Goal: Task Accomplishment & Management: Use online tool/utility

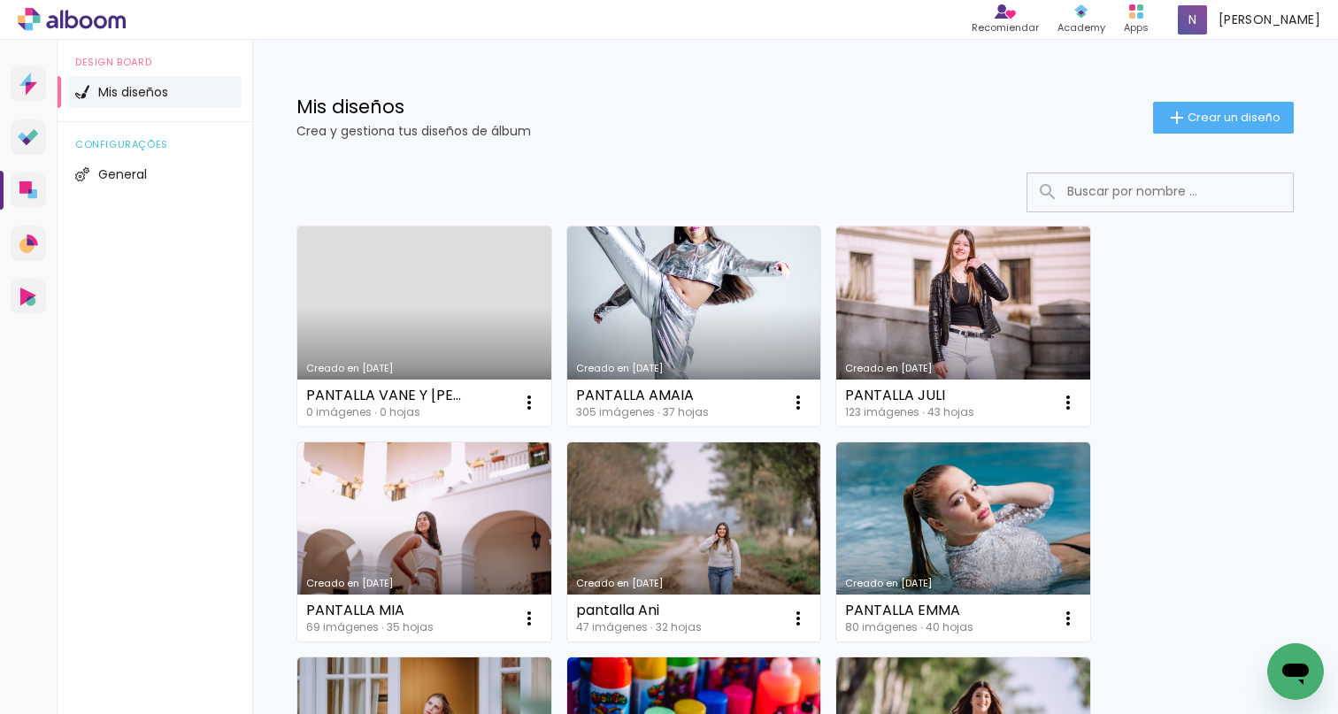
click at [442, 306] on link "Creado en [DATE]" at bounding box center [424, 327] width 254 height 200
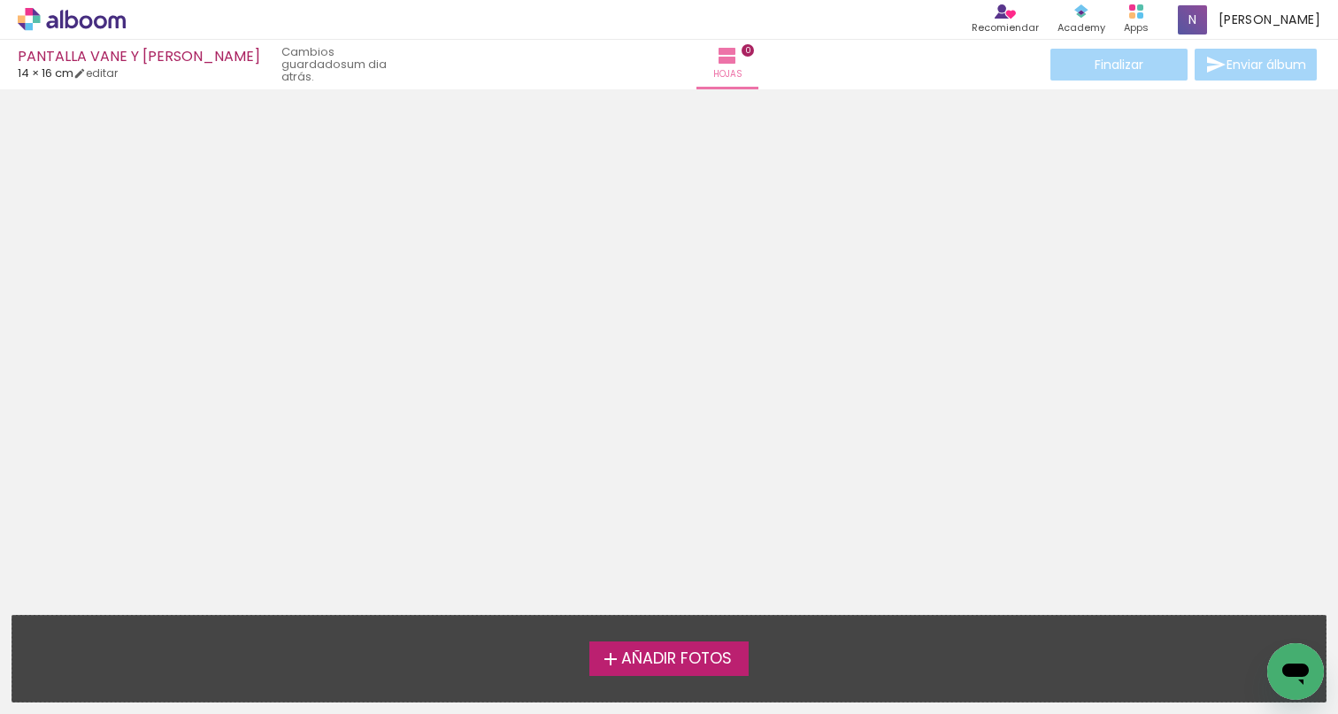
click at [700, 661] on span "Añadir Fotos" at bounding box center [676, 659] width 111 height 16
click at [0, 0] on input "file" at bounding box center [0, 0] width 0 height 0
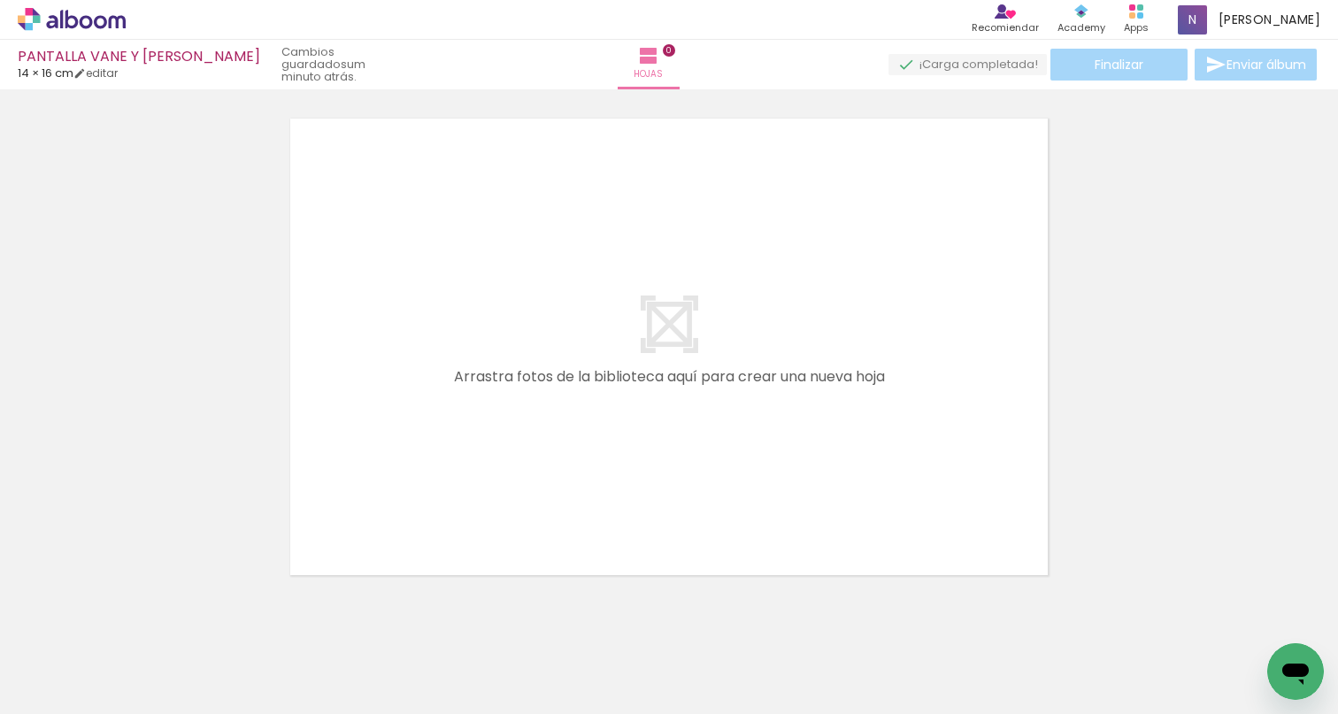
scroll to position [0, 865]
drag, startPoint x: 325, startPoint y: 711, endPoint x: 596, endPoint y: 709, distance: 270.8
click at [127, 709] on iron-horizontal-list at bounding box center [108, 659] width 35 height 111
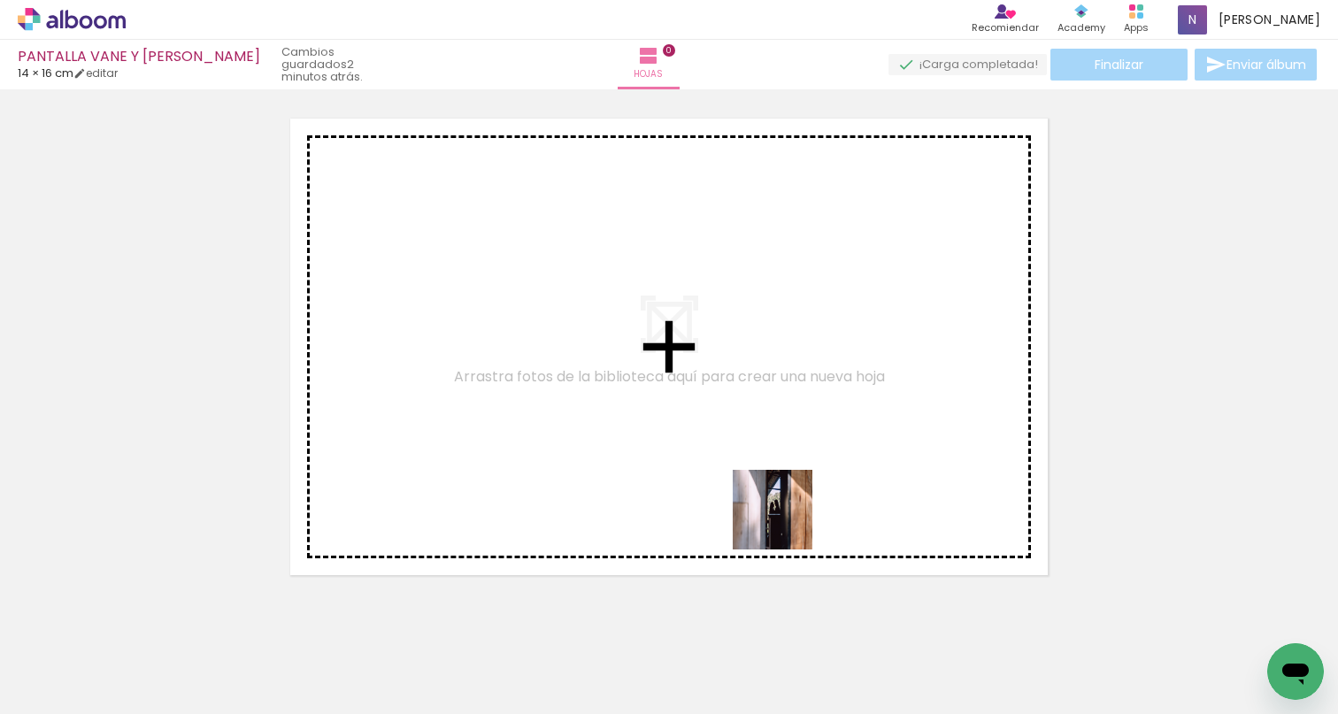
drag, startPoint x: 821, startPoint y: 664, endPoint x: 776, endPoint y: 491, distance: 178.4
click at [776, 491] on quentale-workspace at bounding box center [669, 357] width 1338 height 714
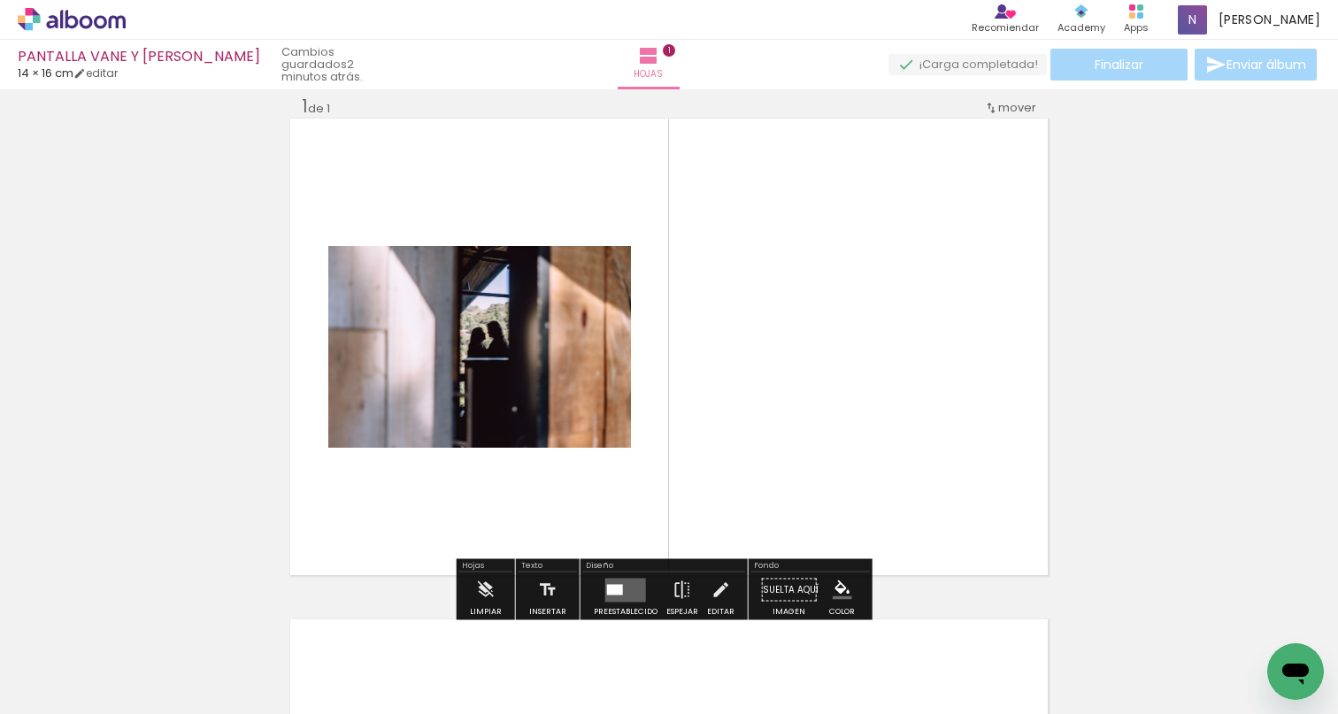
click at [624, 587] on quentale-layouter at bounding box center [625, 590] width 41 height 24
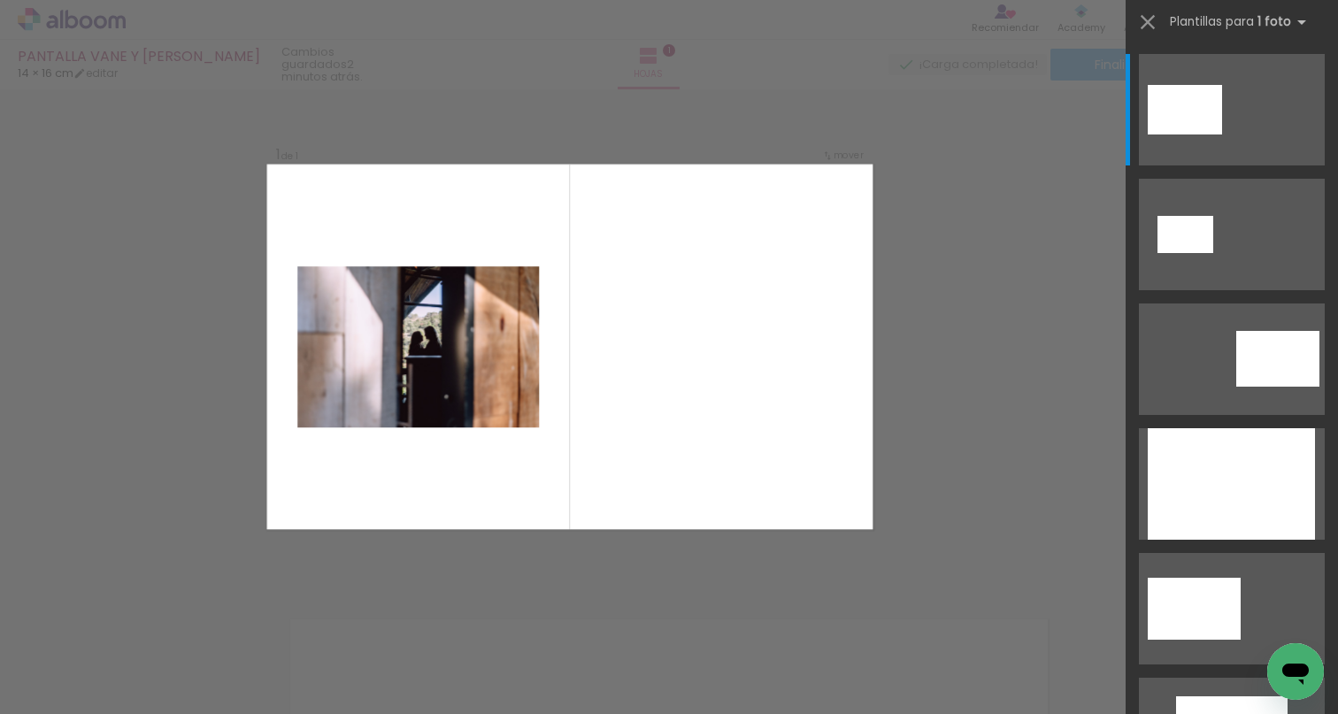
click at [976, 355] on div "Confirmar Cancelar" at bounding box center [669, 589] width 1338 height 1044
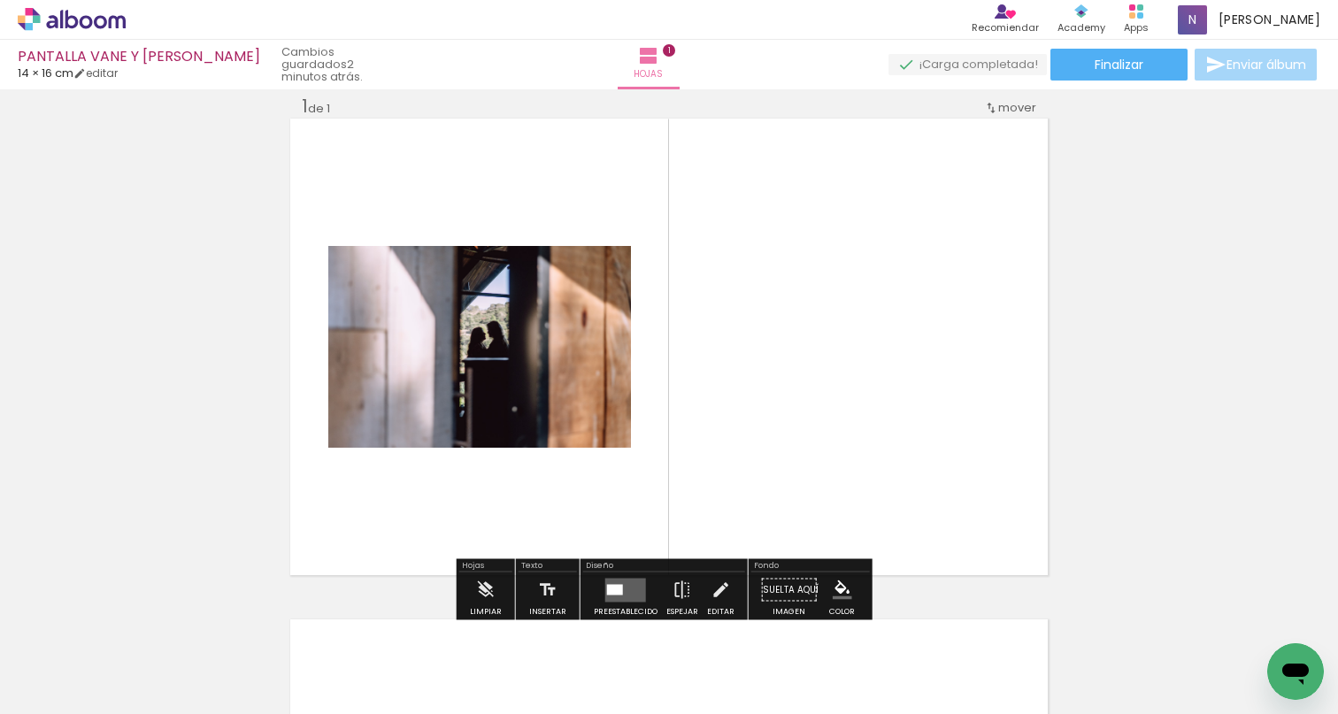
click at [612, 588] on div at bounding box center [615, 589] width 16 height 11
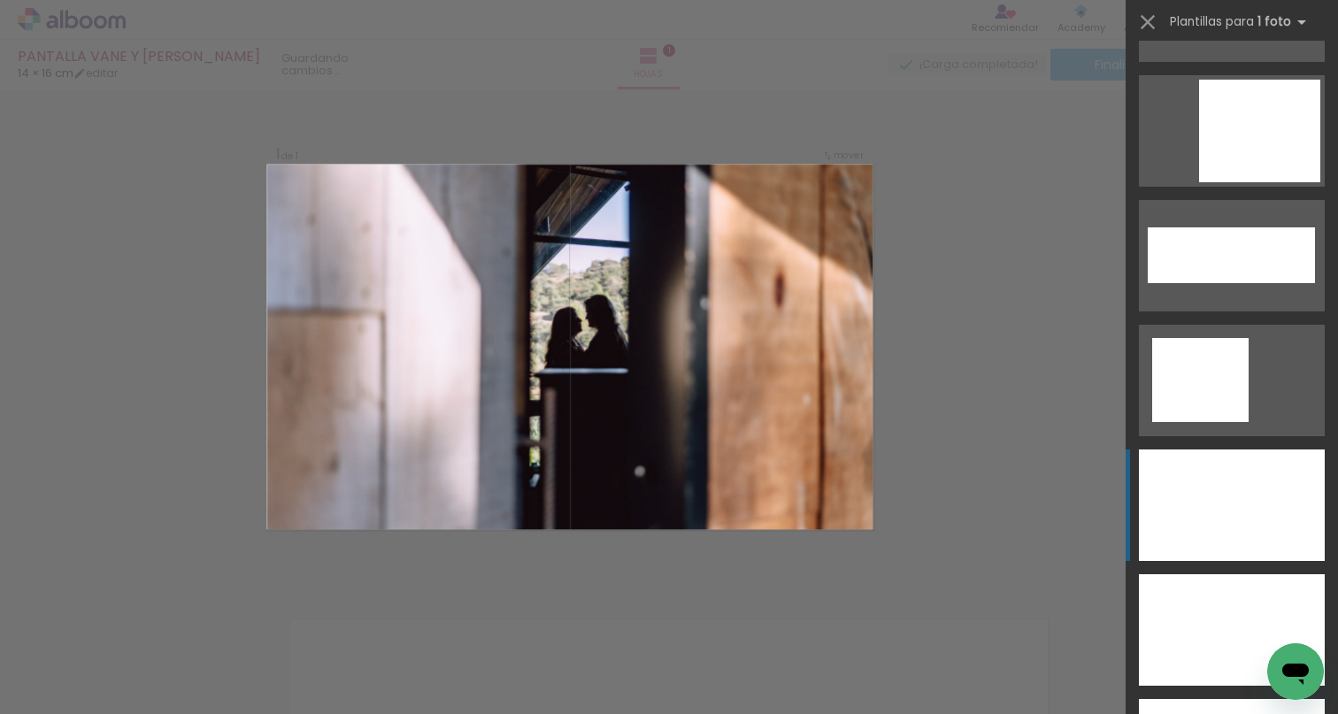
scroll to position [5752, 0]
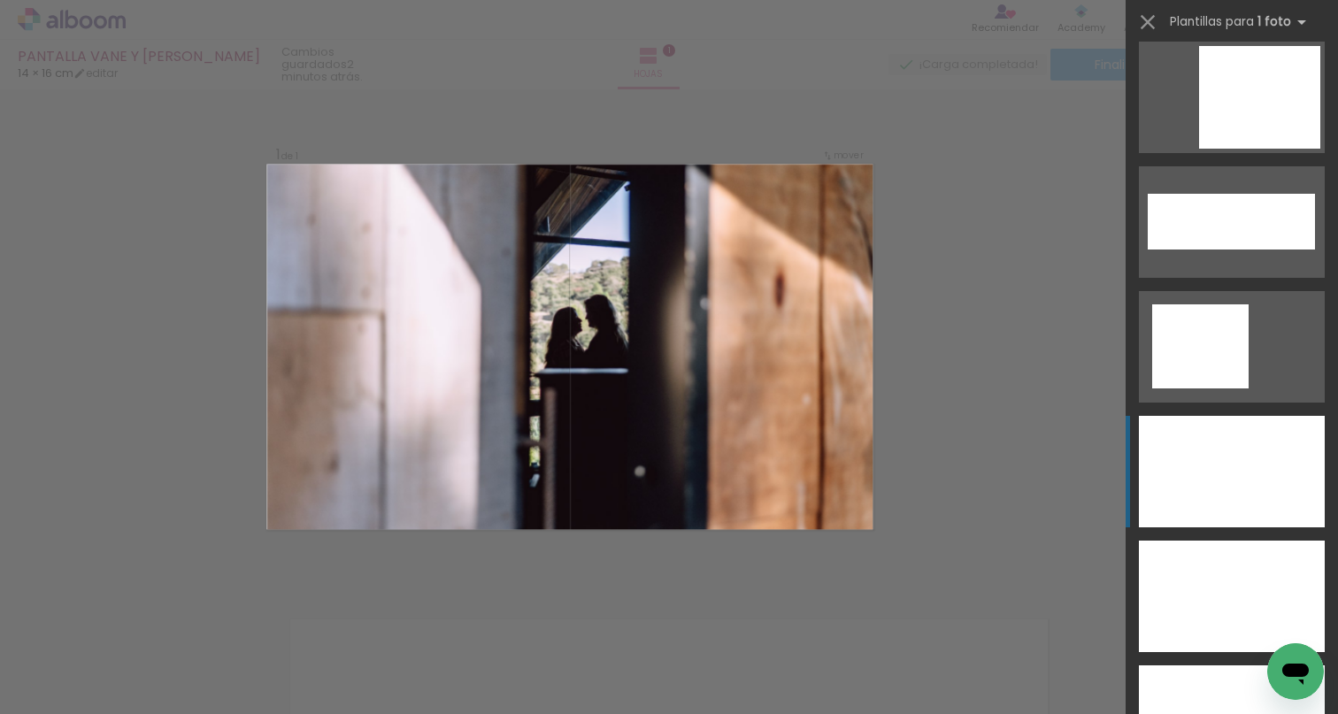
click at [1244, 458] on div at bounding box center [1232, 472] width 186 height 112
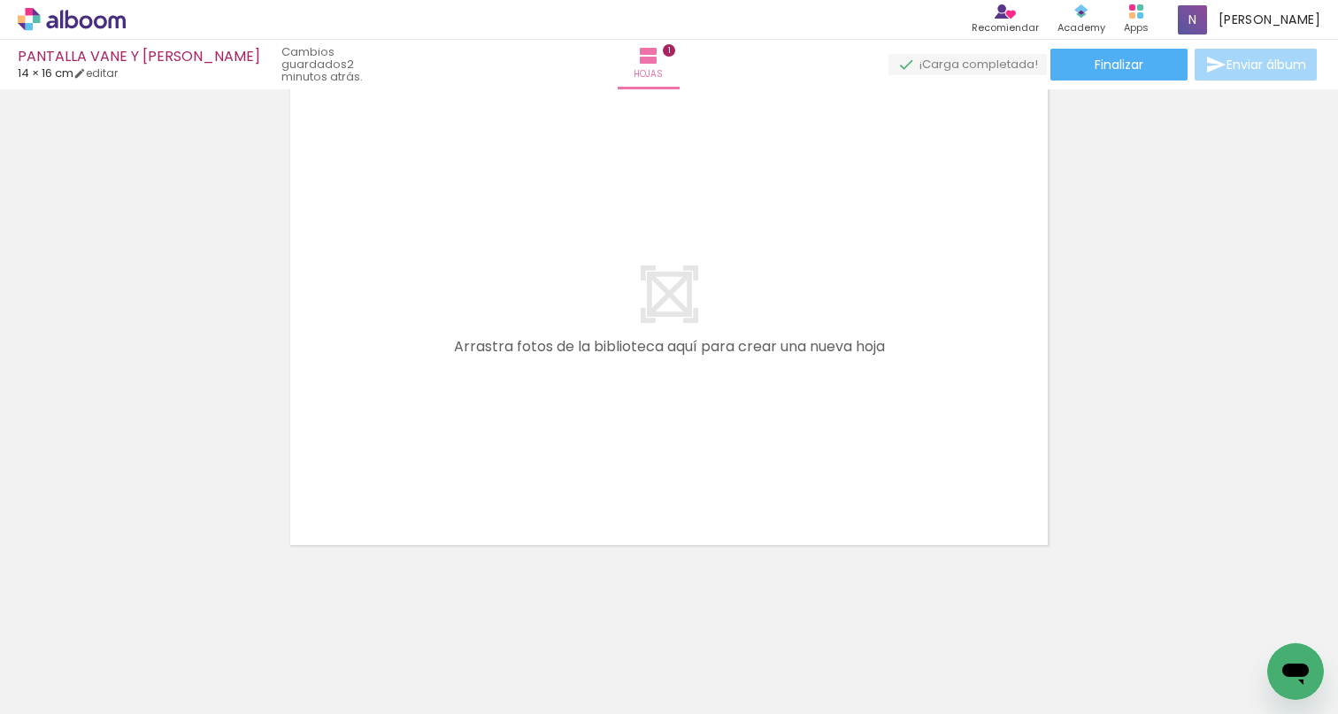
scroll to position [557, 0]
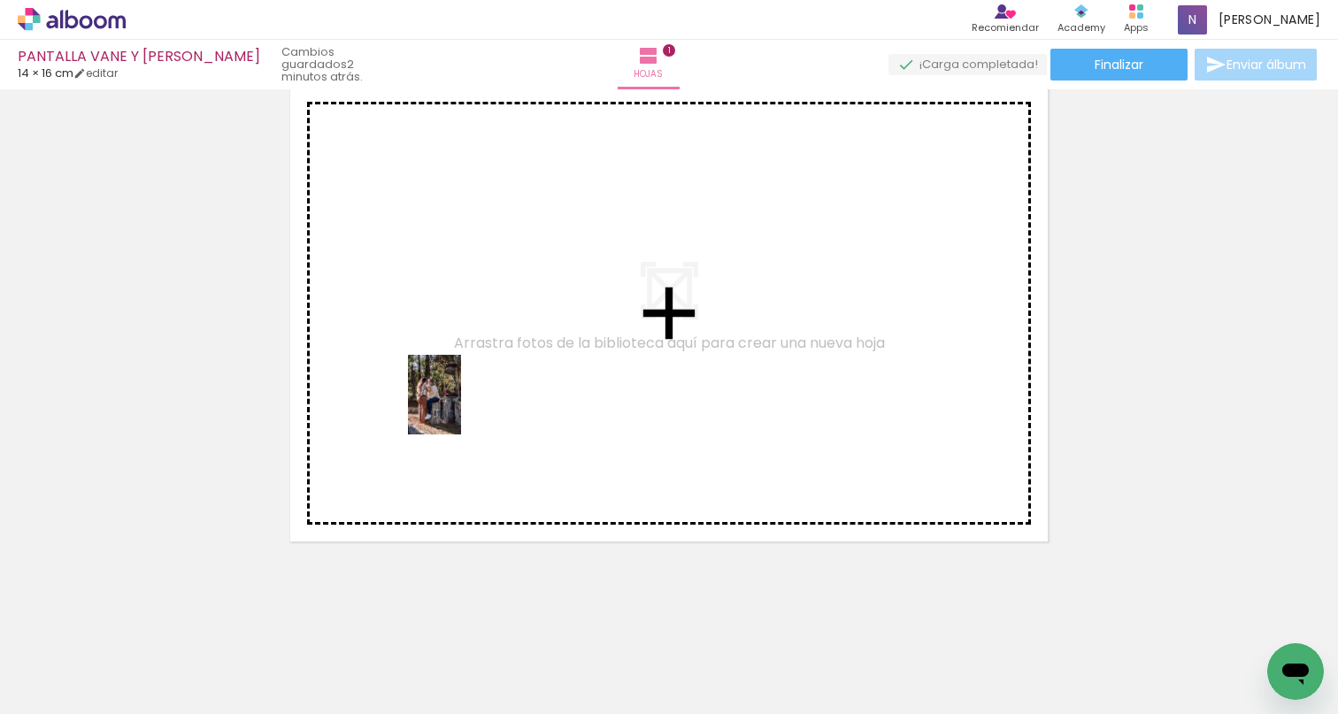
drag, startPoint x: 437, startPoint y: 652, endPoint x: 452, endPoint y: 332, distance: 320.7
click at [452, 332] on quentale-workspace at bounding box center [669, 357] width 1338 height 714
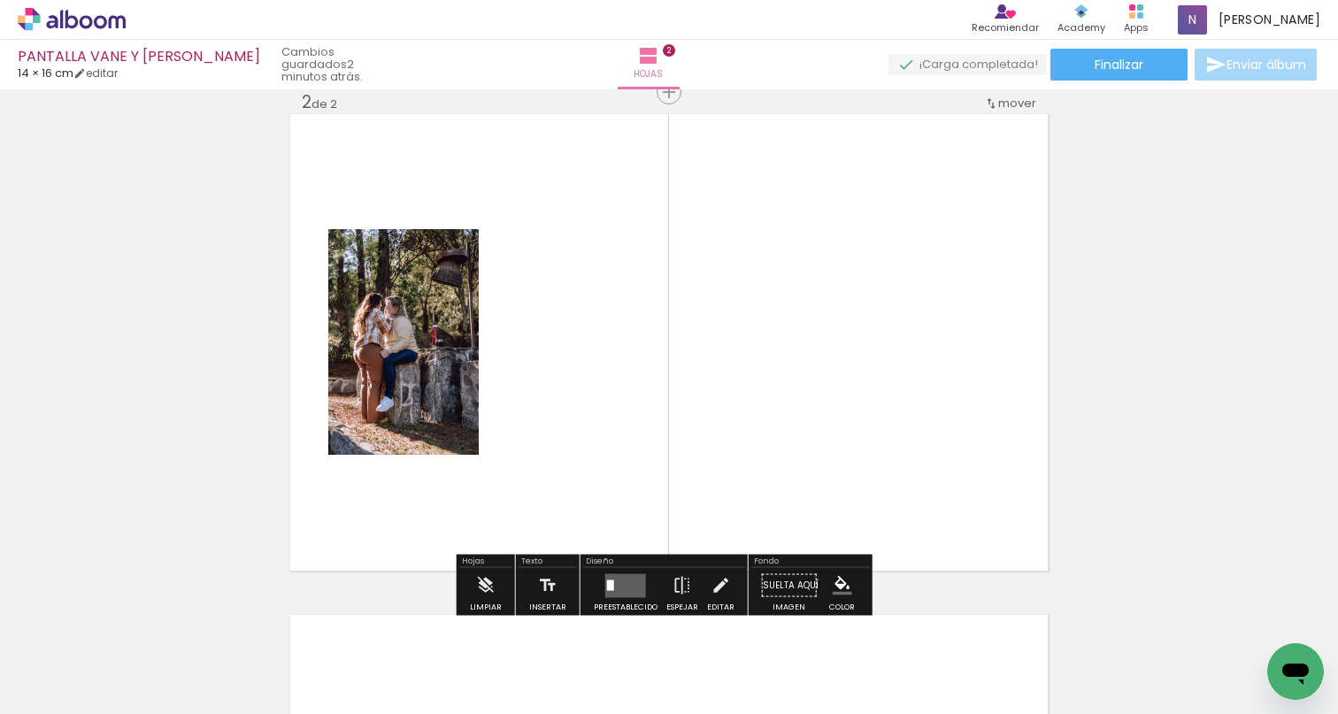
scroll to position [523, 0]
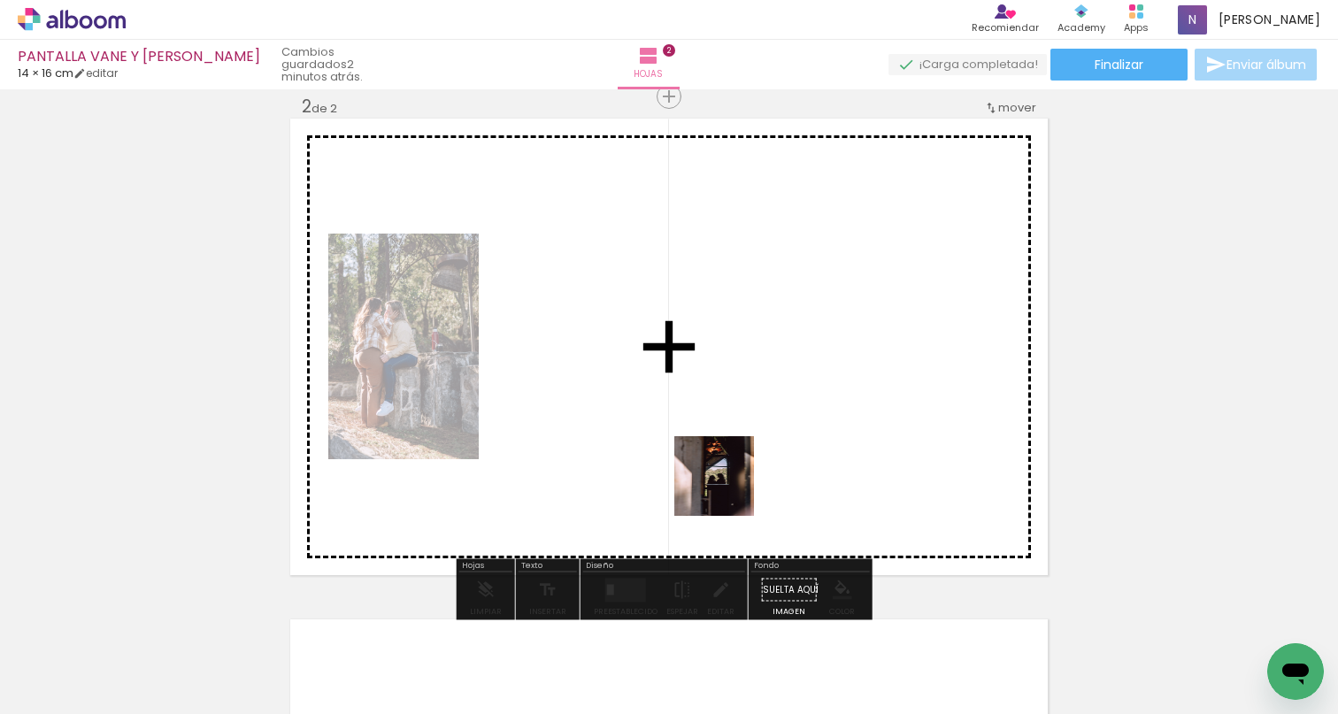
drag, startPoint x: 735, startPoint y: 661, endPoint x: 707, endPoint y: 381, distance: 281.1
click at [707, 381] on quentale-workspace at bounding box center [669, 357] width 1338 height 714
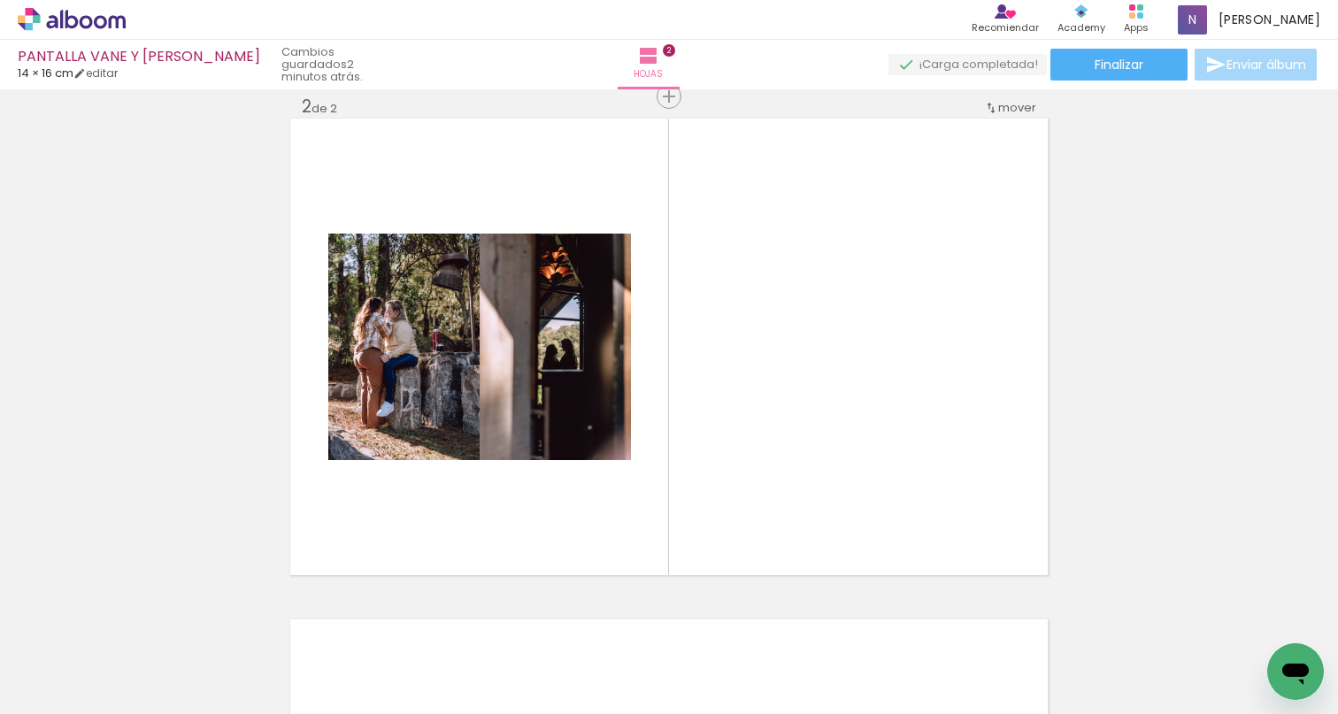
scroll to position [0, 841]
drag, startPoint x: 527, startPoint y: 708, endPoint x: 635, endPoint y: 719, distance: 108.5
click at [635, 713] on html "link( href="../../bower_components/polymer/polymer.html" rel="import" ) picture…" at bounding box center [669, 357] width 1338 height 714
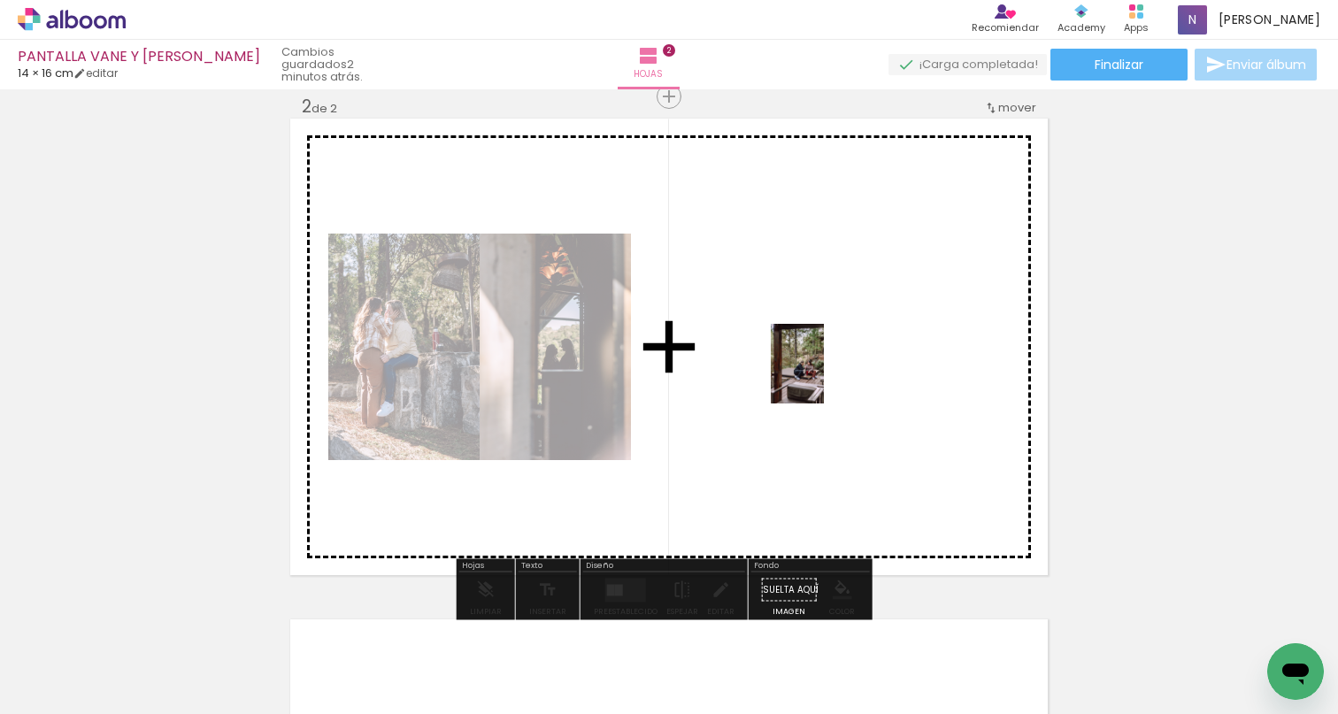
drag, startPoint x: 824, startPoint y: 668, endPoint x: 812, endPoint y: 408, distance: 260.4
click at [824, 377] on quentale-workspace at bounding box center [669, 357] width 1338 height 714
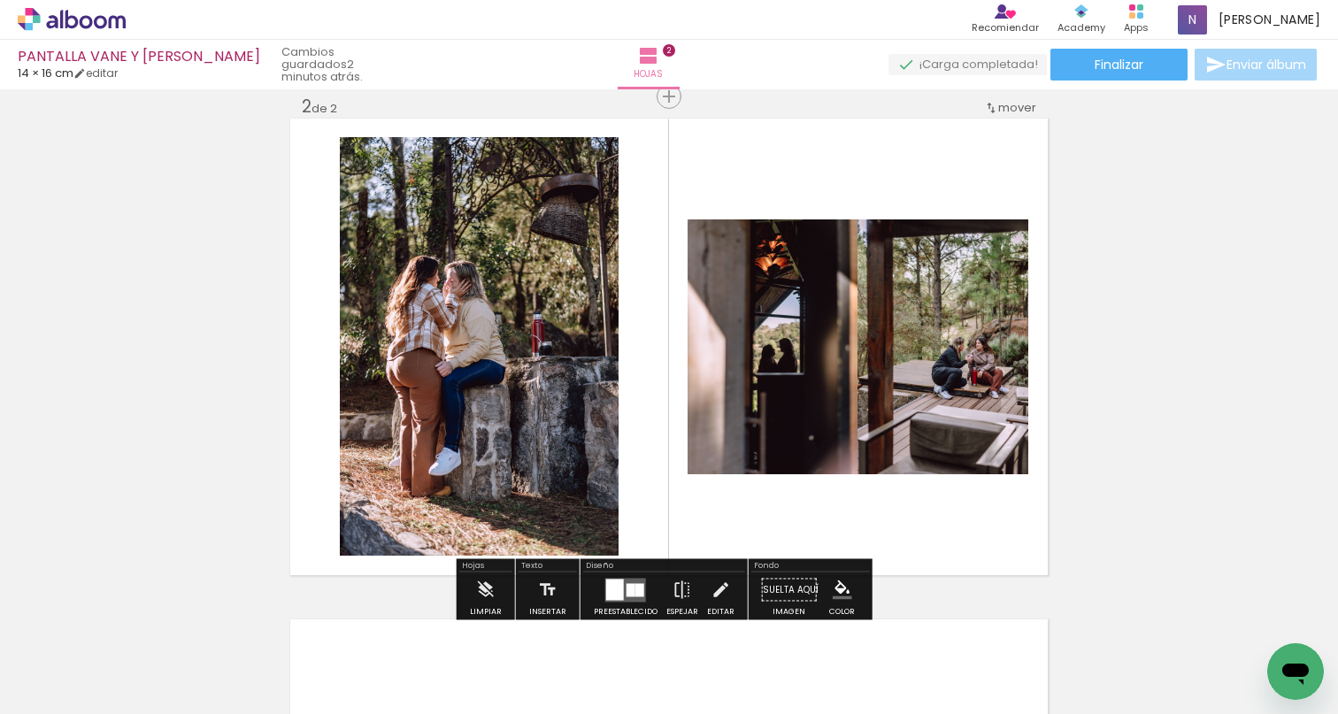
click at [616, 588] on div at bounding box center [615, 589] width 18 height 21
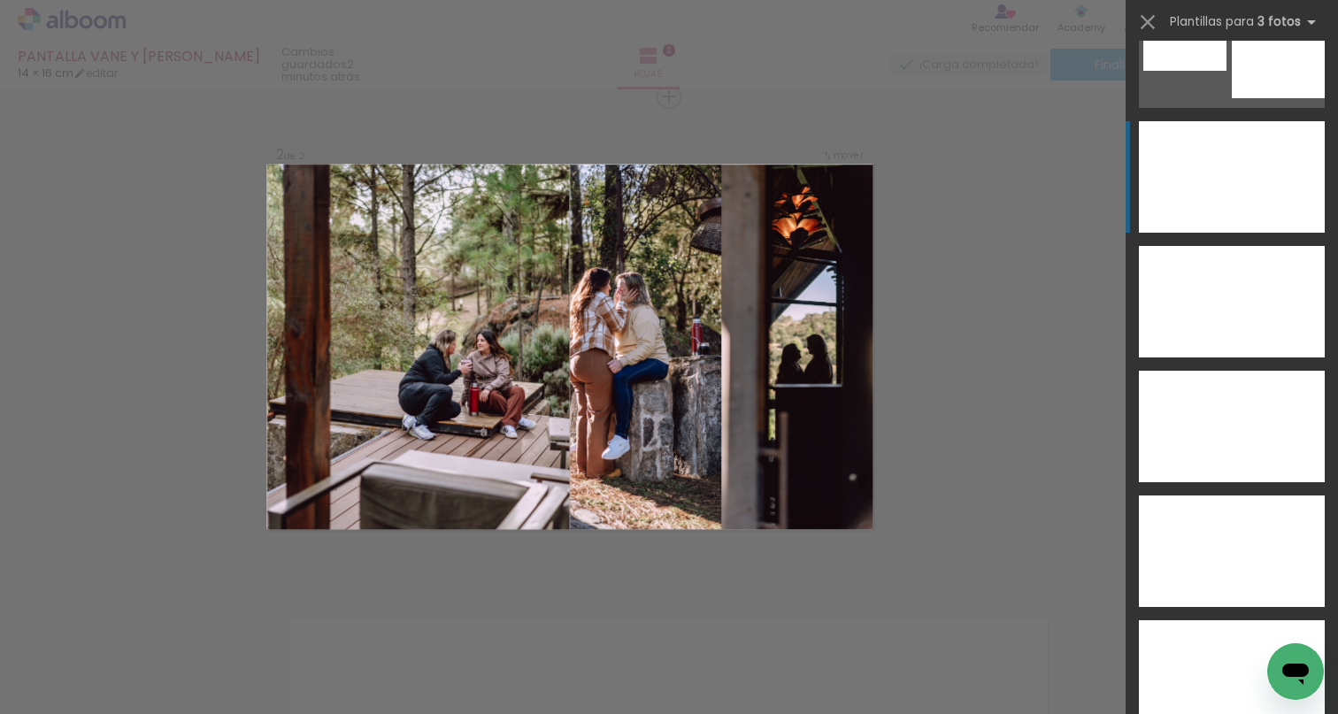
scroll to position [9870, 0]
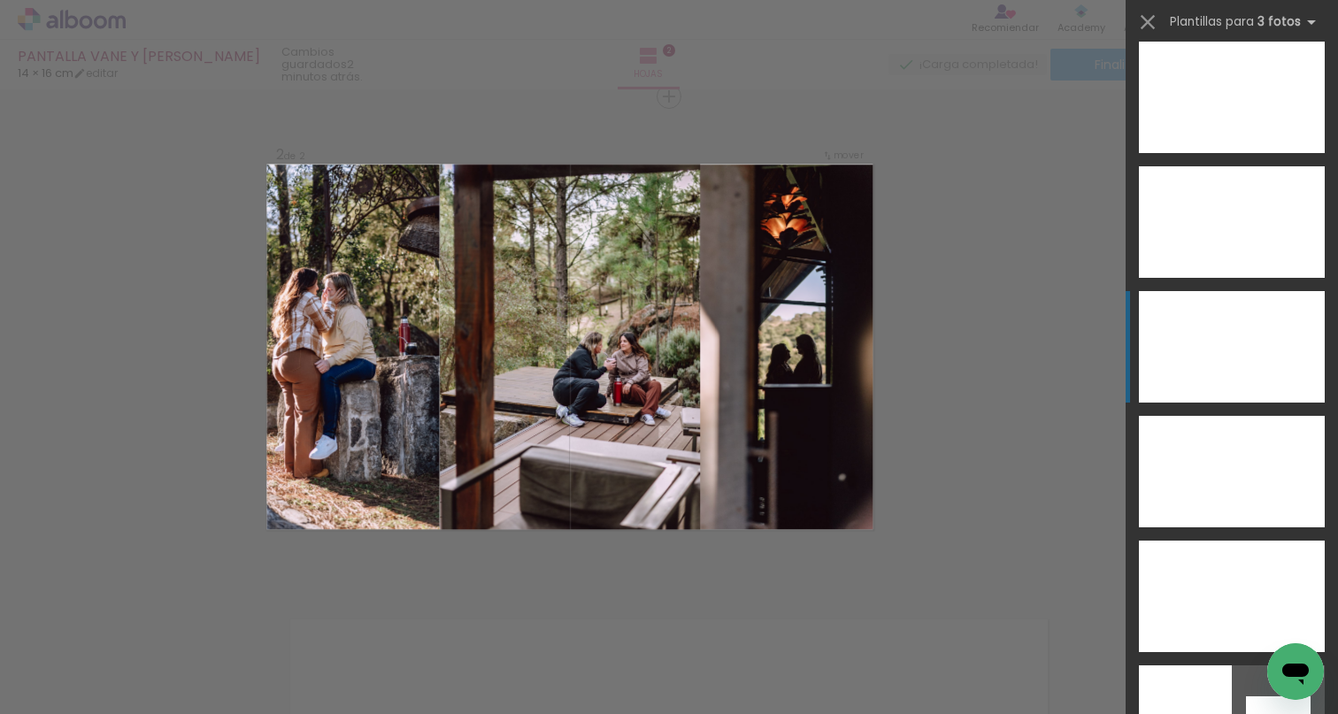
click at [1231, 357] on div at bounding box center [1232, 347] width 80 height 112
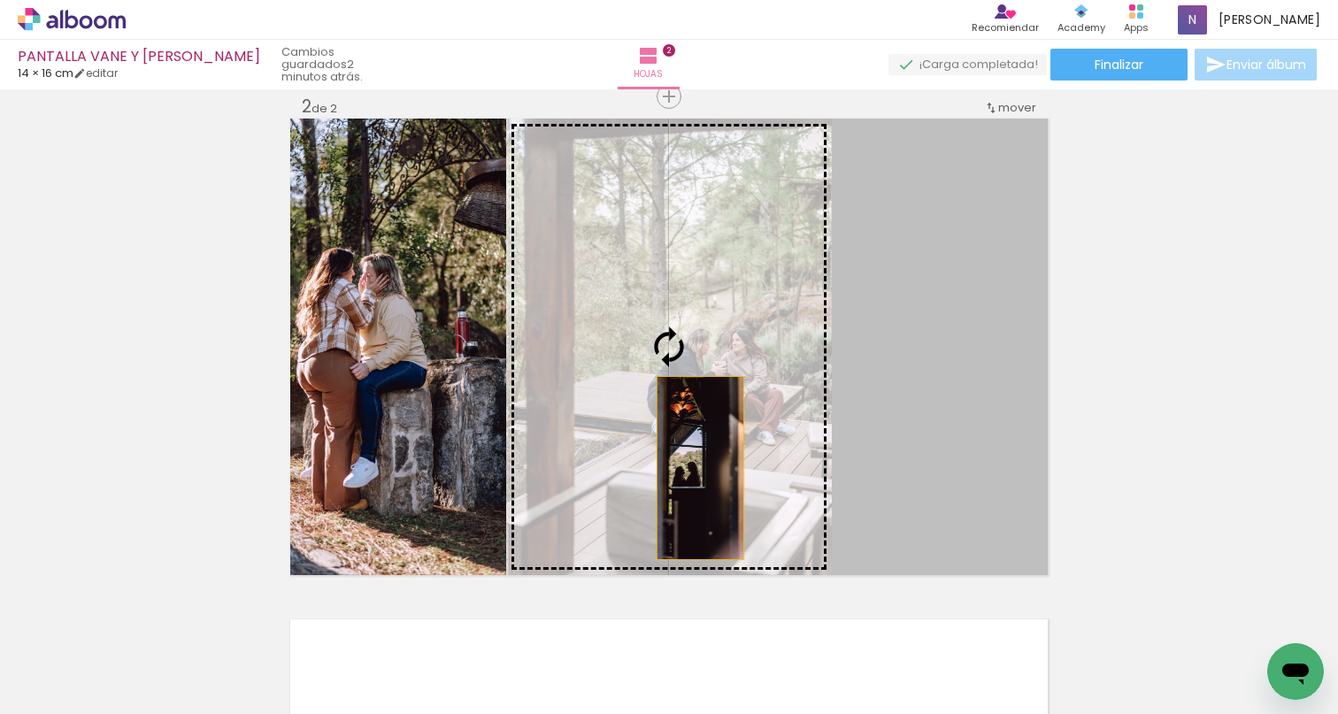
drag, startPoint x: 911, startPoint y: 483, endPoint x: 688, endPoint y: 468, distance: 223.5
click at [0, 0] on slot at bounding box center [0, 0] width 0 height 0
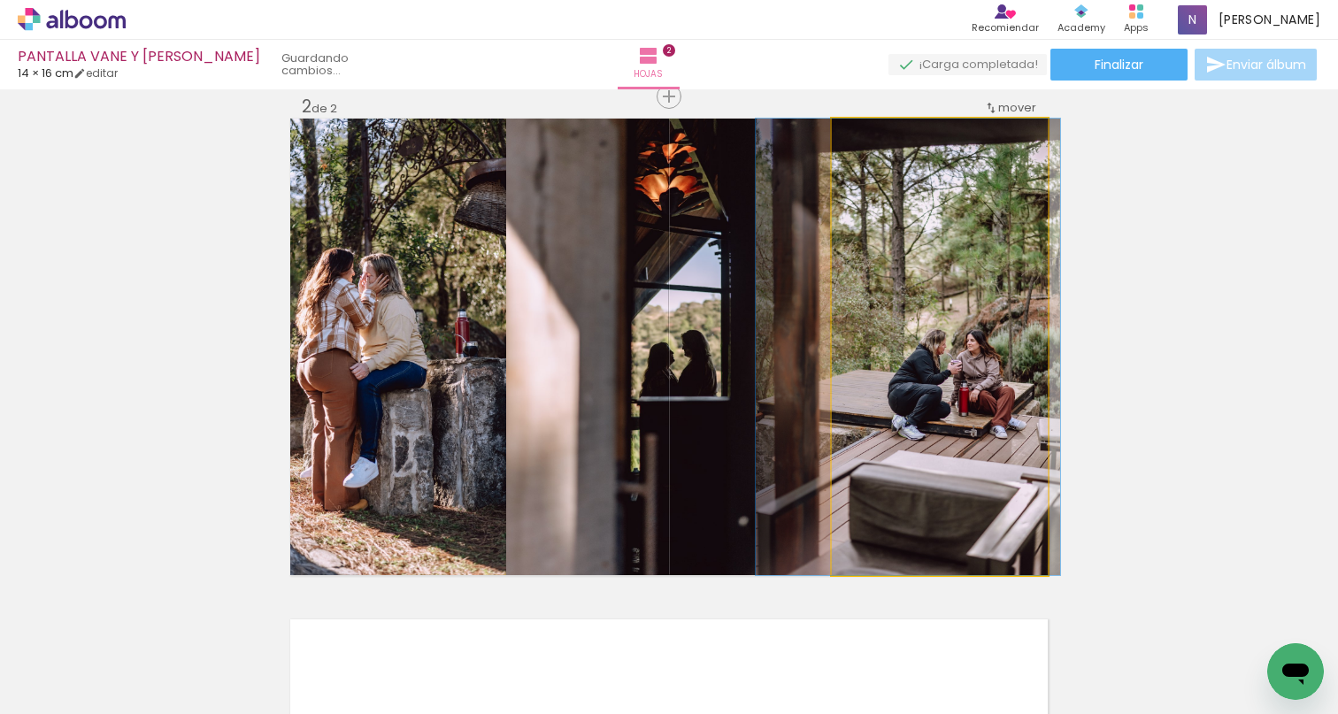
drag, startPoint x: 983, startPoint y: 428, endPoint x: 951, endPoint y: 434, distance: 32.3
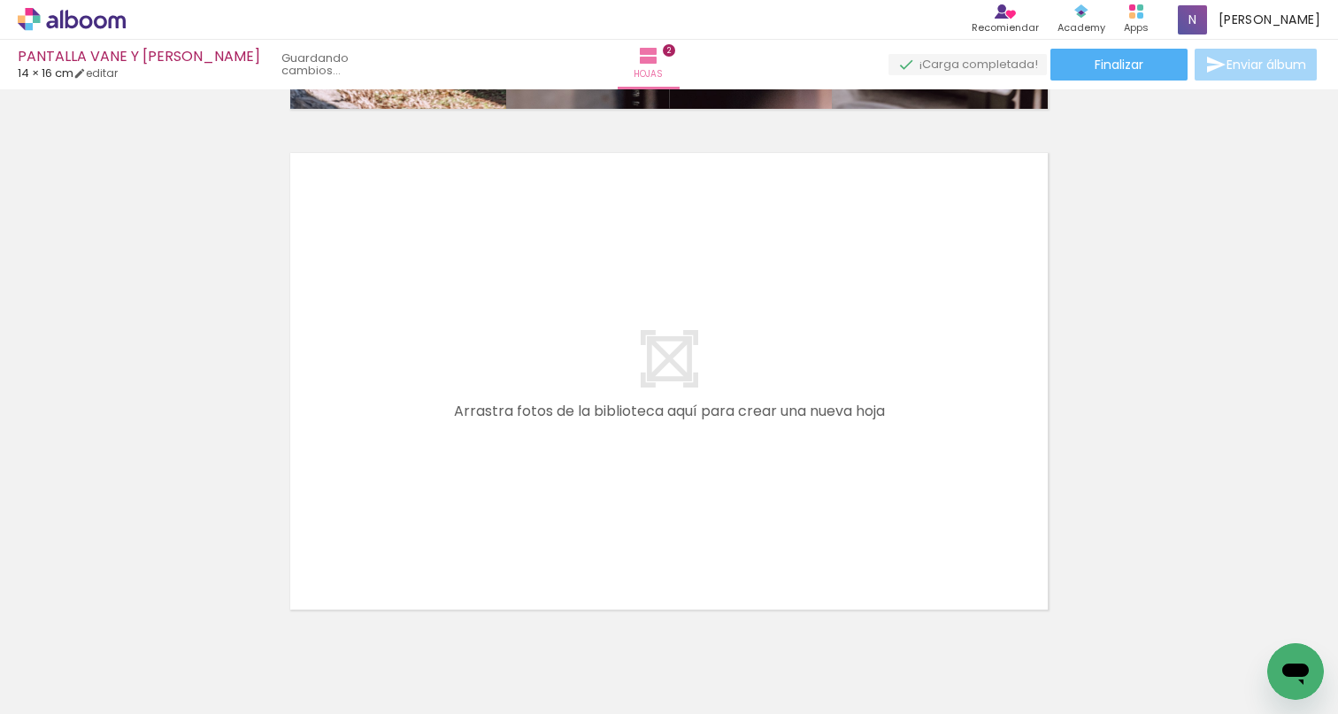
scroll to position [1058, 0]
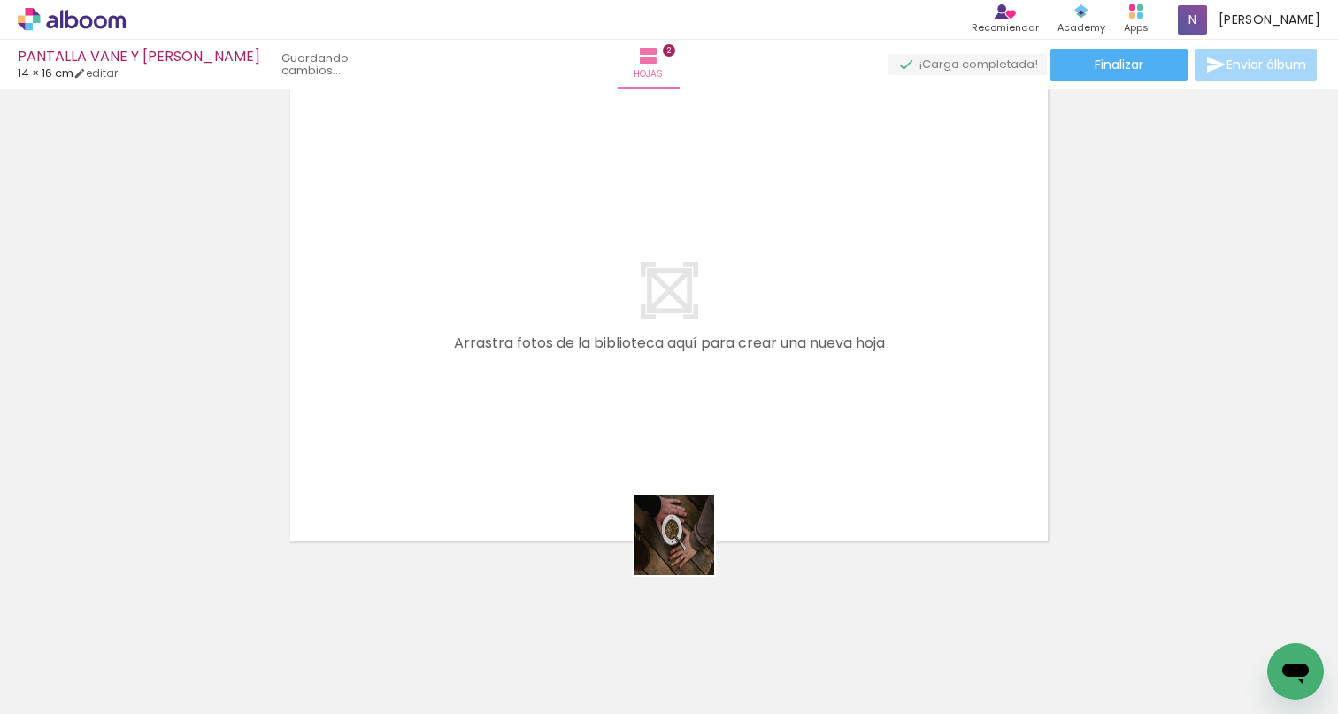
drag, startPoint x: 626, startPoint y: 667, endPoint x: 717, endPoint y: 421, distance: 262.4
click at [717, 421] on quentale-workspace at bounding box center [669, 357] width 1338 height 714
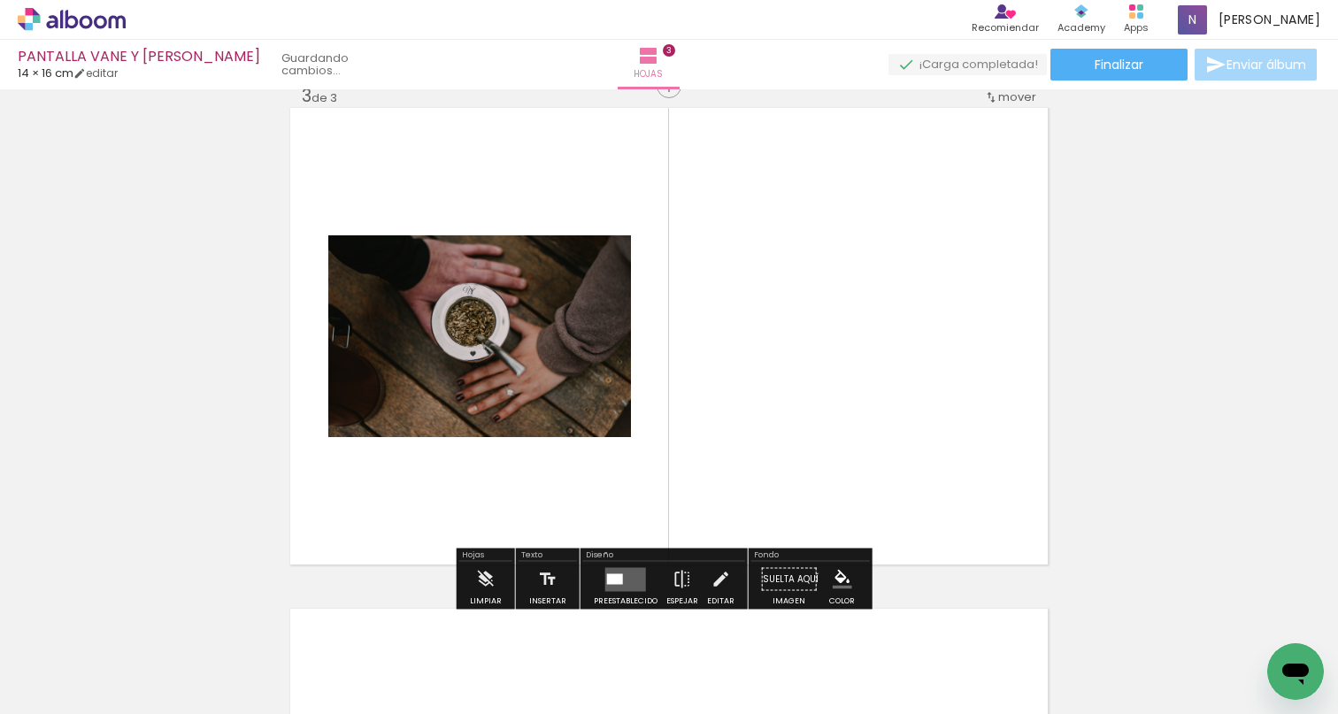
scroll to position [1024, 0]
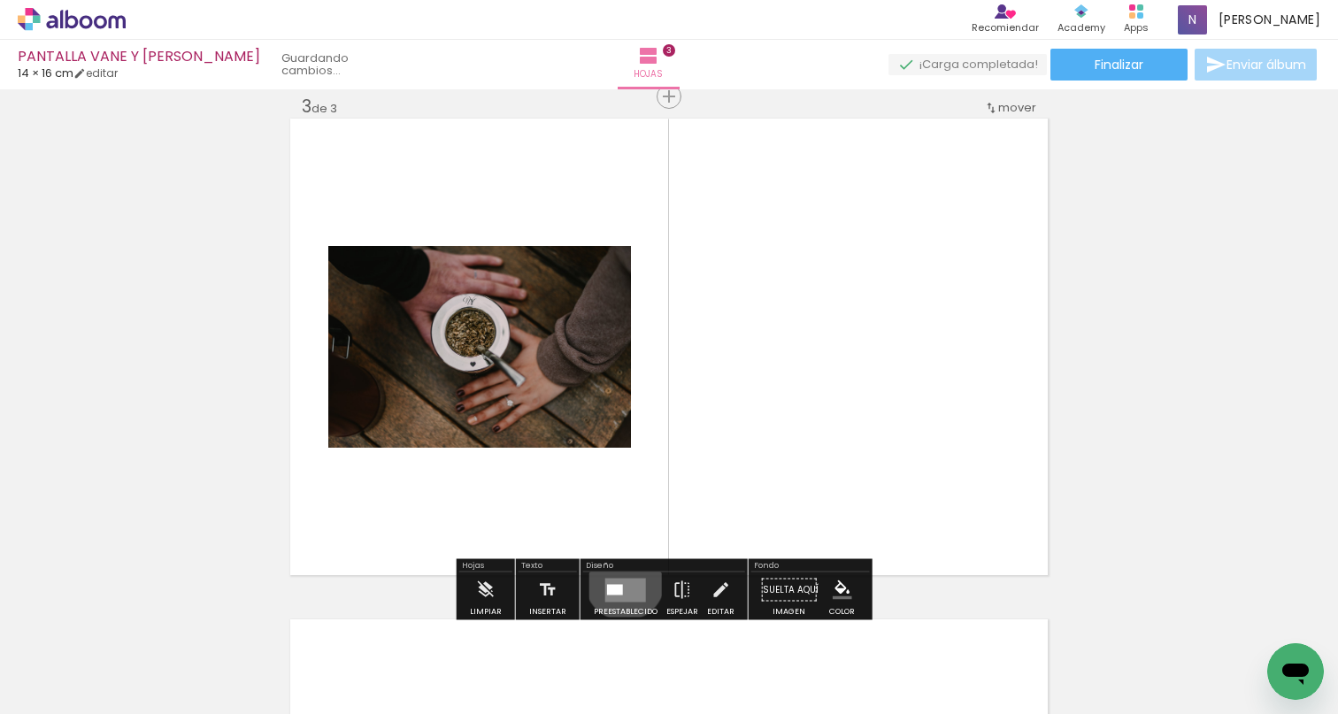
click at [620, 583] on quentale-layouter at bounding box center [625, 590] width 41 height 24
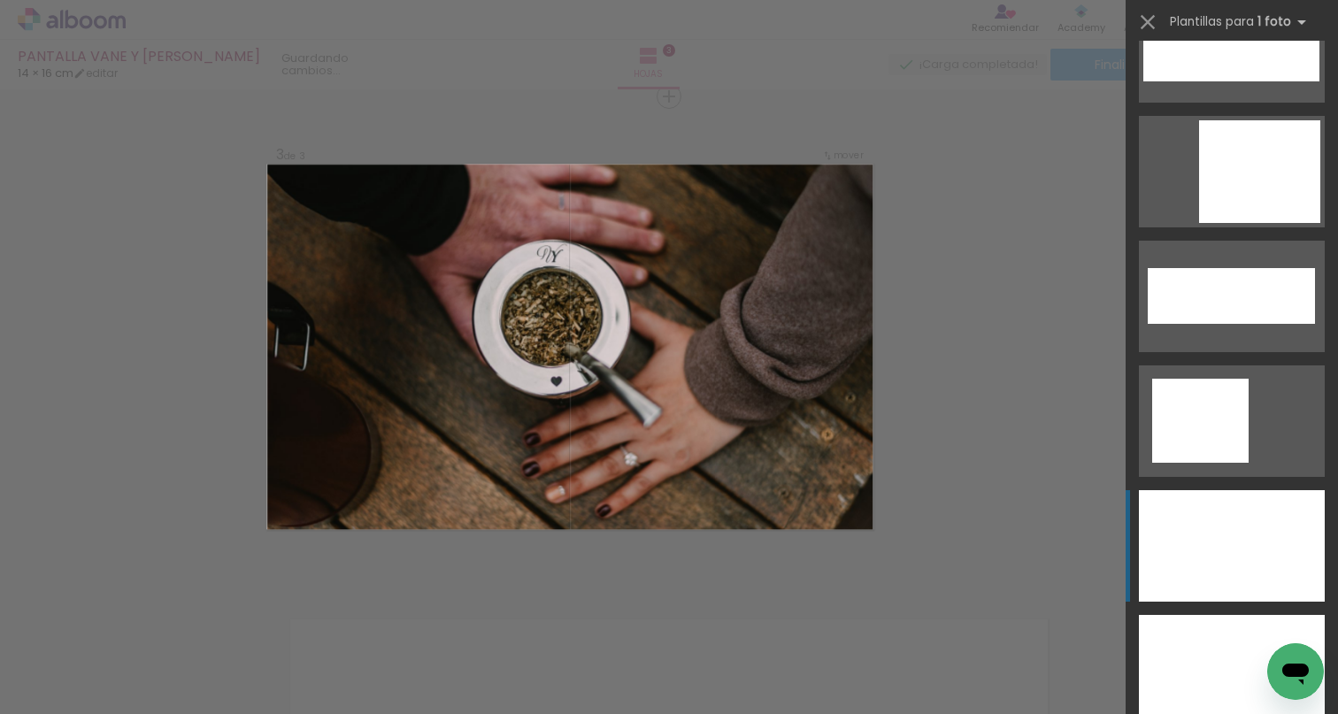
scroll to position [5817, 0]
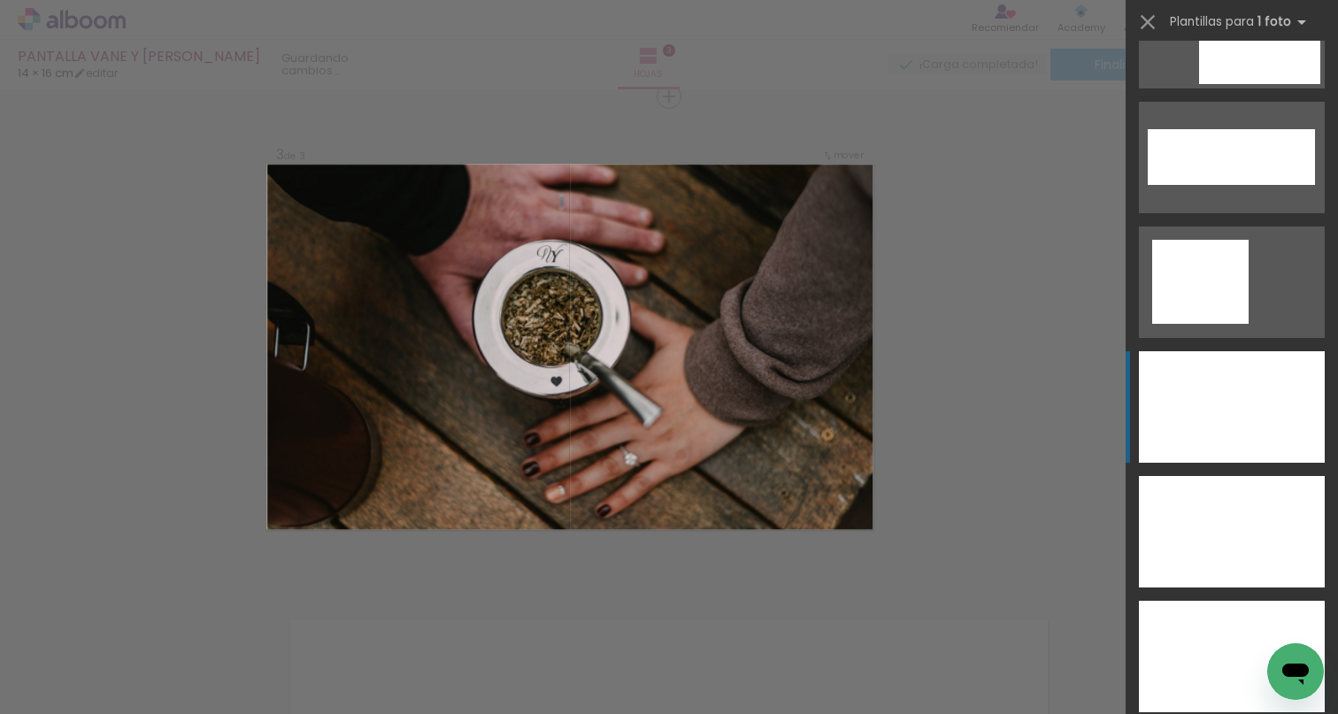
click at [1229, 409] on div at bounding box center [1232, 407] width 186 height 112
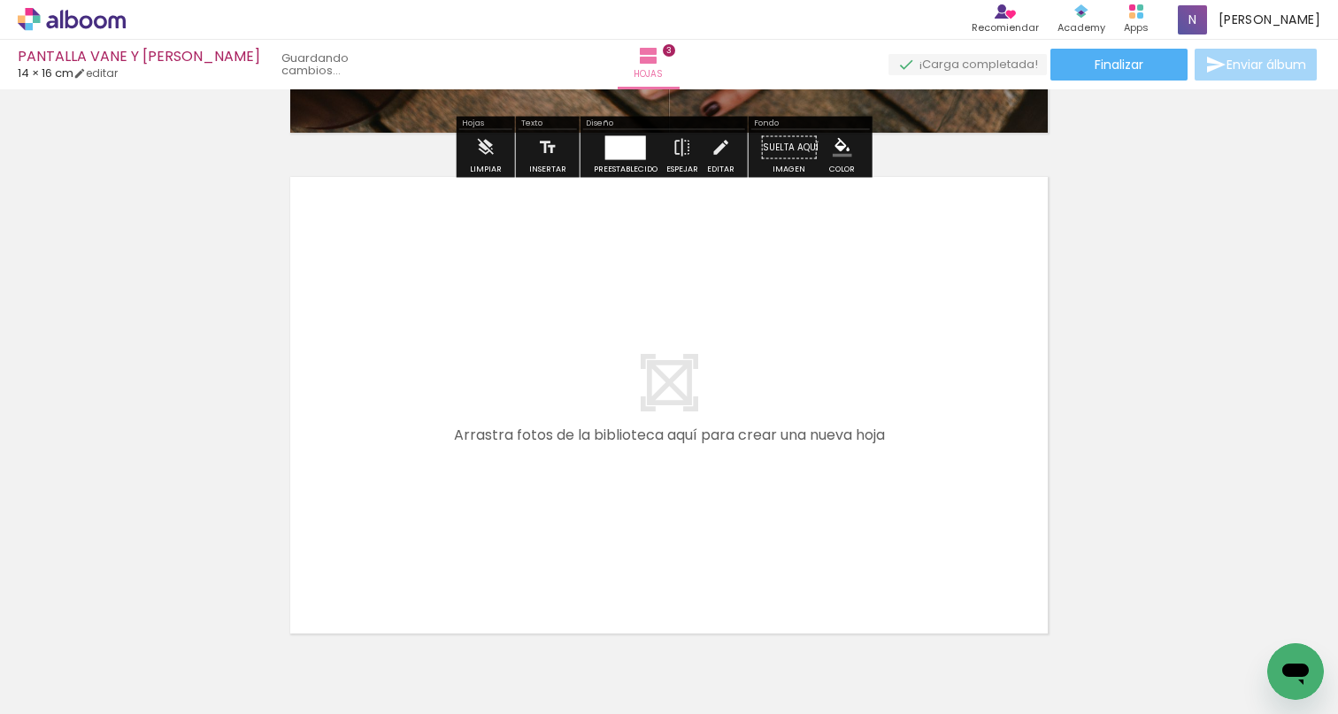
scroll to position [1558, 0]
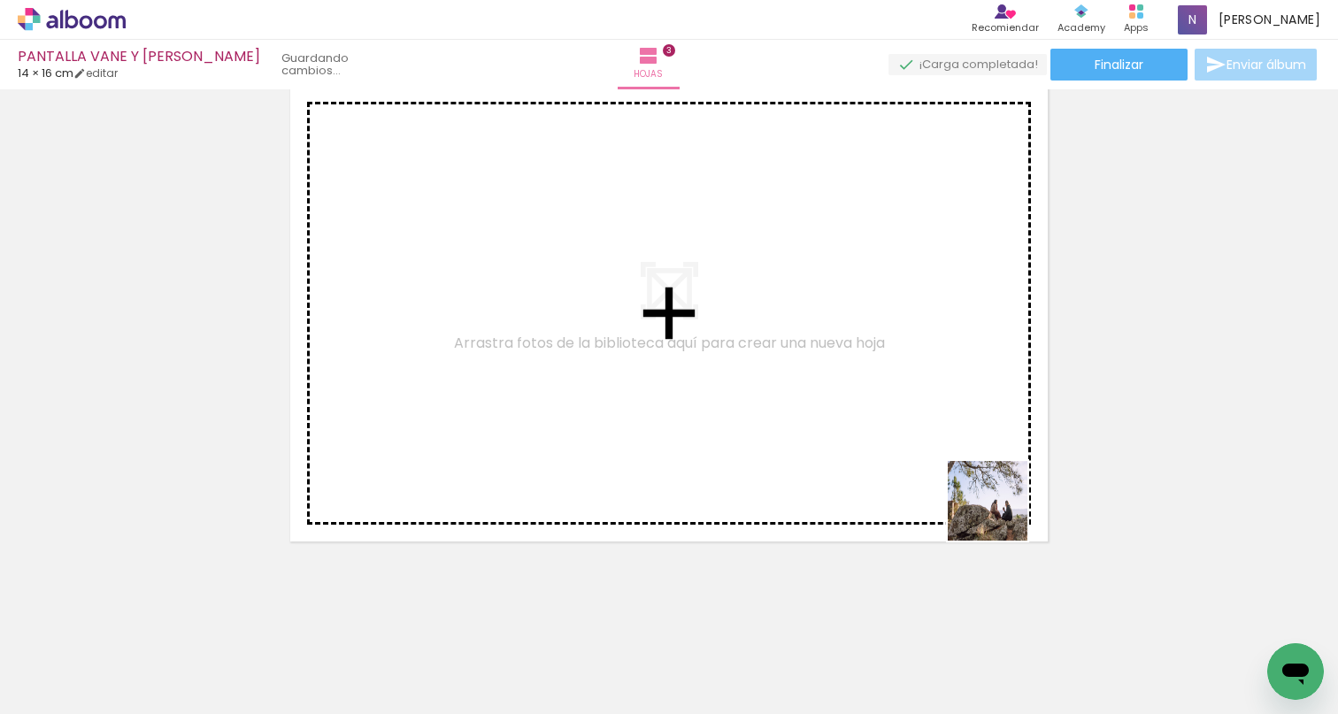
drag, startPoint x: 1220, startPoint y: 665, endPoint x: 788, endPoint y: 433, distance: 491.4
click at [788, 433] on quentale-workspace at bounding box center [669, 357] width 1338 height 714
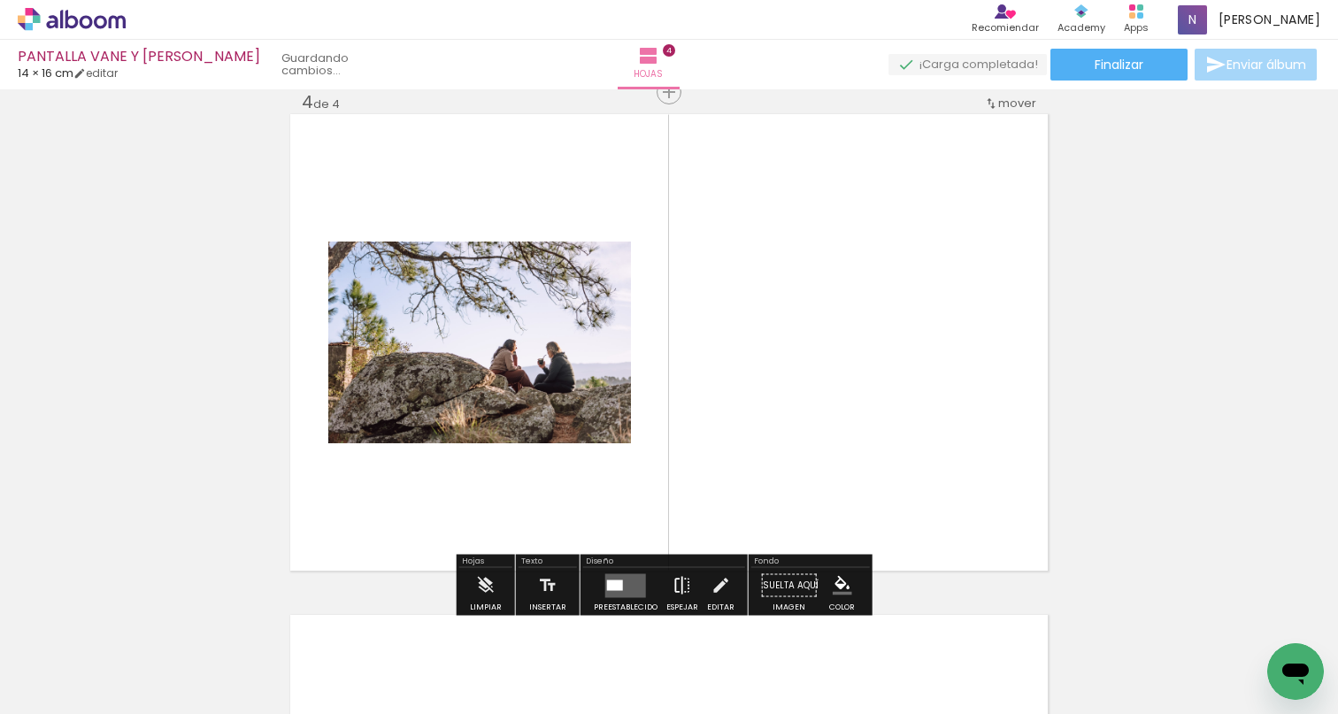
scroll to position [1525, 0]
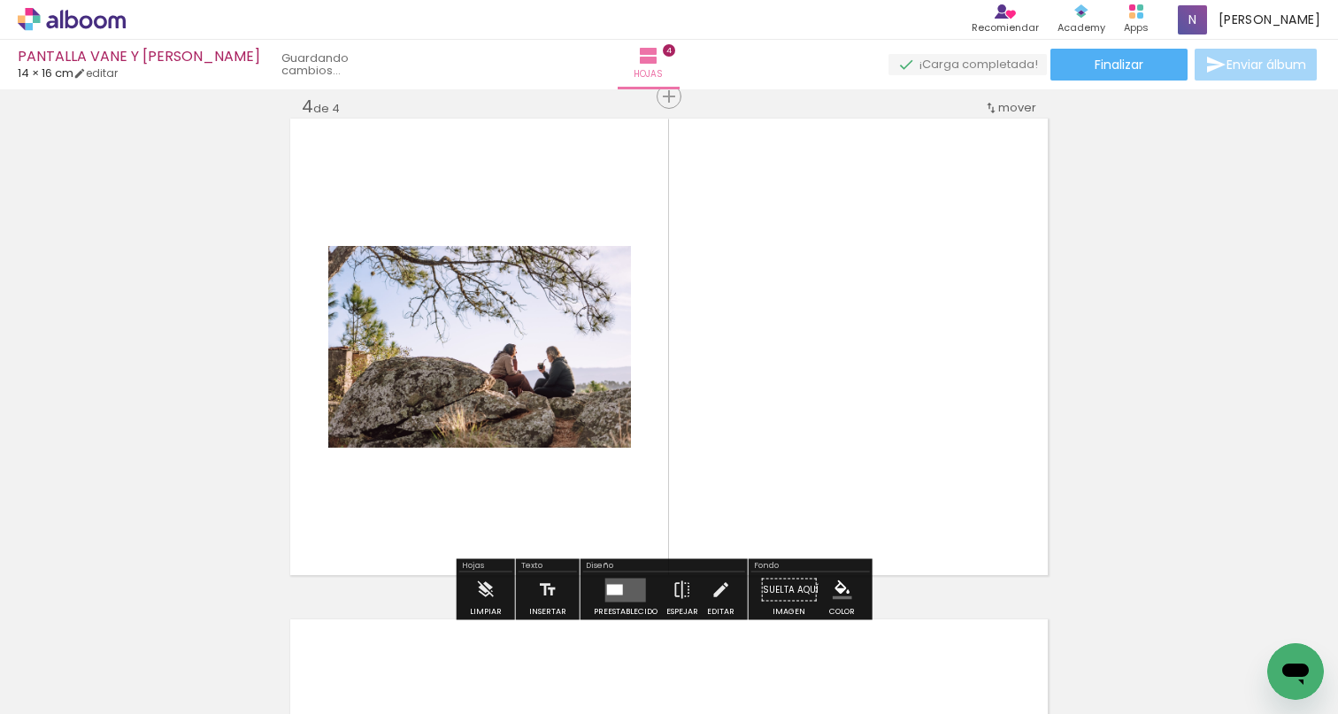
click at [632, 588] on quentale-layouter at bounding box center [625, 590] width 41 height 24
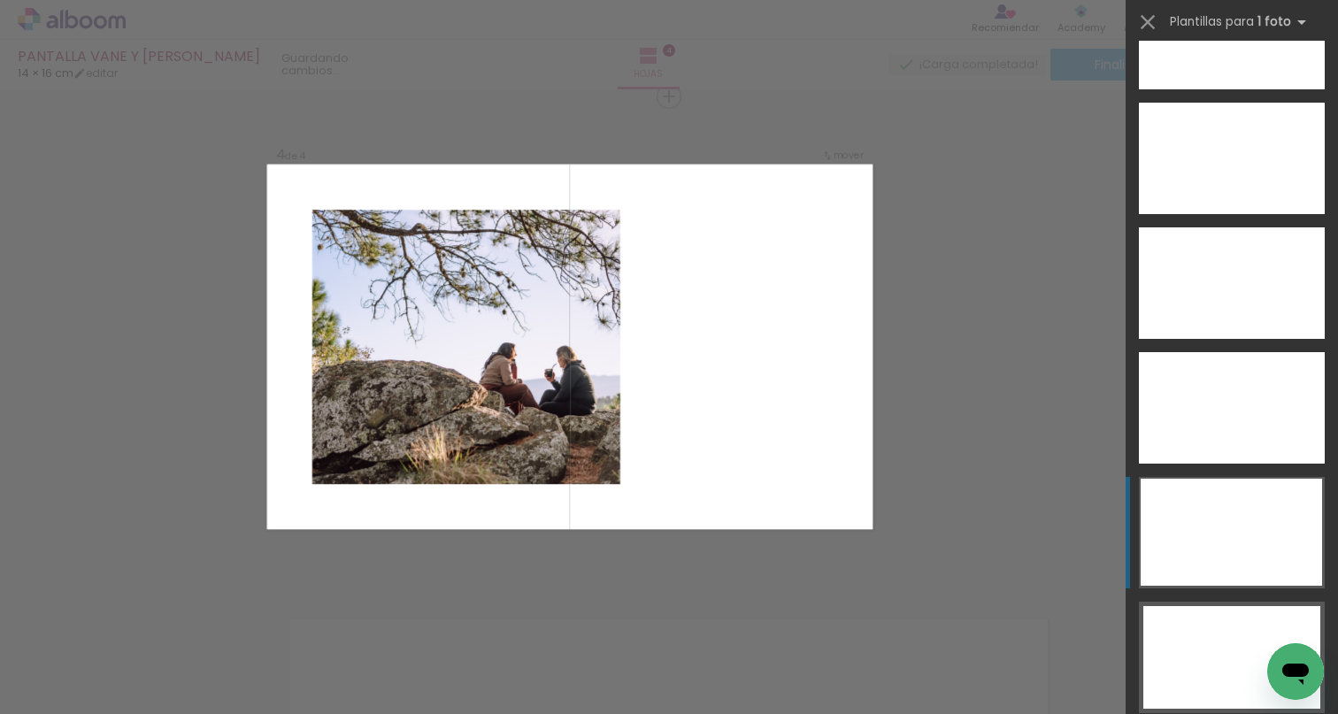
scroll to position [6365, 0]
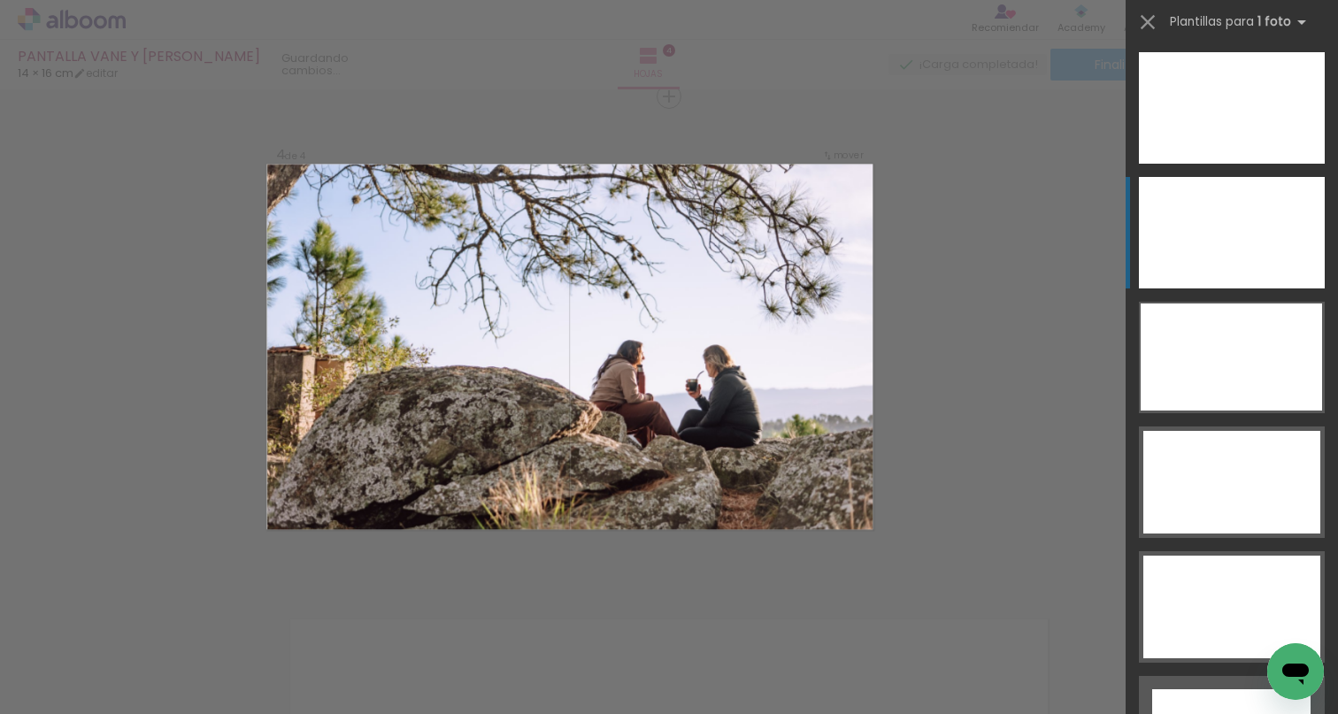
click at [1231, 239] on div at bounding box center [1232, 233] width 186 height 112
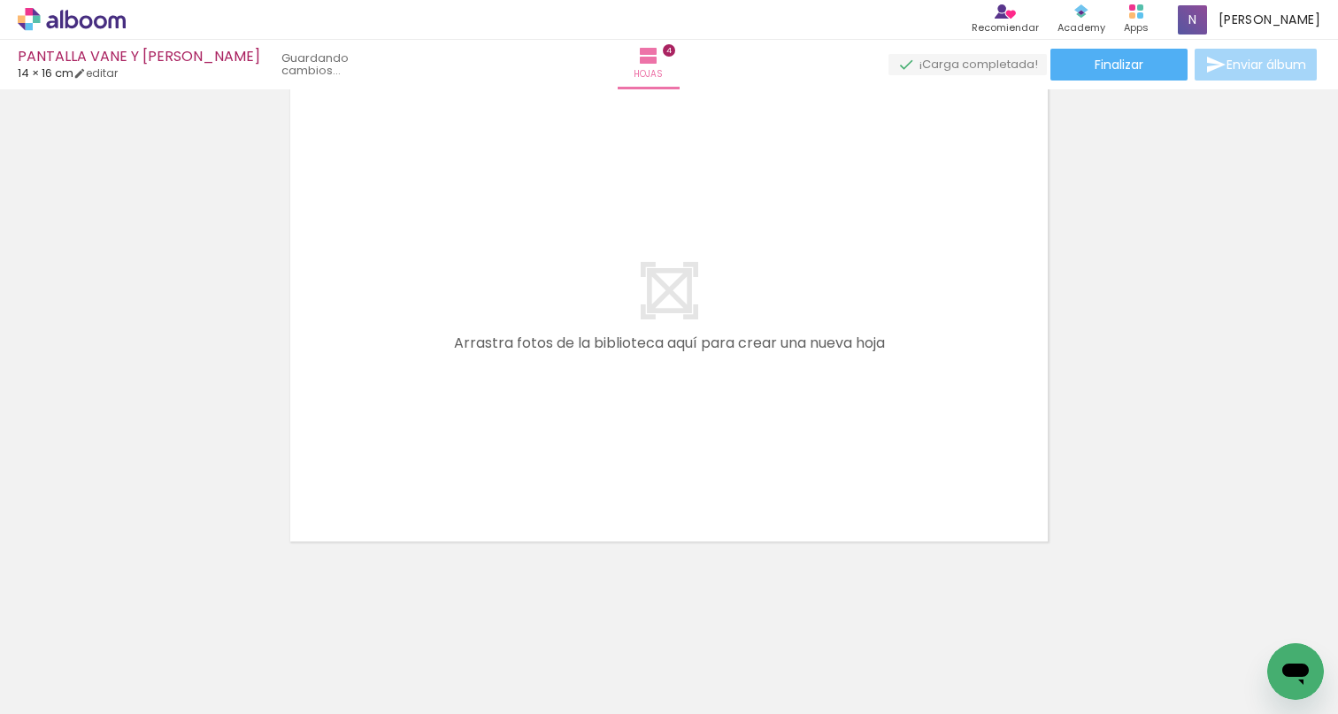
scroll to position [0, 1529]
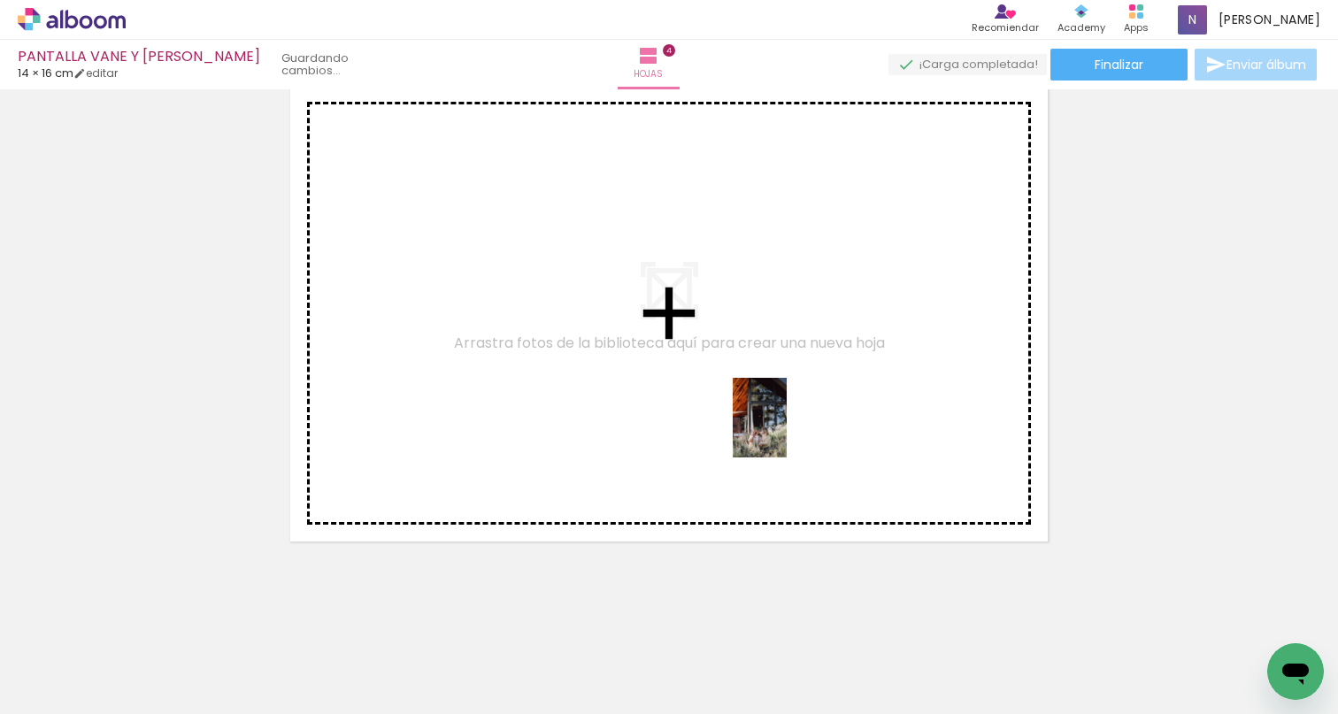
drag, startPoint x: 741, startPoint y: 656, endPoint x: 785, endPoint y: 391, distance: 268.3
click at [785, 391] on quentale-workspace at bounding box center [669, 357] width 1338 height 714
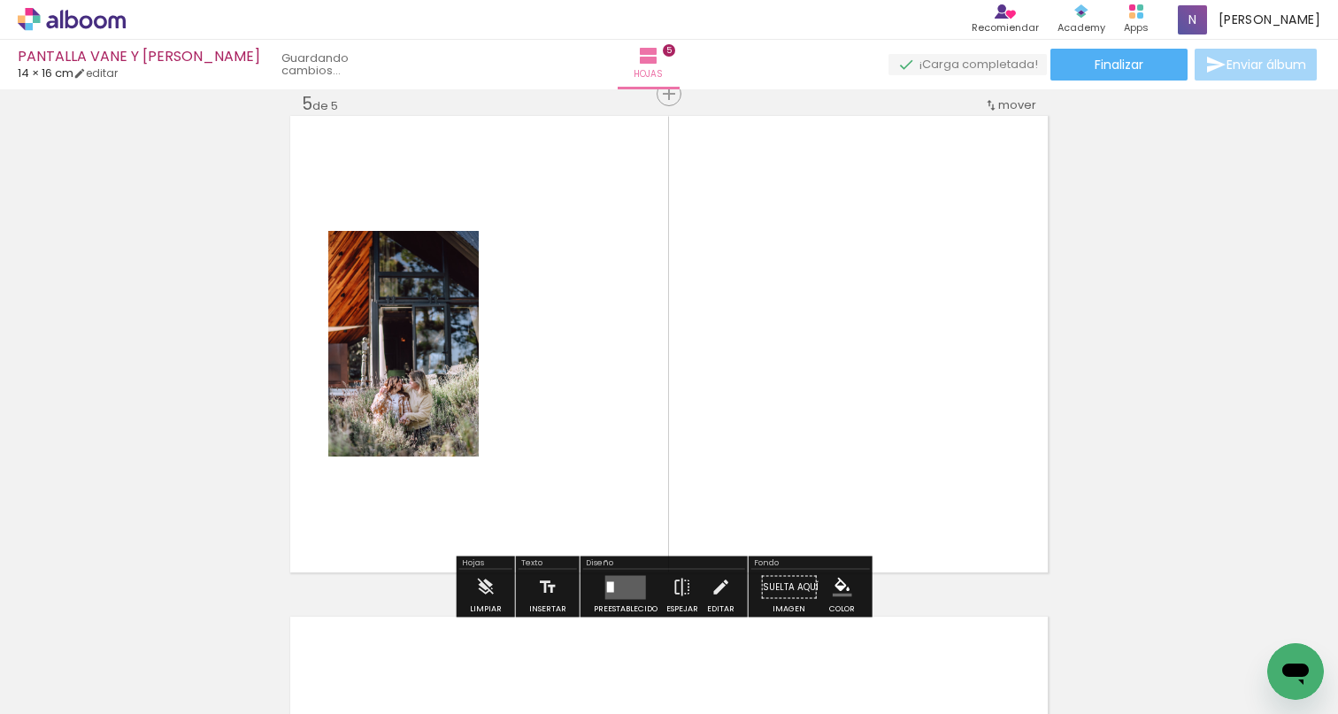
scroll to position [2026, 0]
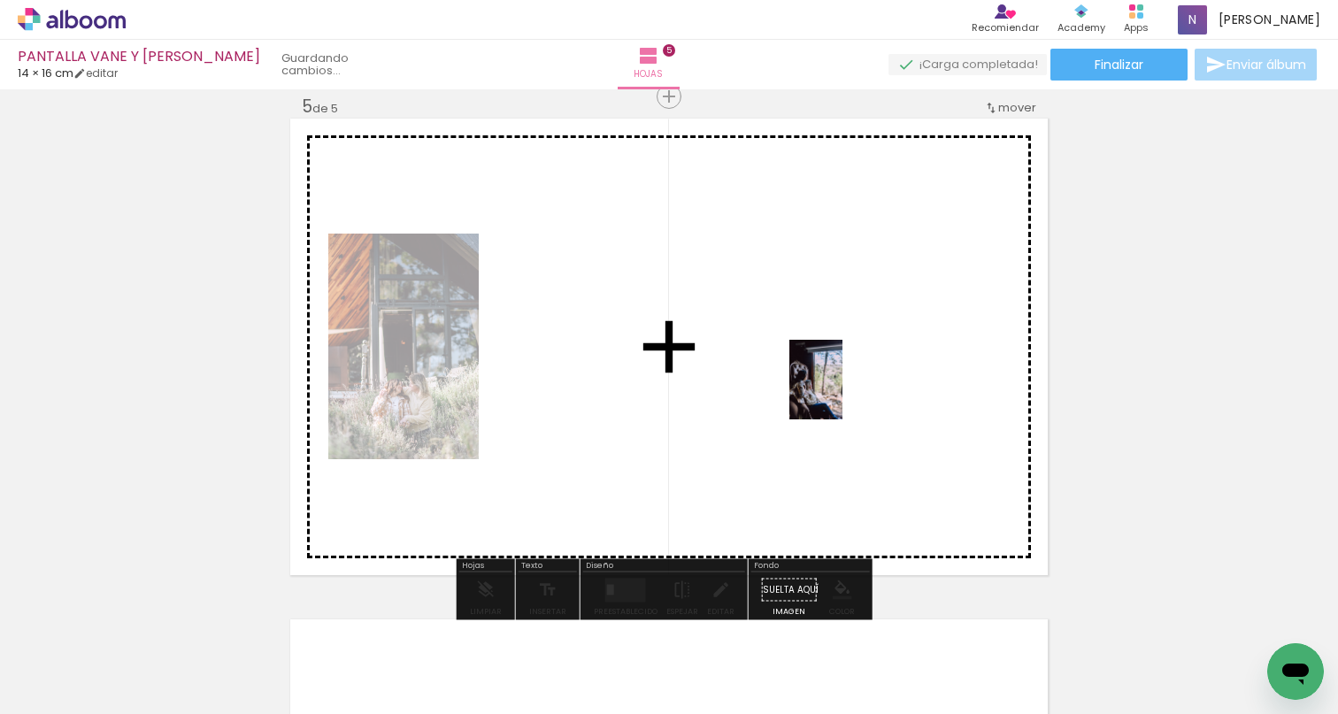
drag, startPoint x: 836, startPoint y: 650, endPoint x: 842, endPoint y: 393, distance: 257.6
click at [842, 393] on quentale-workspace at bounding box center [669, 357] width 1338 height 714
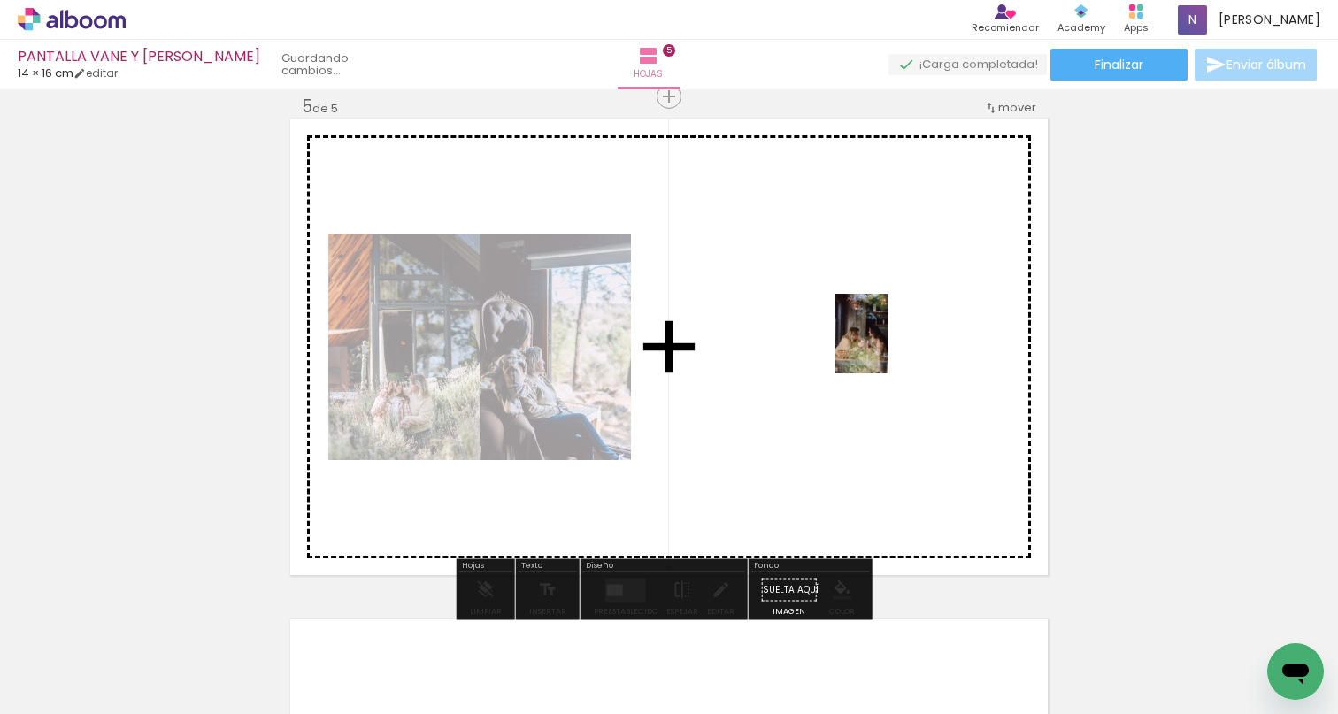
drag, startPoint x: 444, startPoint y: 658, endPoint x: 891, endPoint y: 335, distance: 551.4
click at [891, 335] on quentale-workspace at bounding box center [669, 357] width 1338 height 714
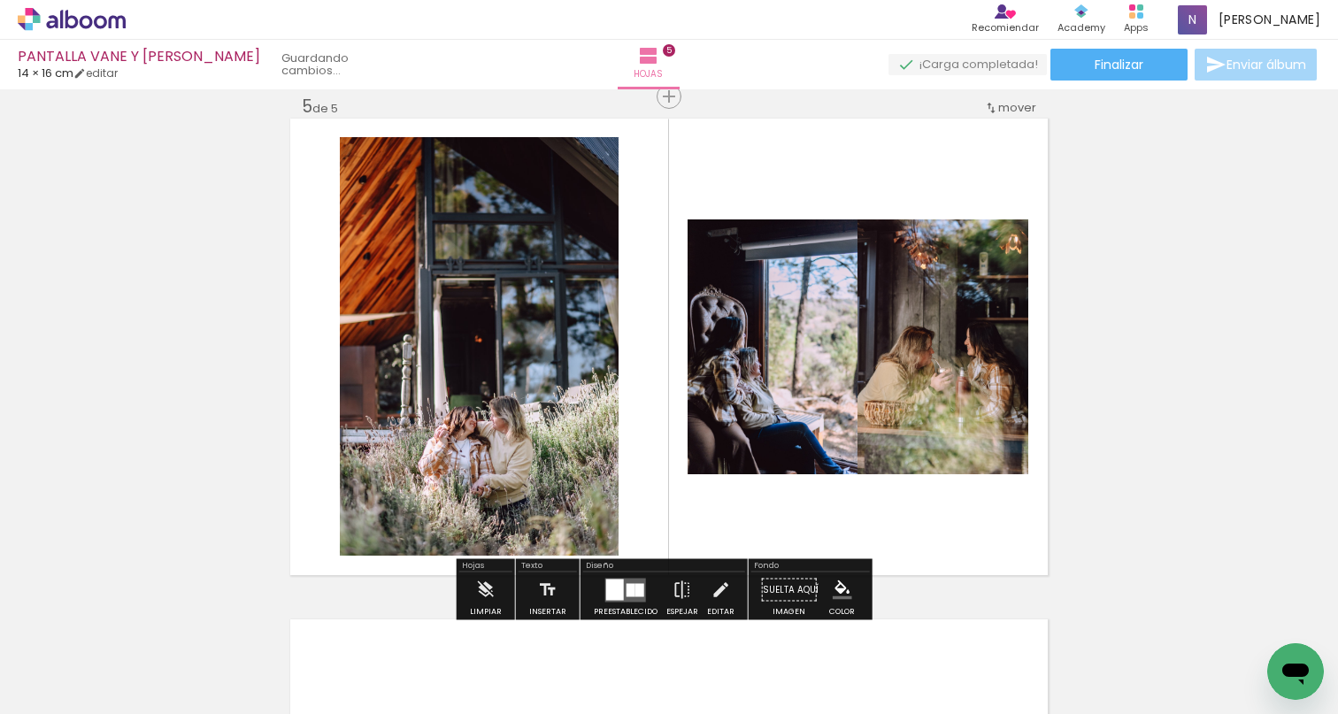
click at [628, 588] on div at bounding box center [631, 589] width 9 height 13
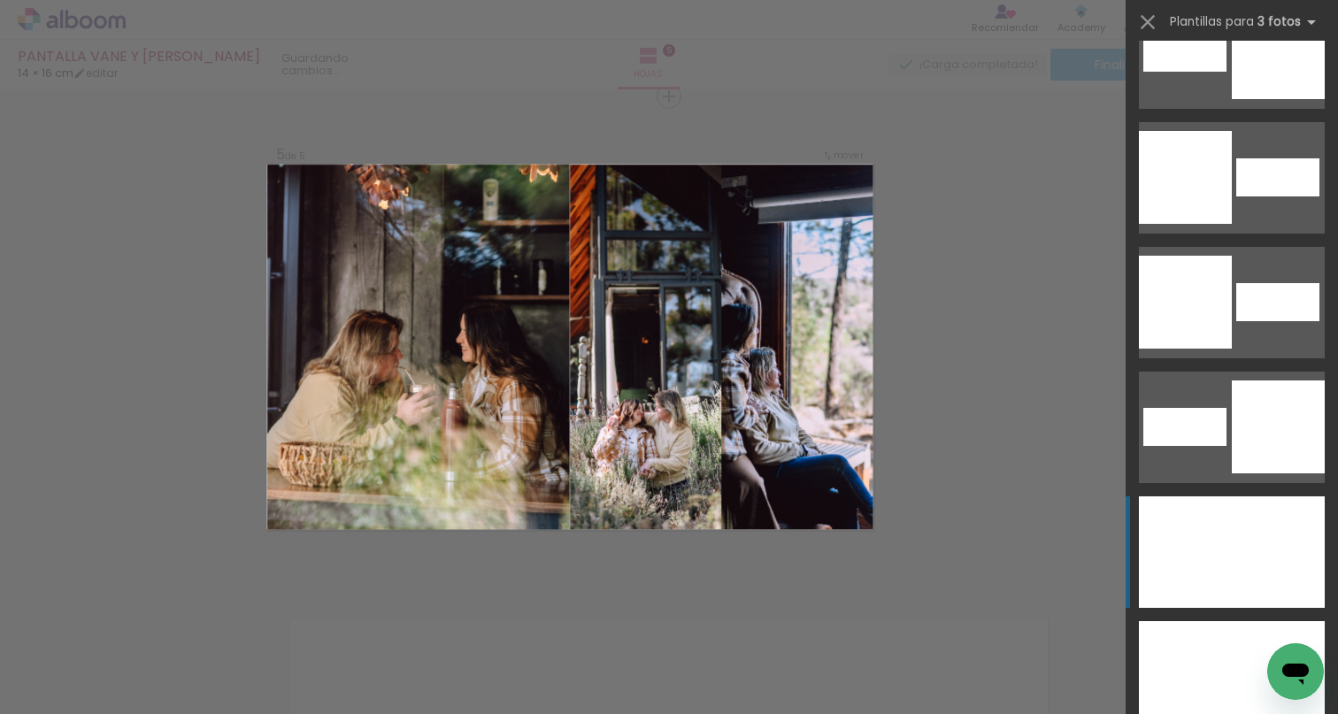
scroll to position [9318, 0]
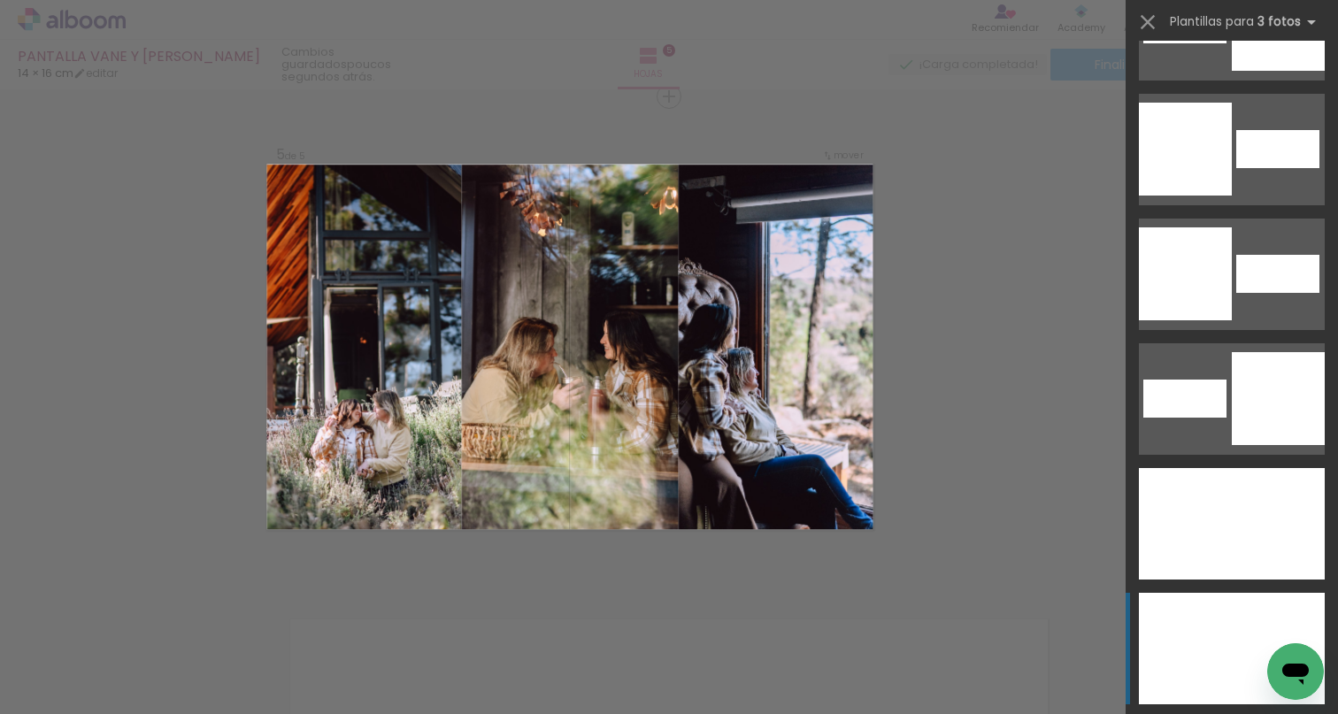
click at [1216, 631] on div at bounding box center [1231, 649] width 69 height 112
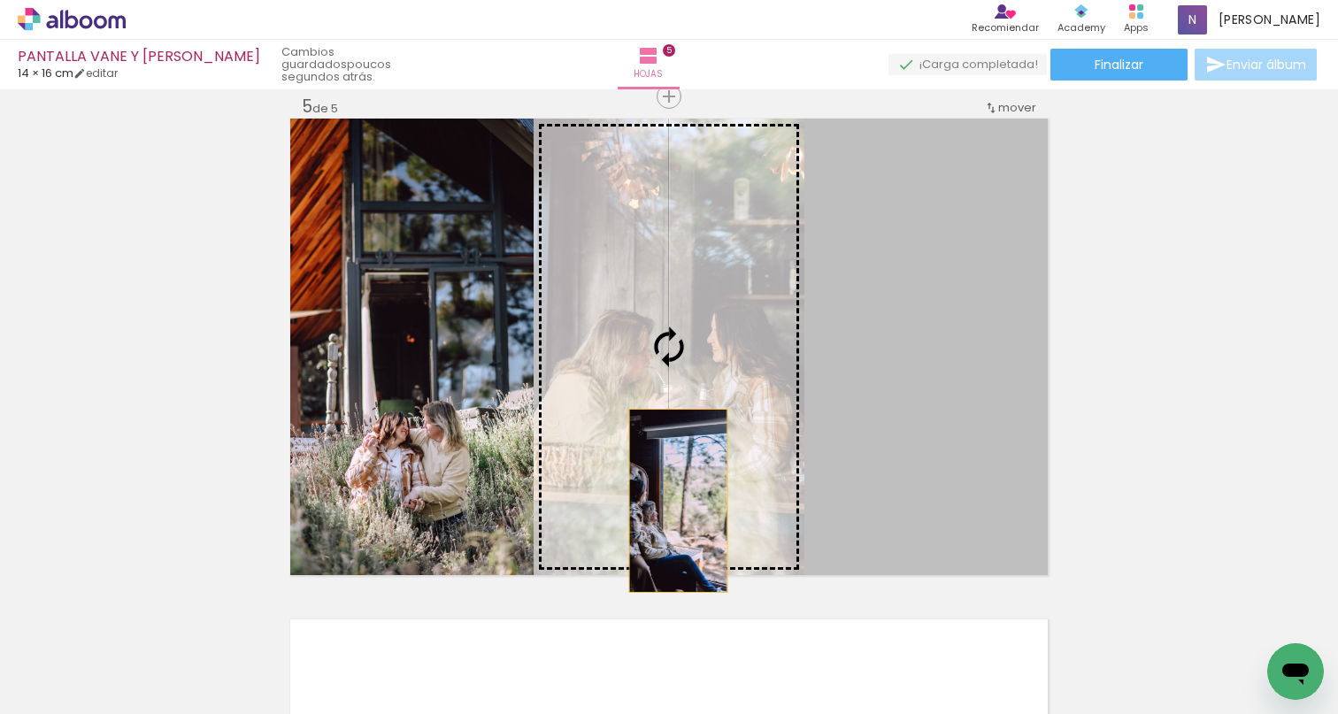
drag, startPoint x: 875, startPoint y: 531, endPoint x: 665, endPoint y: 498, distance: 212.3
click at [0, 0] on slot at bounding box center [0, 0] width 0 height 0
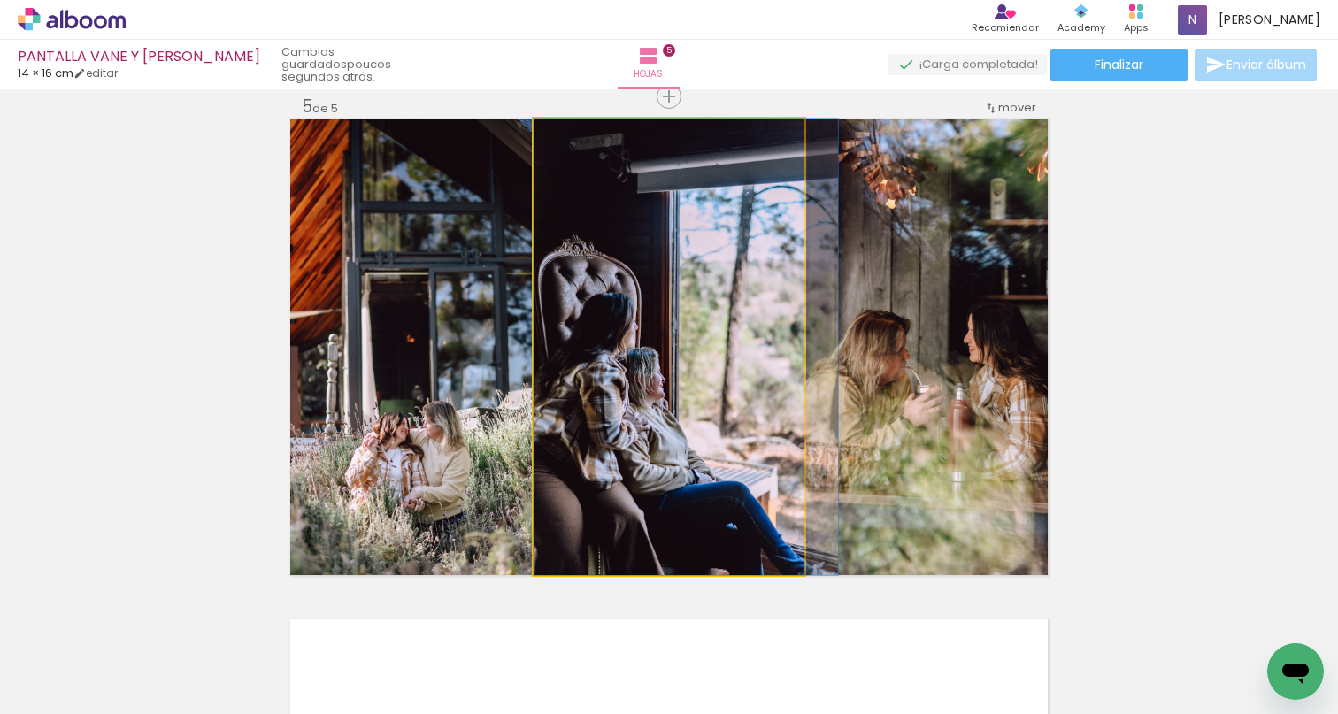
drag, startPoint x: 719, startPoint y: 481, endPoint x: 759, endPoint y: 481, distance: 39.8
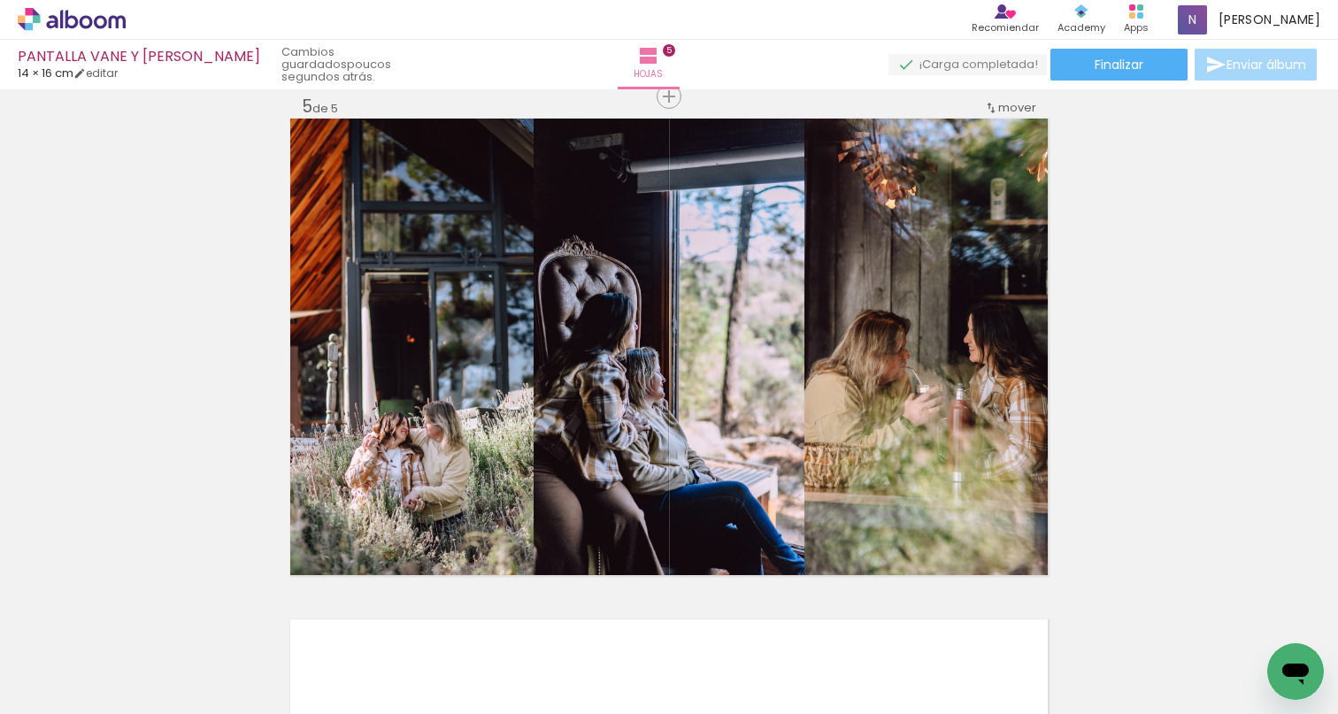
scroll to position [0, 972]
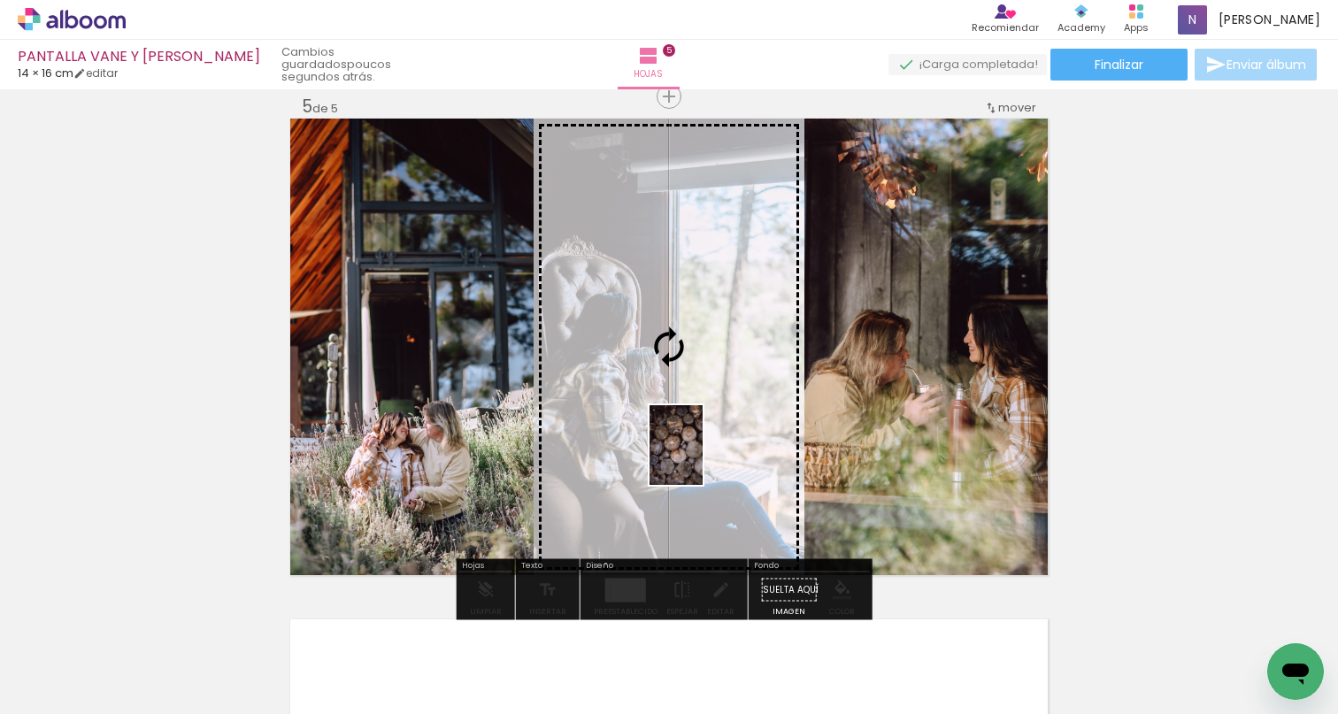
drag, startPoint x: 395, startPoint y: 668, endPoint x: 703, endPoint y: 458, distance: 372.6
click at [703, 458] on quentale-workspace at bounding box center [669, 357] width 1338 height 714
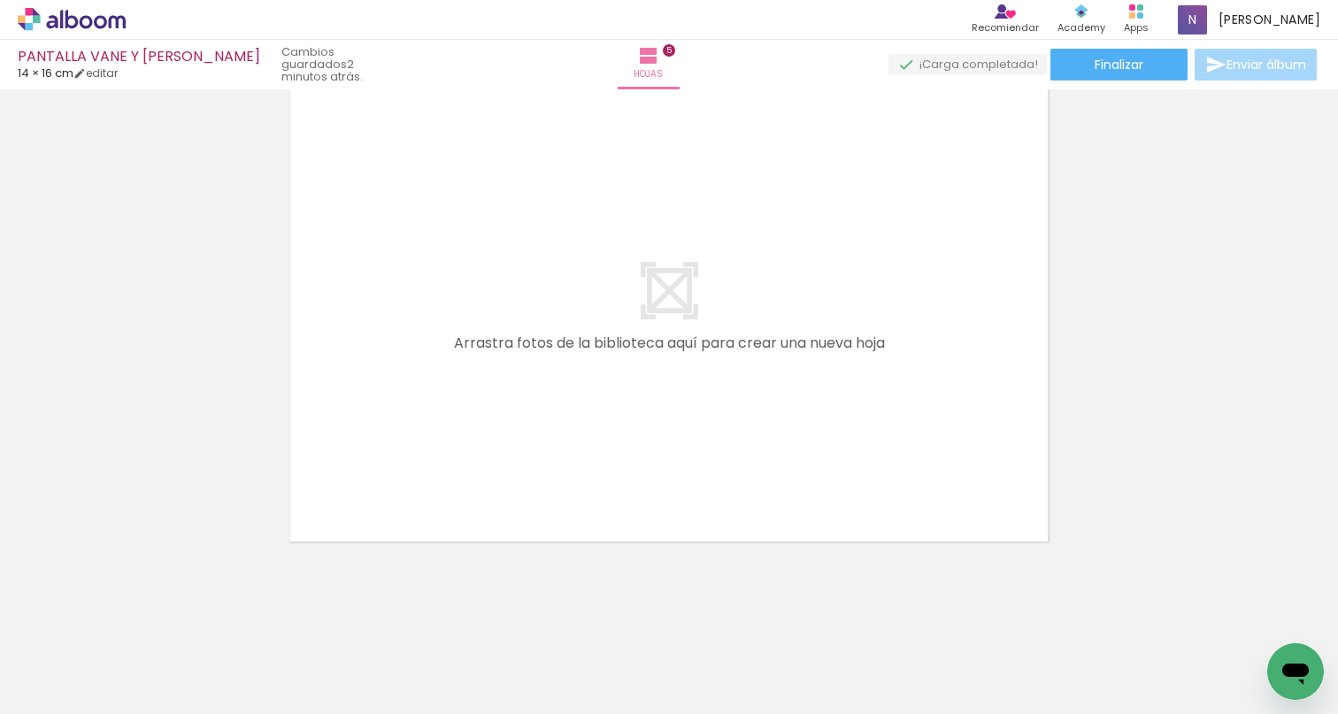
scroll to position [0, 365]
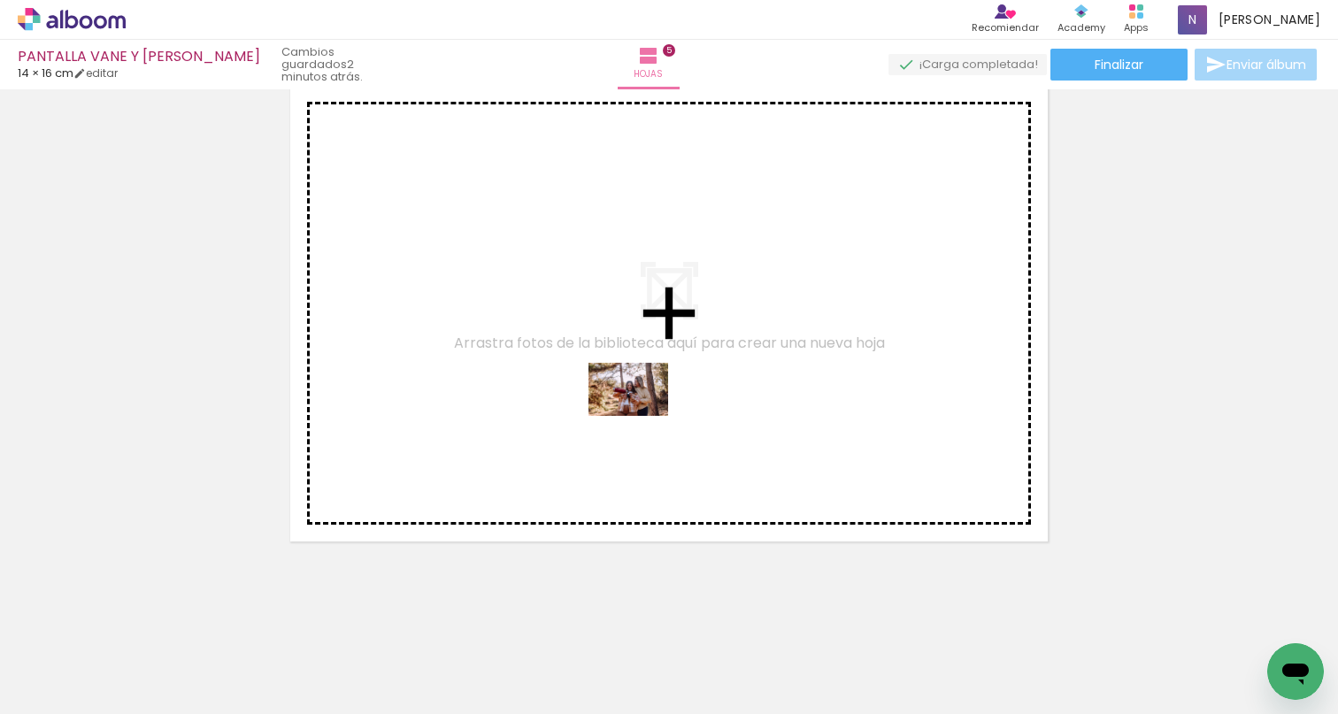
drag, startPoint x: 411, startPoint y: 667, endPoint x: 657, endPoint y: 378, distance: 379.8
click at [657, 378] on quentale-workspace at bounding box center [669, 357] width 1338 height 714
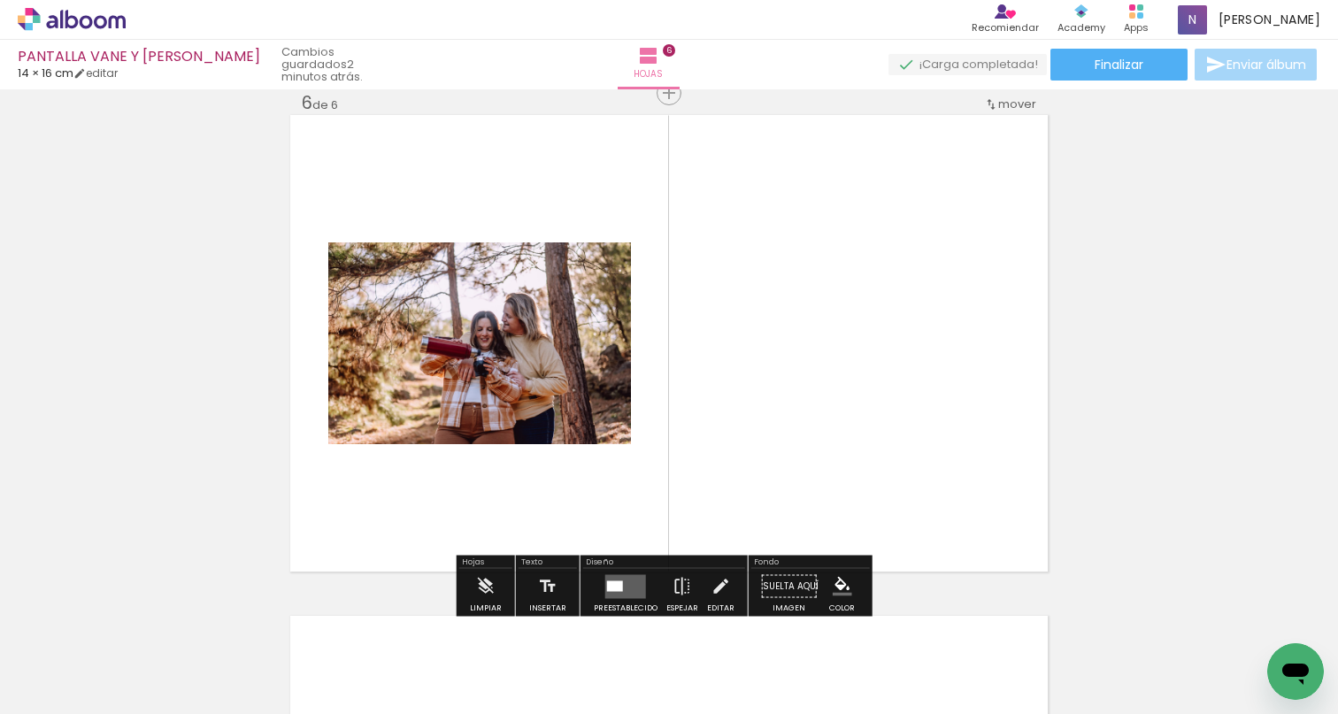
scroll to position [2527, 0]
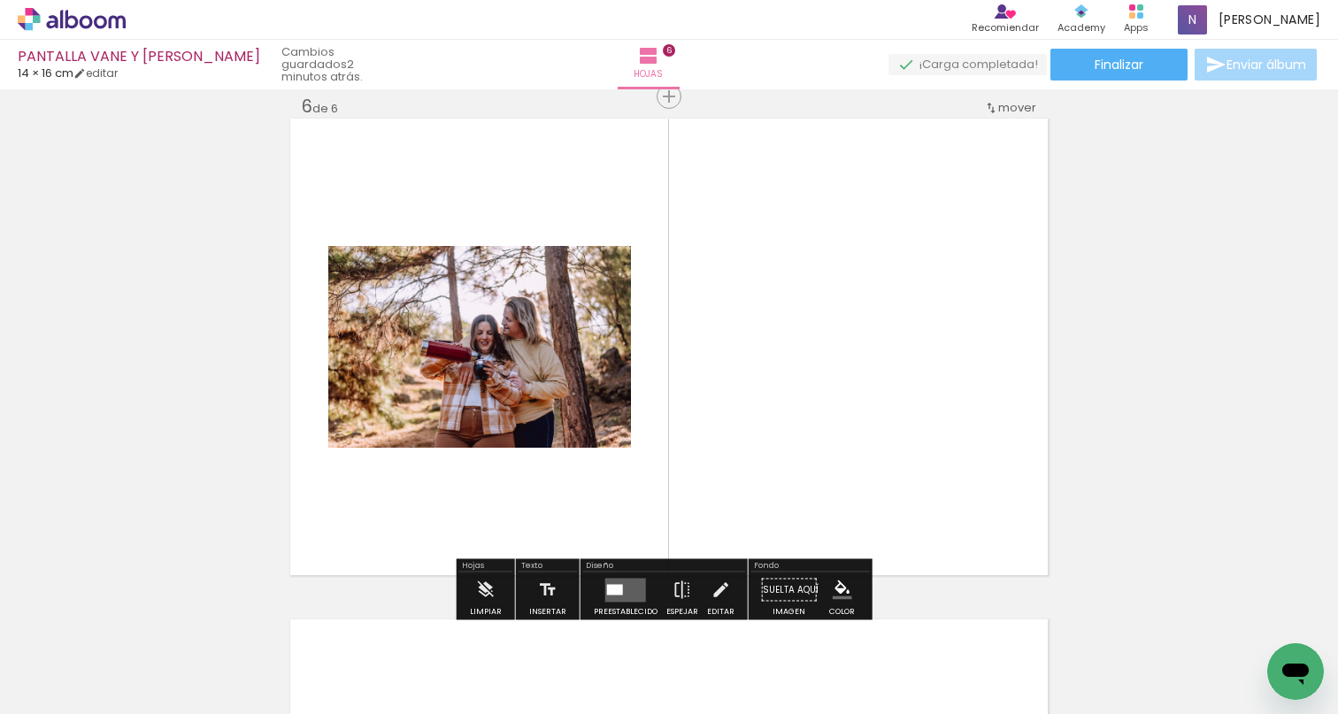
click at [607, 586] on div at bounding box center [615, 589] width 16 height 11
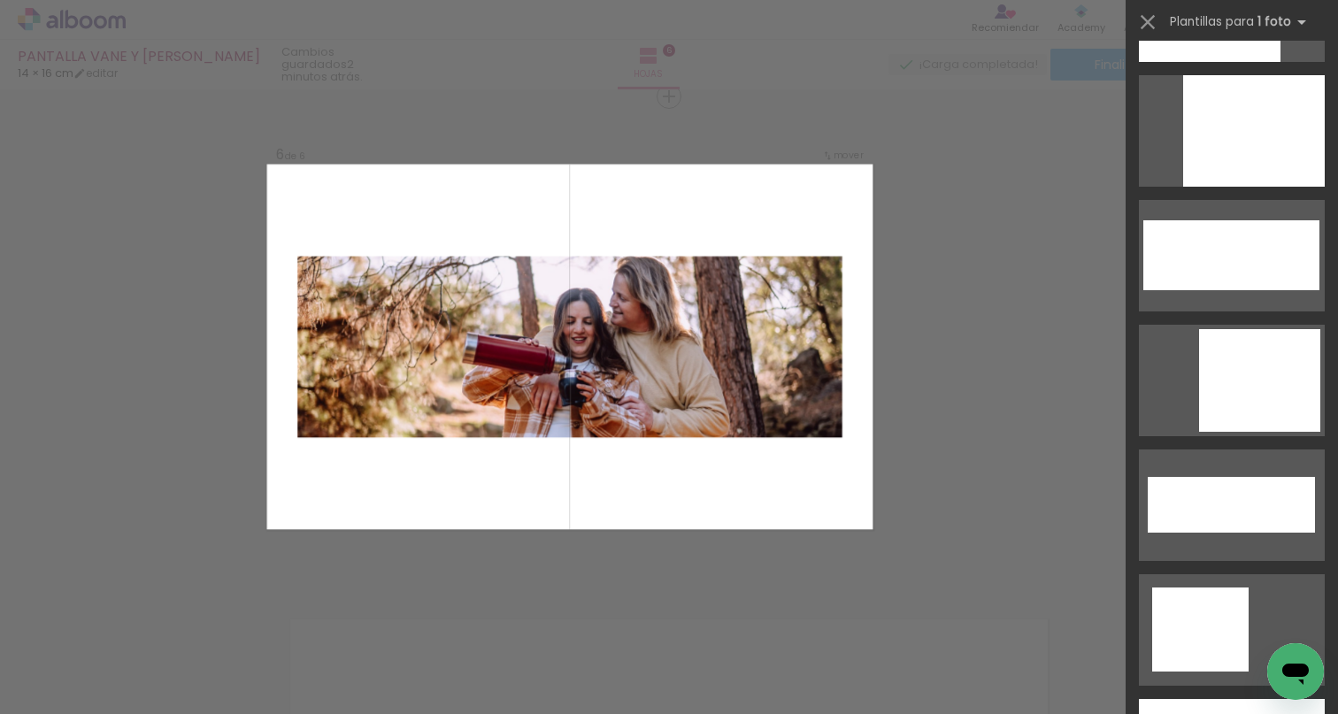
scroll to position [6049, 0]
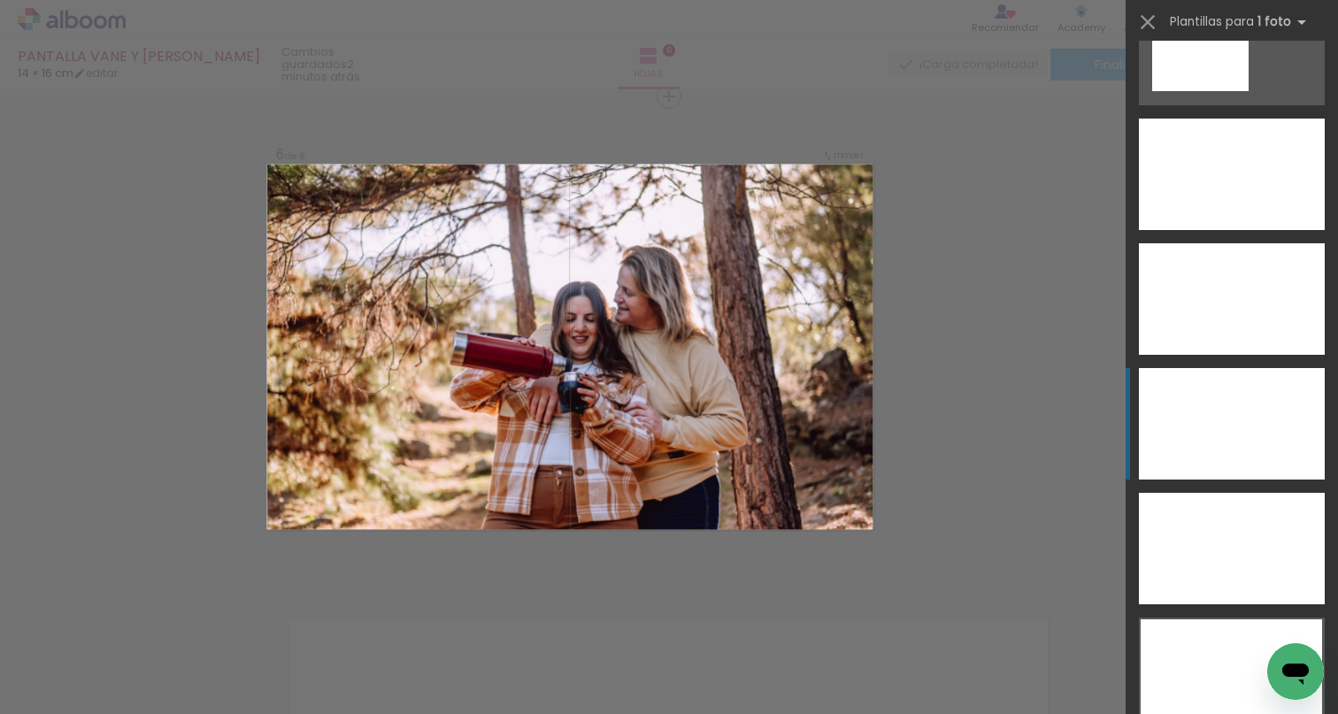
click at [1258, 442] on div at bounding box center [1232, 424] width 186 height 112
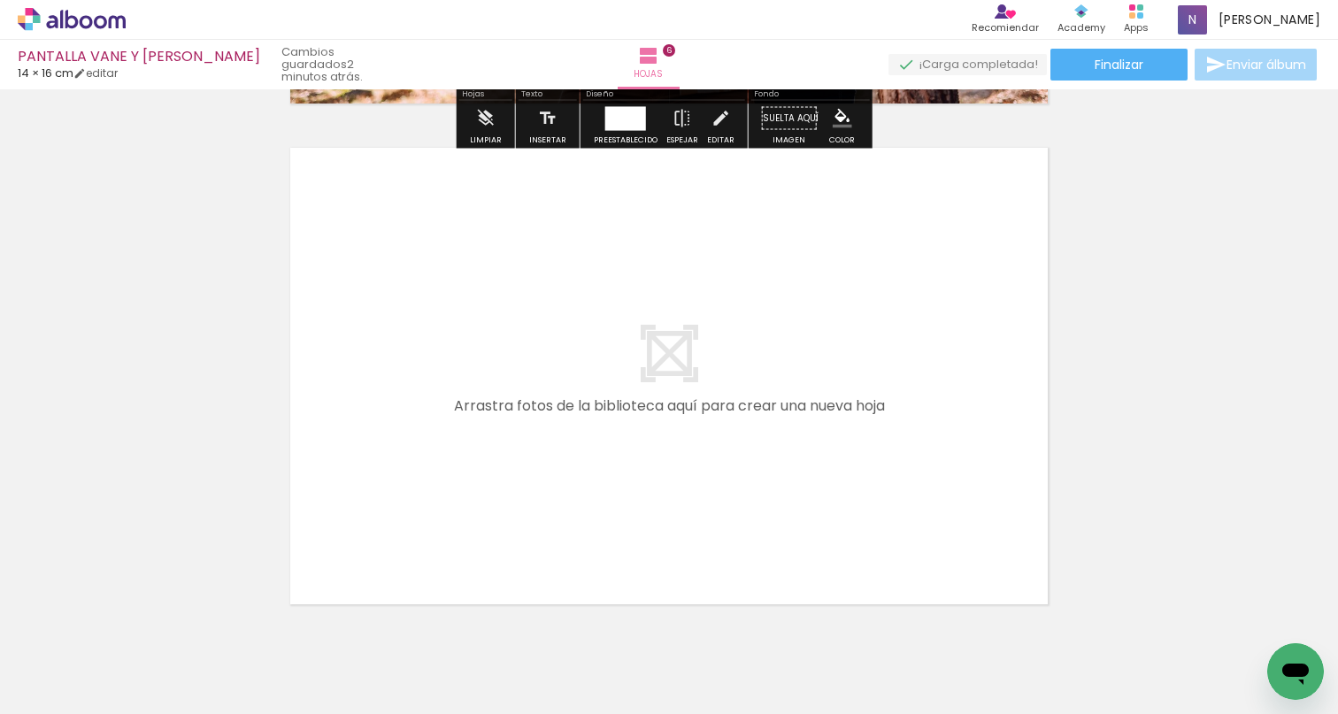
scroll to position [3061, 0]
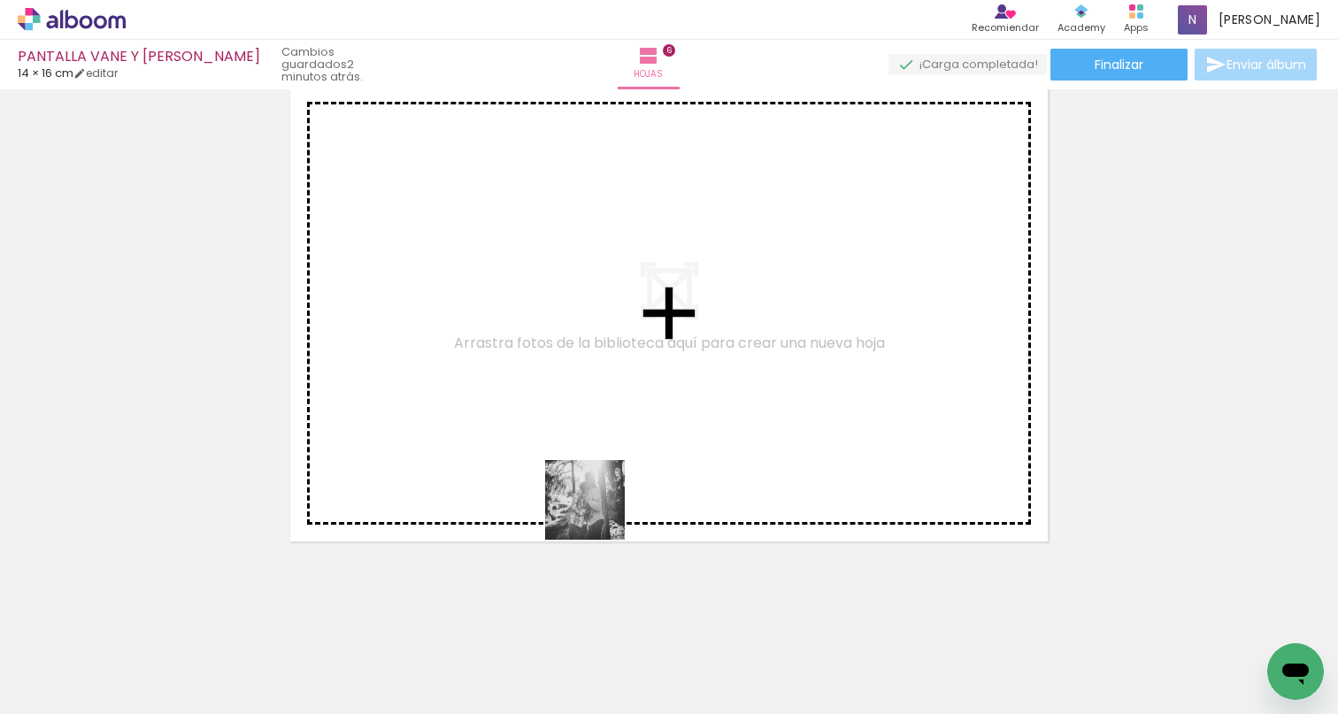
drag, startPoint x: 224, startPoint y: 657, endPoint x: 673, endPoint y: 445, distance: 496.8
click at [673, 445] on quentale-workspace at bounding box center [669, 357] width 1338 height 714
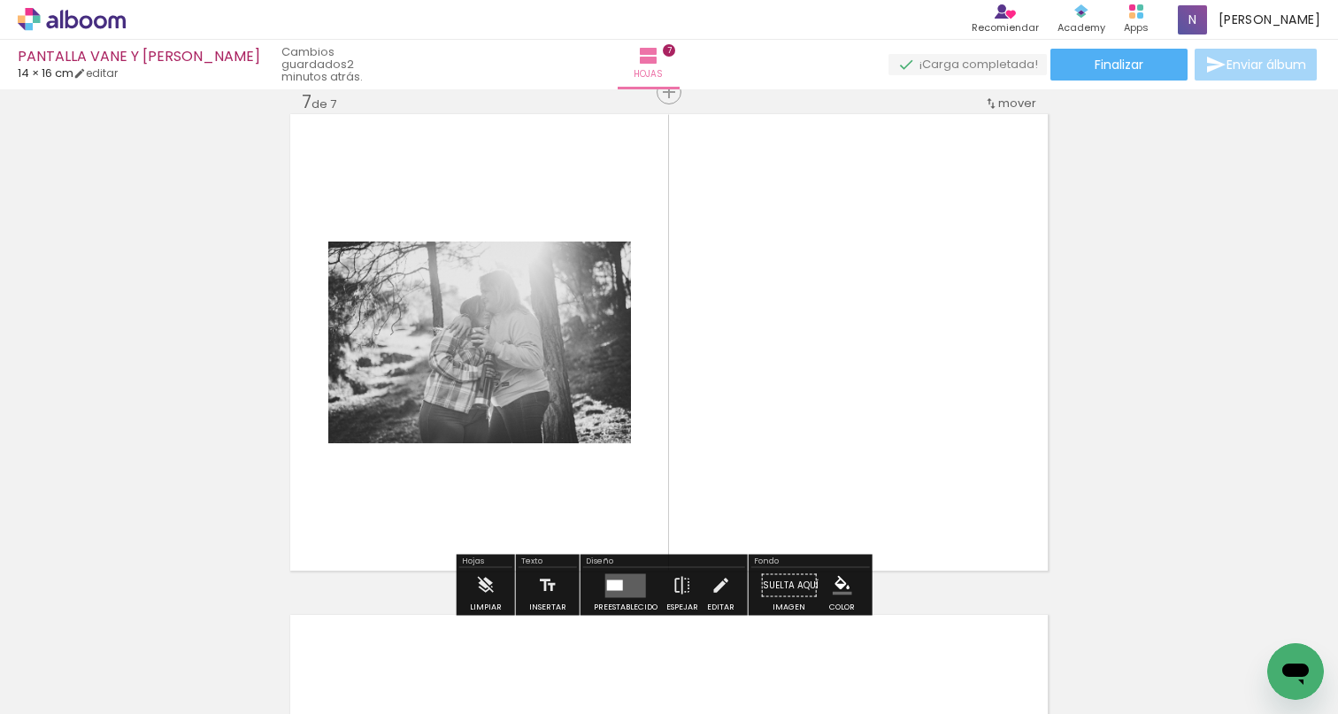
scroll to position [3027, 0]
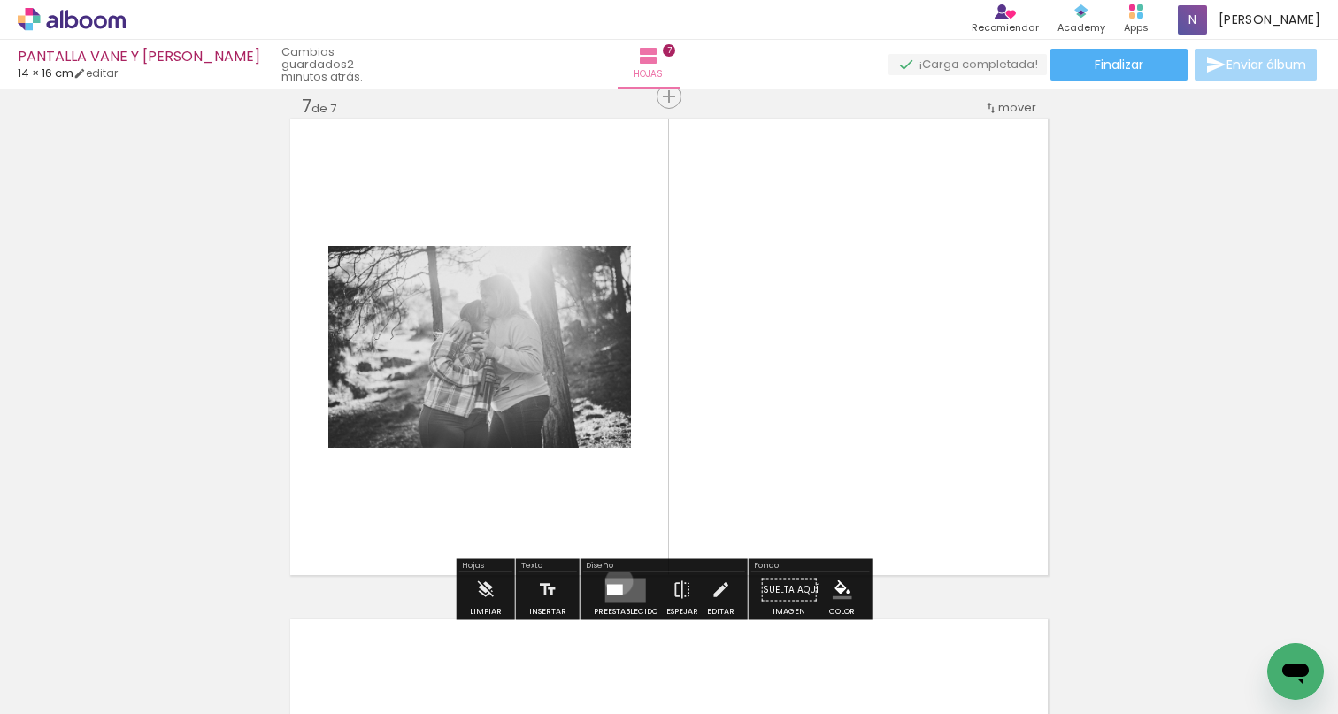
click at [615, 581] on quentale-layouter at bounding box center [625, 590] width 41 height 24
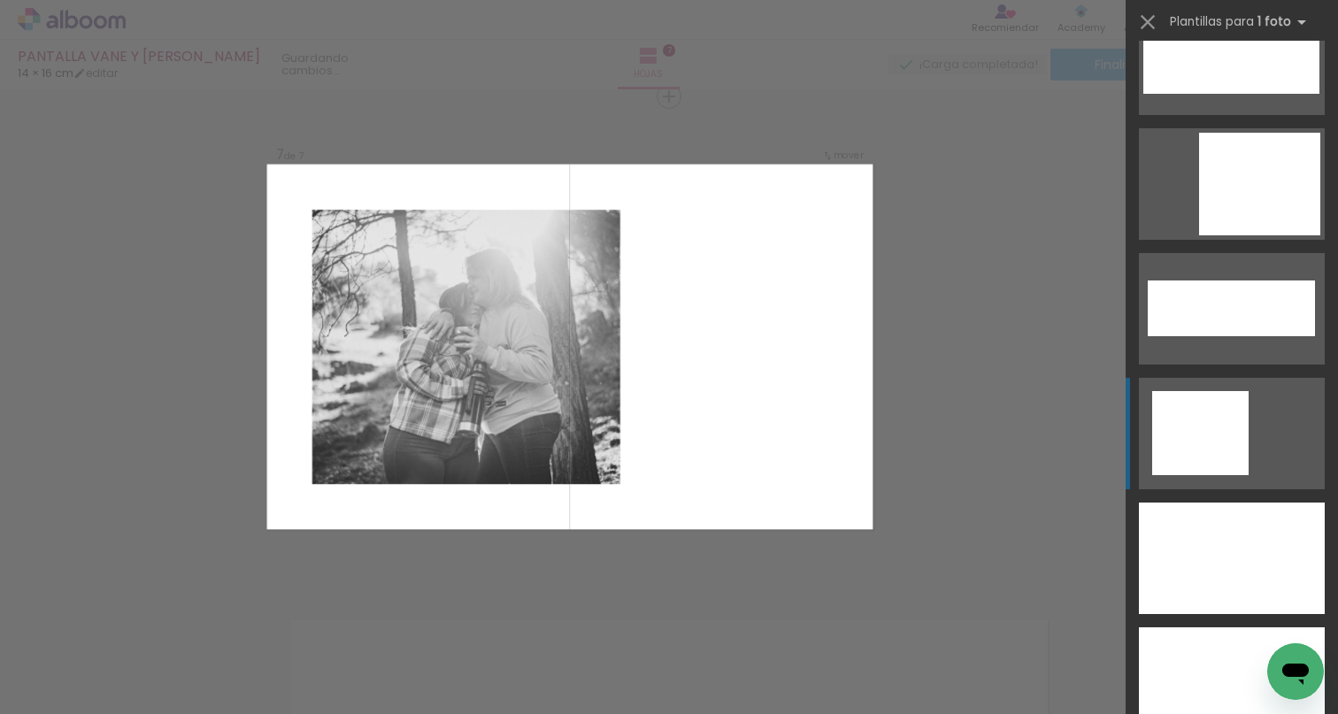
scroll to position [6252, 0]
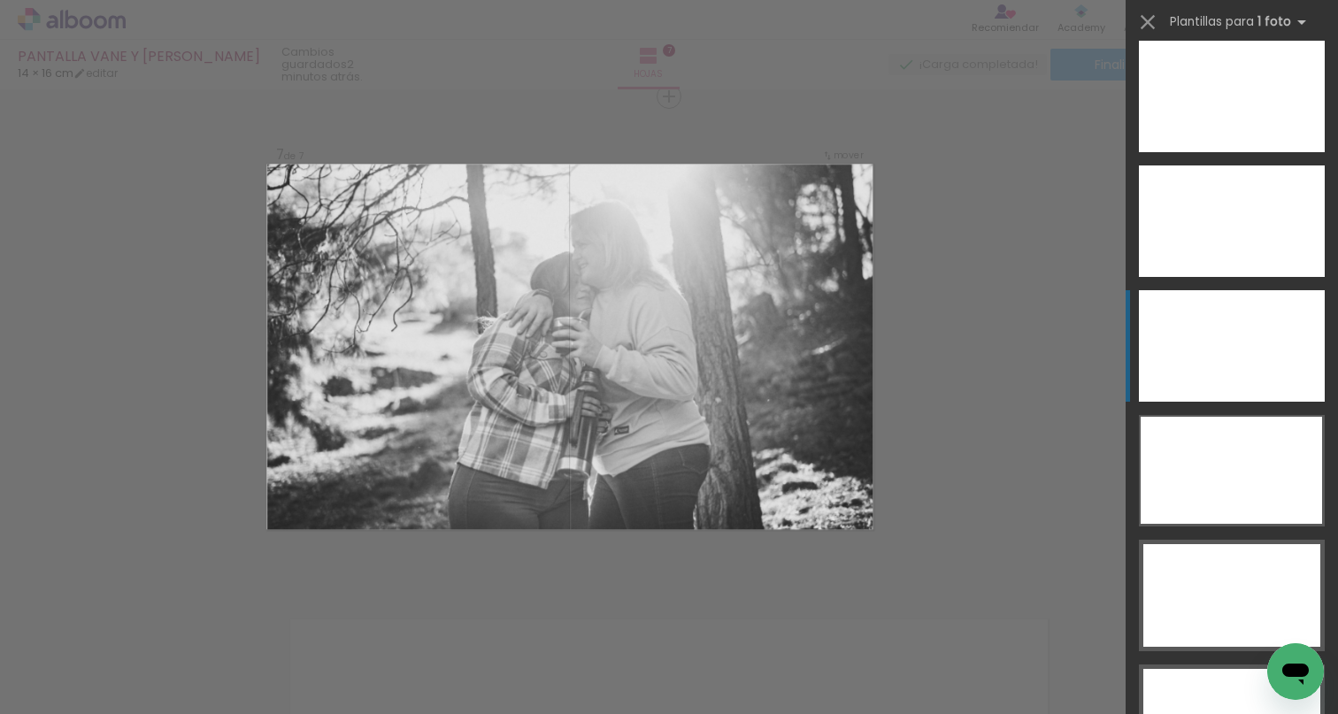
click at [1241, 387] on div at bounding box center [1232, 346] width 186 height 112
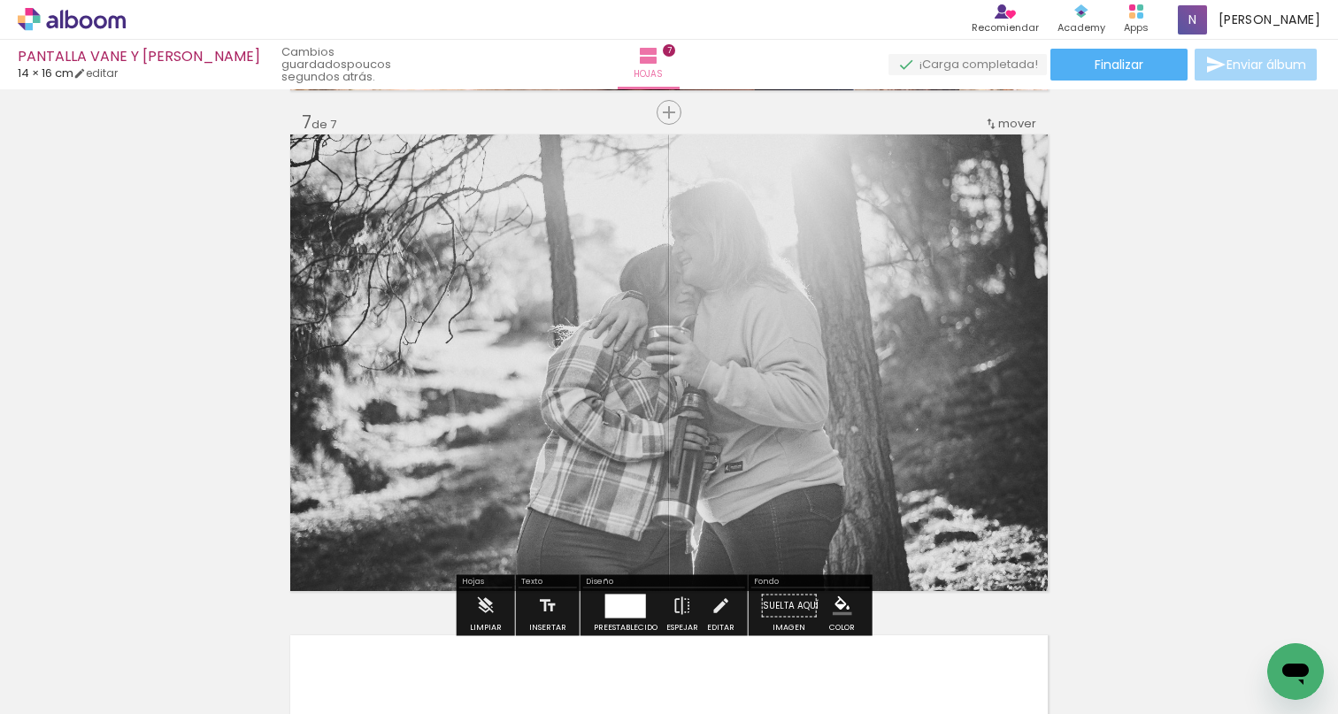
scroll to position [3562, 0]
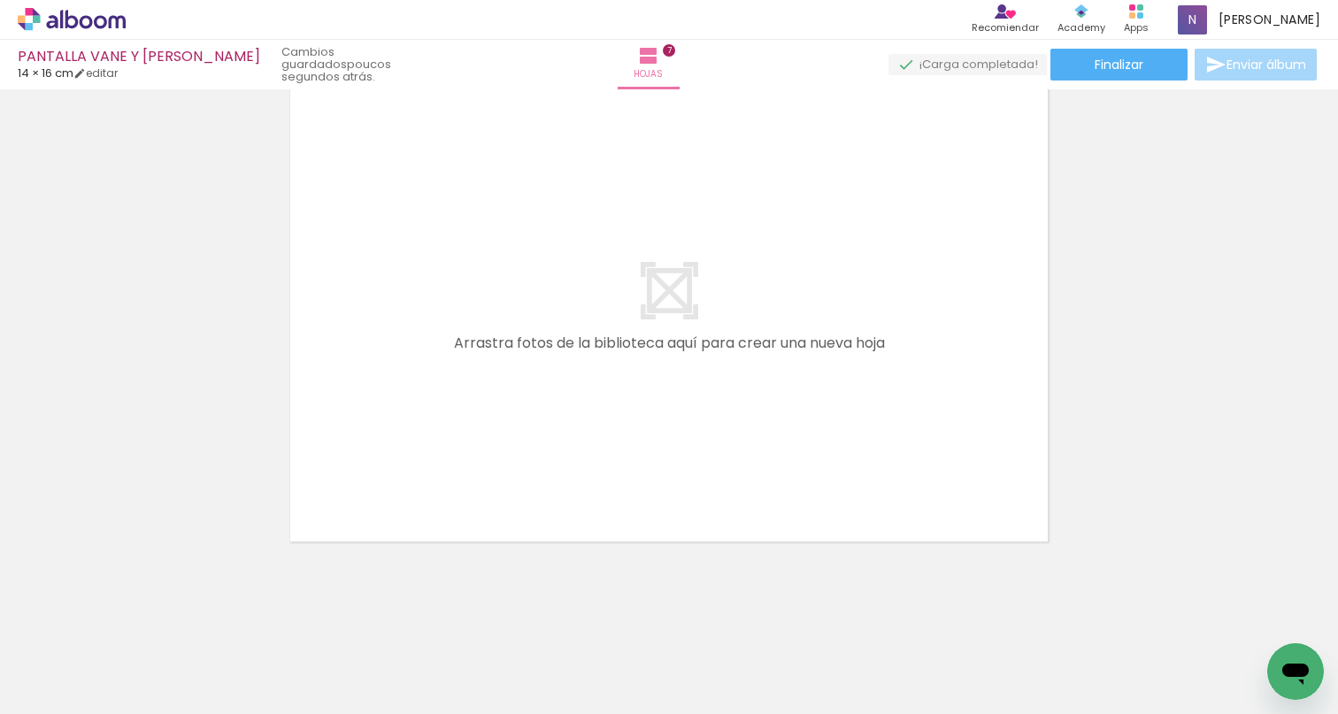
click at [384, 663] on div at bounding box center [357, 655] width 88 height 58
drag, startPoint x: 326, startPoint y: 706, endPoint x: 606, endPoint y: 708, distance: 280.5
click at [127, 708] on iron-horizontal-list at bounding box center [108, 659] width 35 height 111
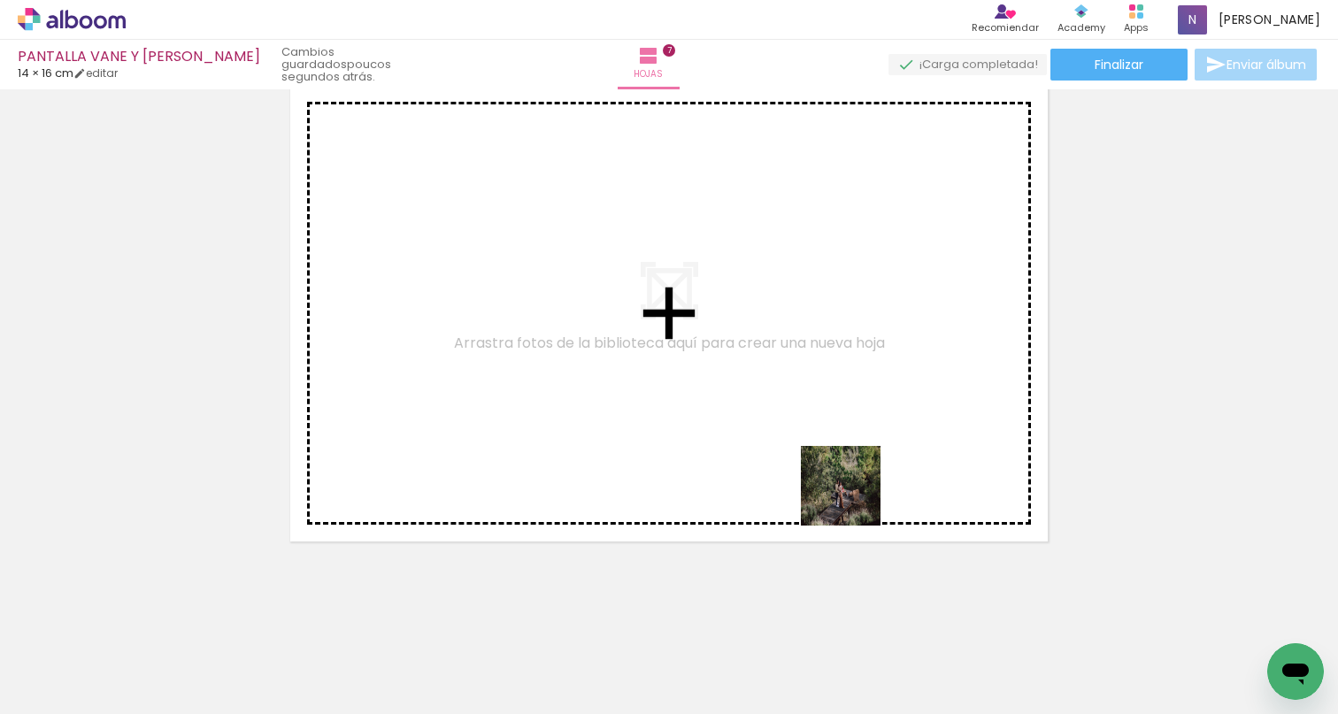
drag, startPoint x: 1038, startPoint y: 665, endPoint x: 778, endPoint y: 391, distance: 377.4
click at [778, 391] on quentale-workspace at bounding box center [669, 357] width 1338 height 714
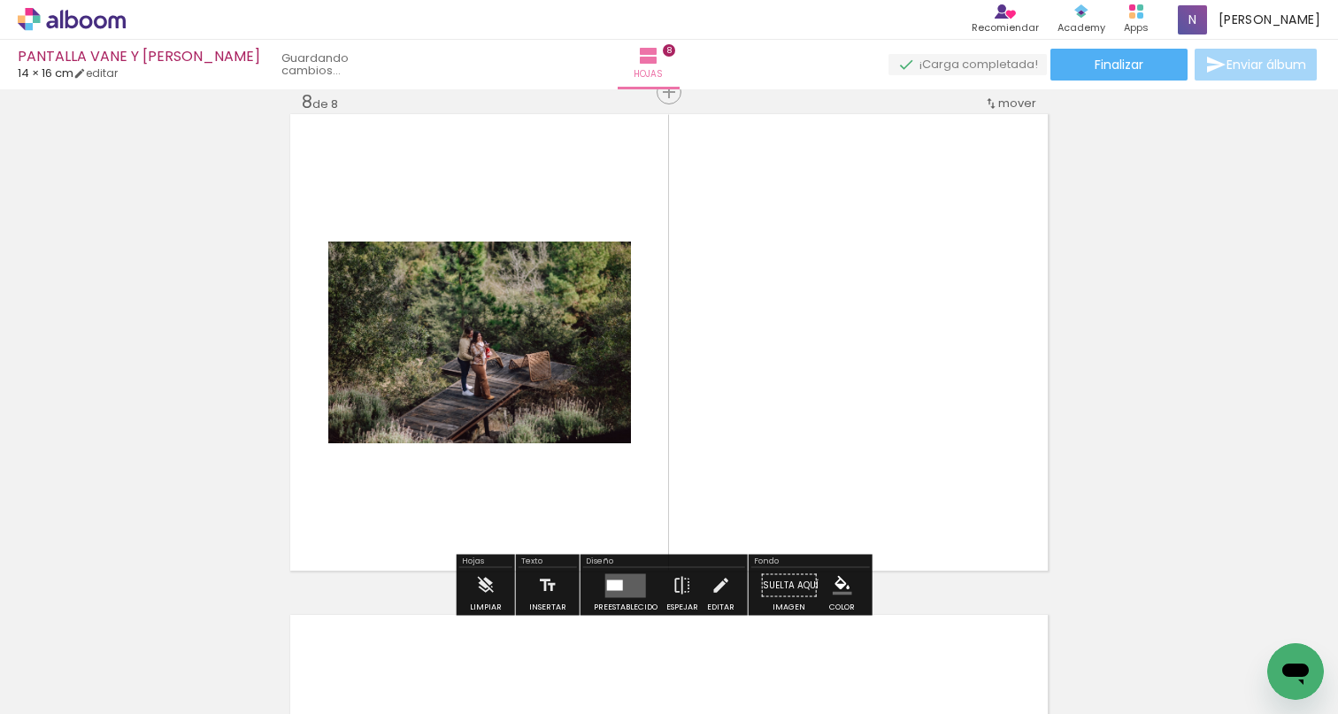
scroll to position [3528, 0]
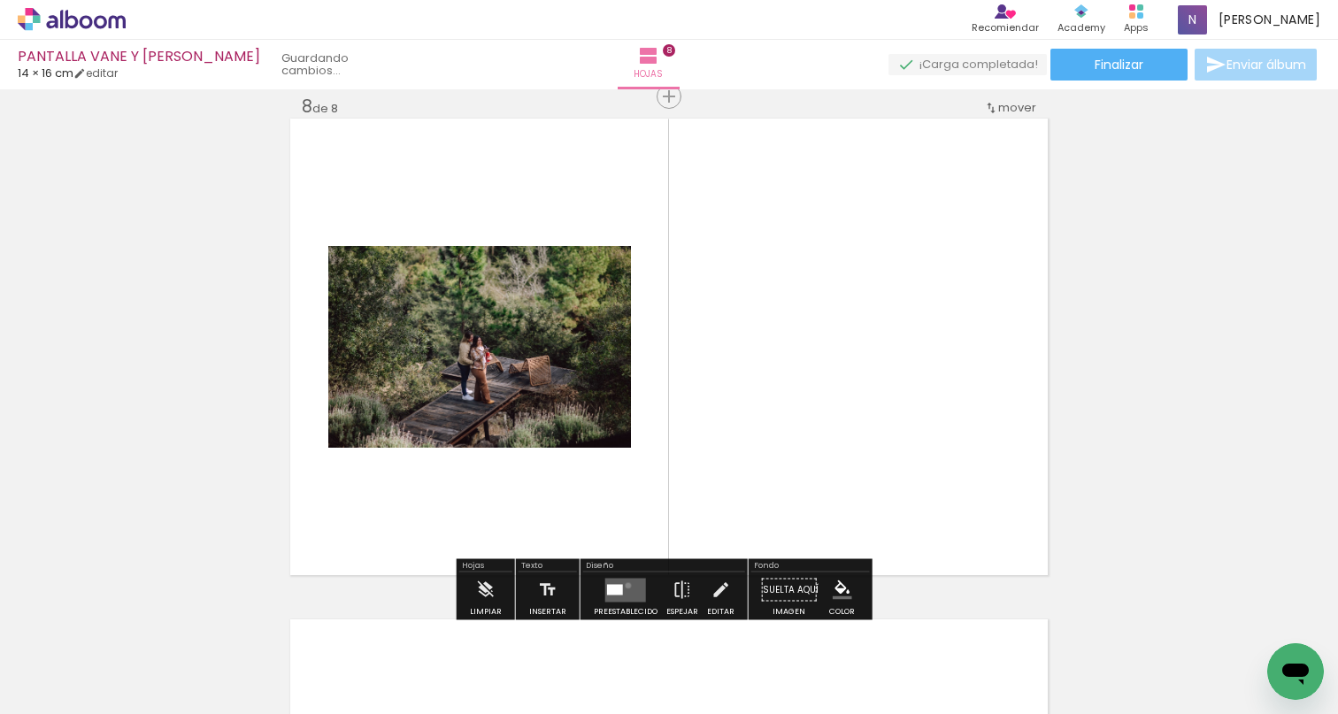
click at [624, 586] on quentale-layouter at bounding box center [625, 590] width 41 height 24
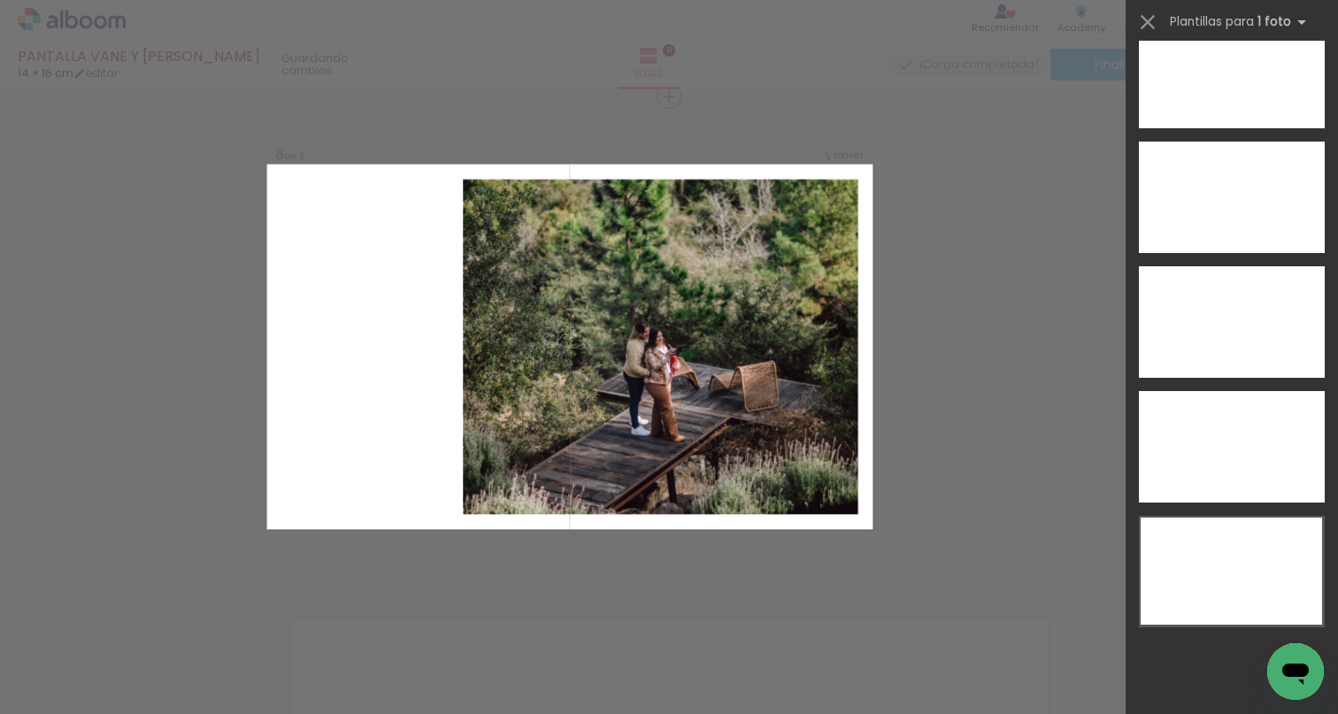
scroll to position [6369, 0]
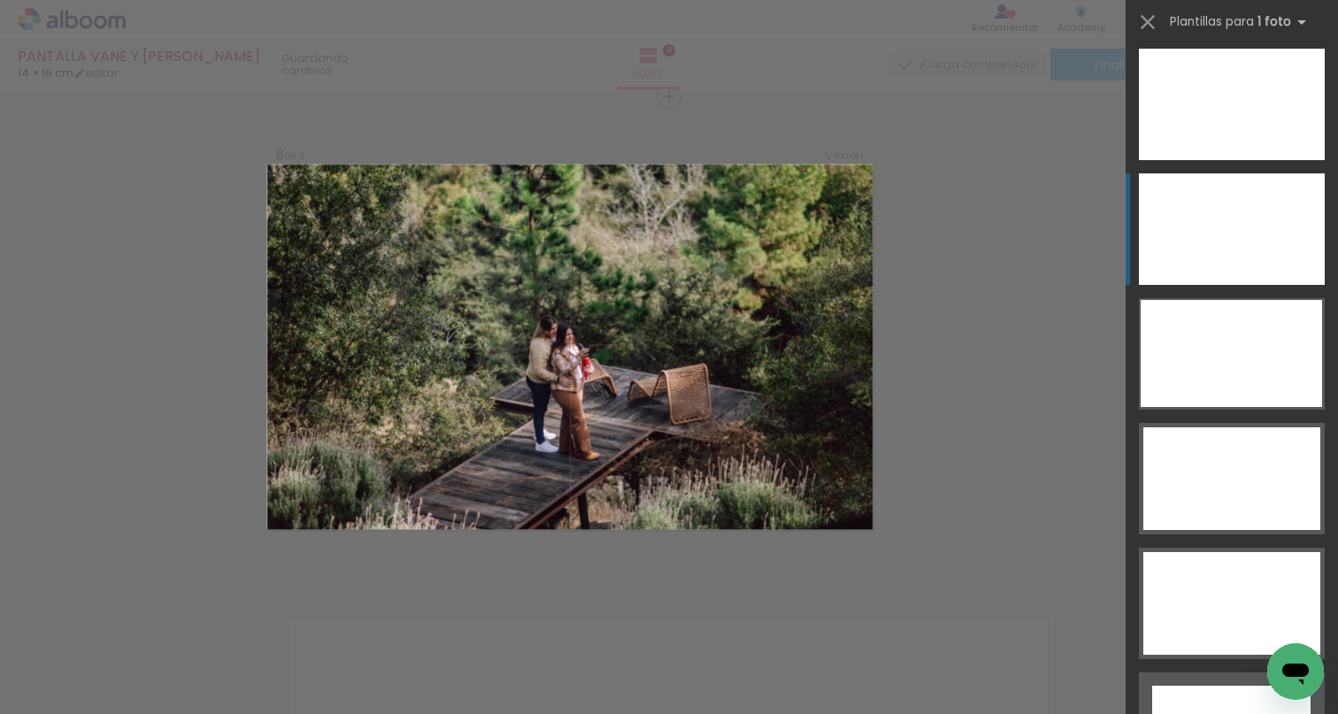
click at [1245, 234] on div at bounding box center [1232, 229] width 186 height 112
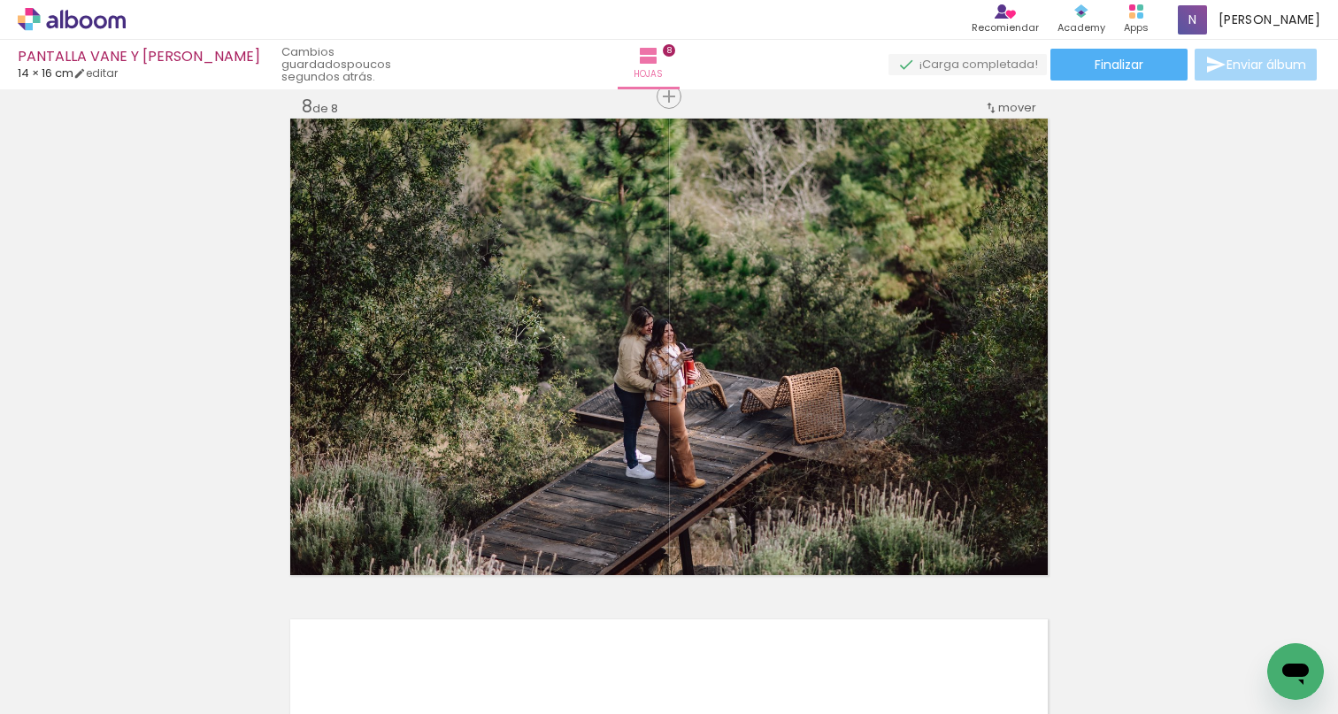
scroll to position [0, 931]
drag, startPoint x: 542, startPoint y: 709, endPoint x: 643, endPoint y: 706, distance: 101.8
click at [127, 707] on iron-horizontal-list at bounding box center [108, 659] width 35 height 111
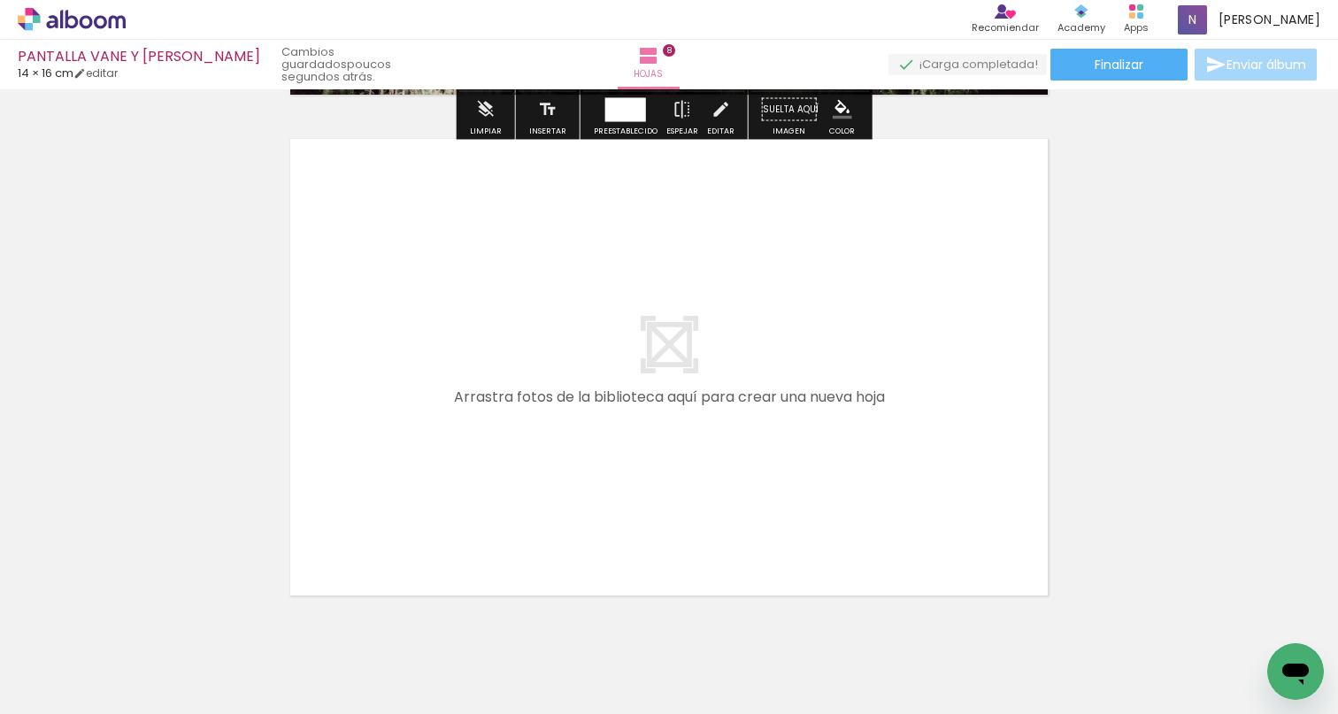
scroll to position [4012, 0]
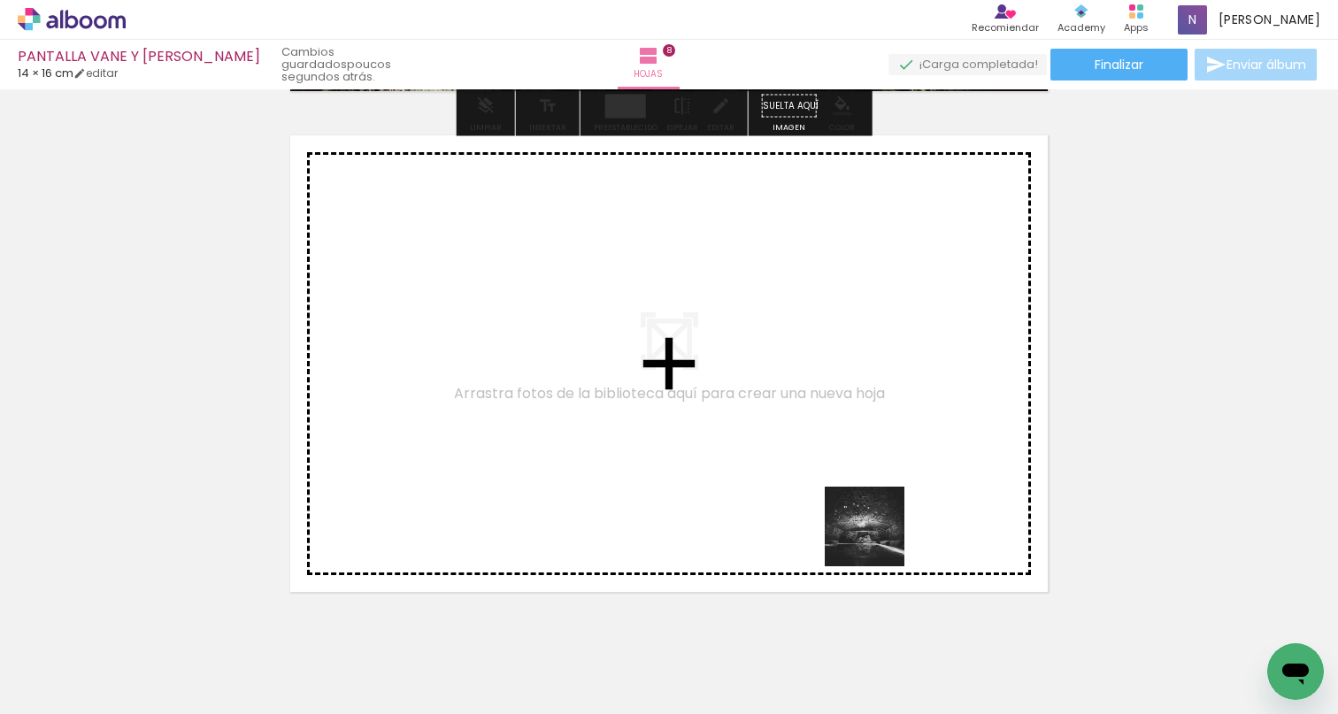
drag, startPoint x: 880, startPoint y: 652, endPoint x: 871, endPoint y: 485, distance: 167.5
click at [871, 485] on quentale-workspace at bounding box center [669, 357] width 1338 height 714
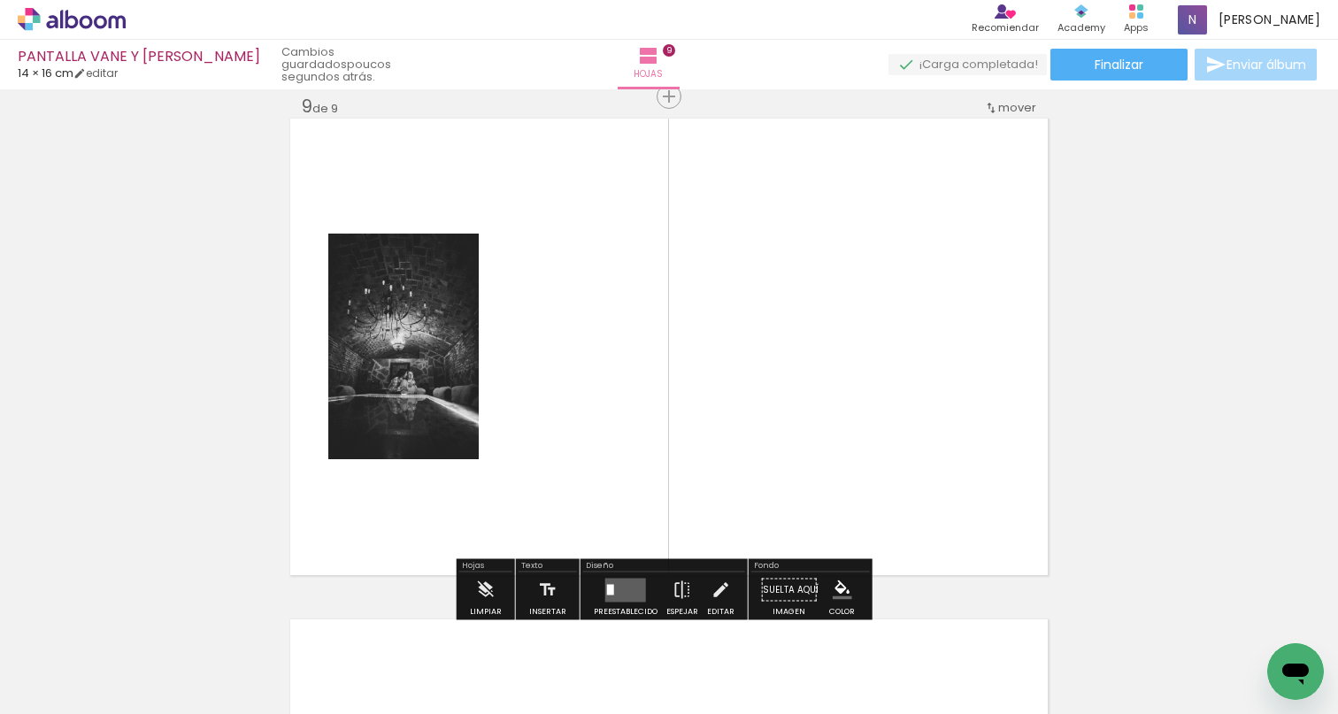
scroll to position [0, 2581]
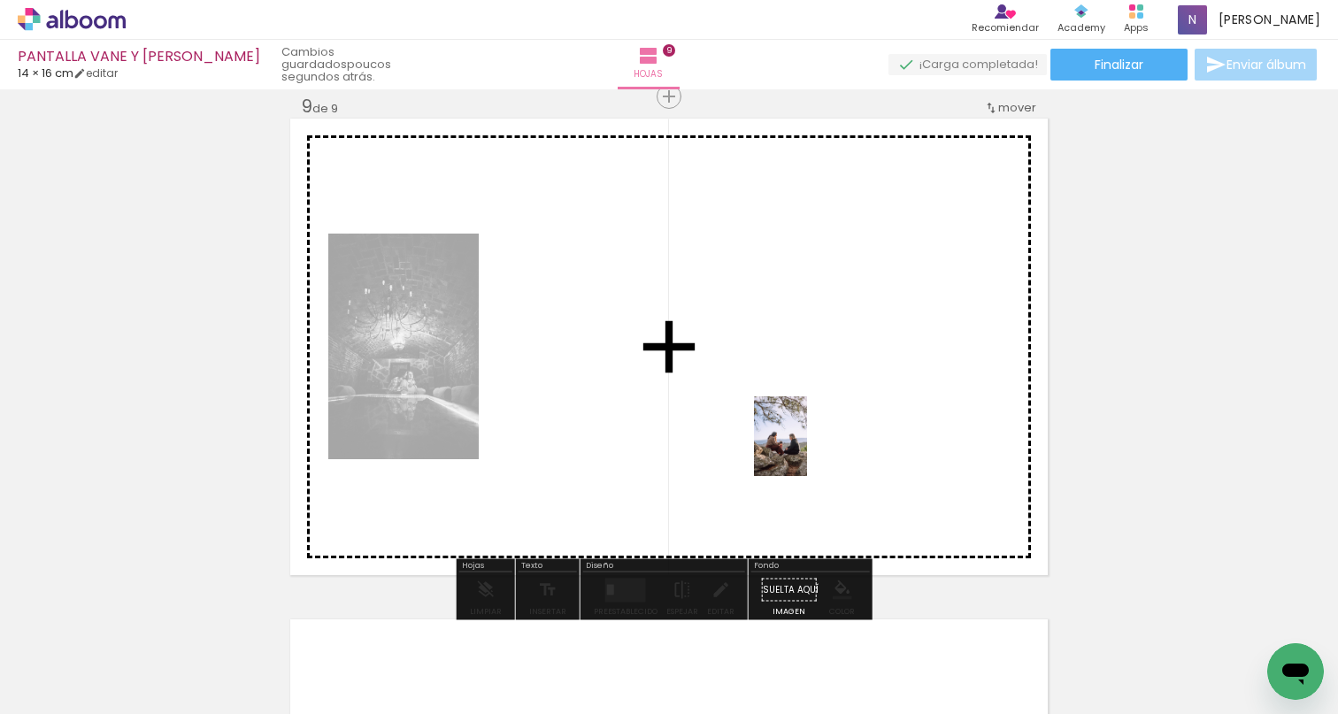
drag, startPoint x: 867, startPoint y: 665, endPoint x: 807, endPoint y: 450, distance: 224.2
click at [807, 450] on quentale-workspace at bounding box center [669, 357] width 1338 height 714
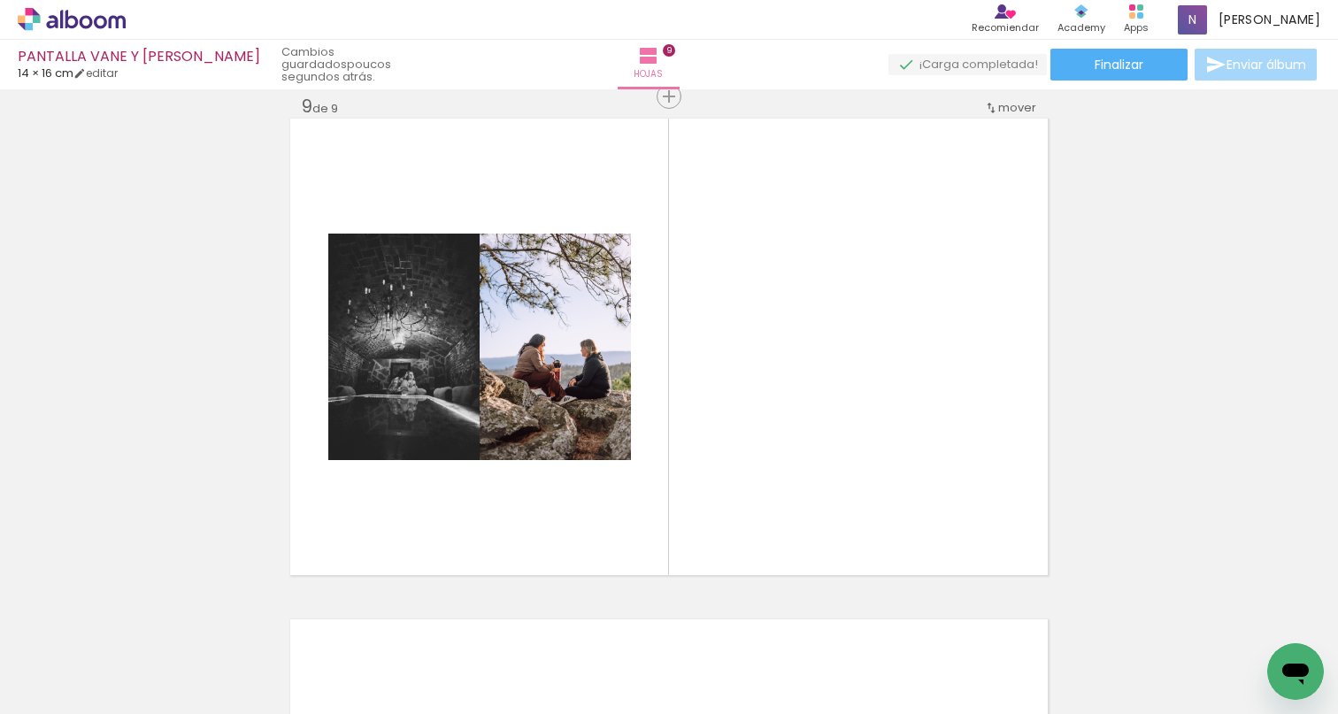
scroll to position [0, 2985]
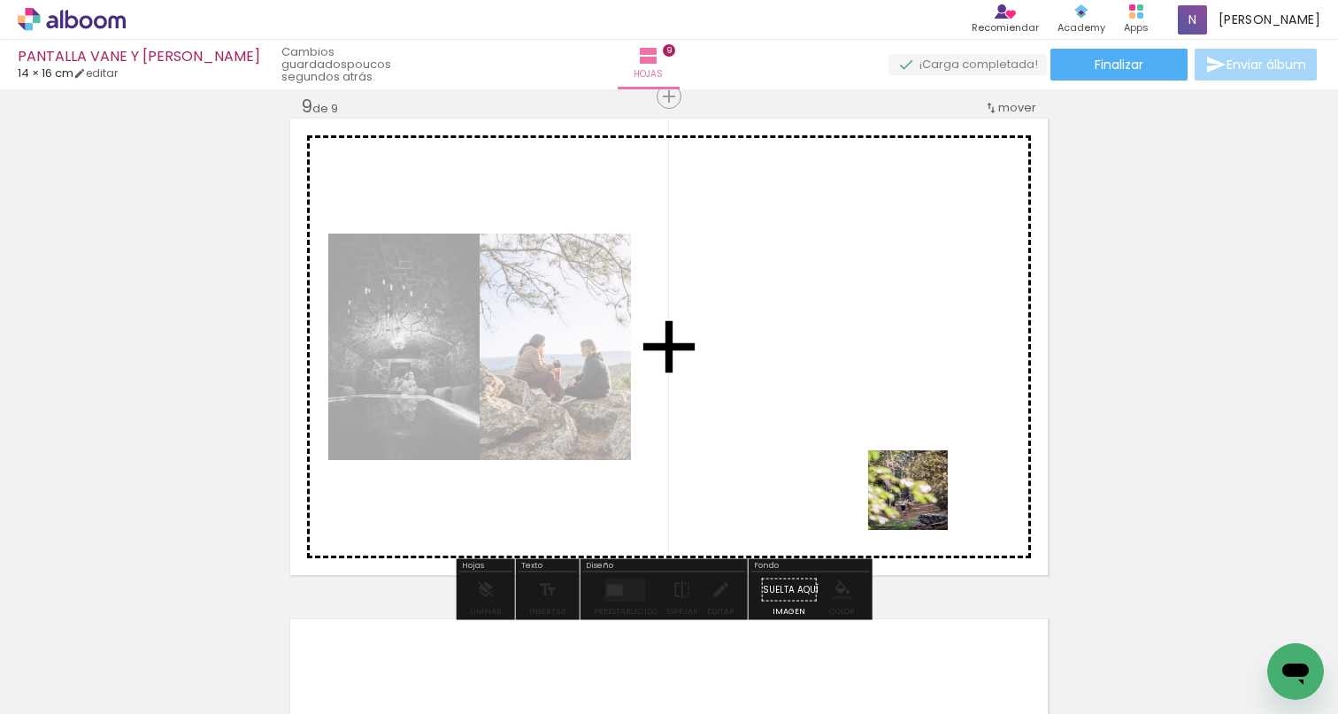
drag, startPoint x: 973, startPoint y: 665, endPoint x: 921, endPoint y: 465, distance: 207.6
click at [921, 465] on quentale-workspace at bounding box center [669, 357] width 1338 height 714
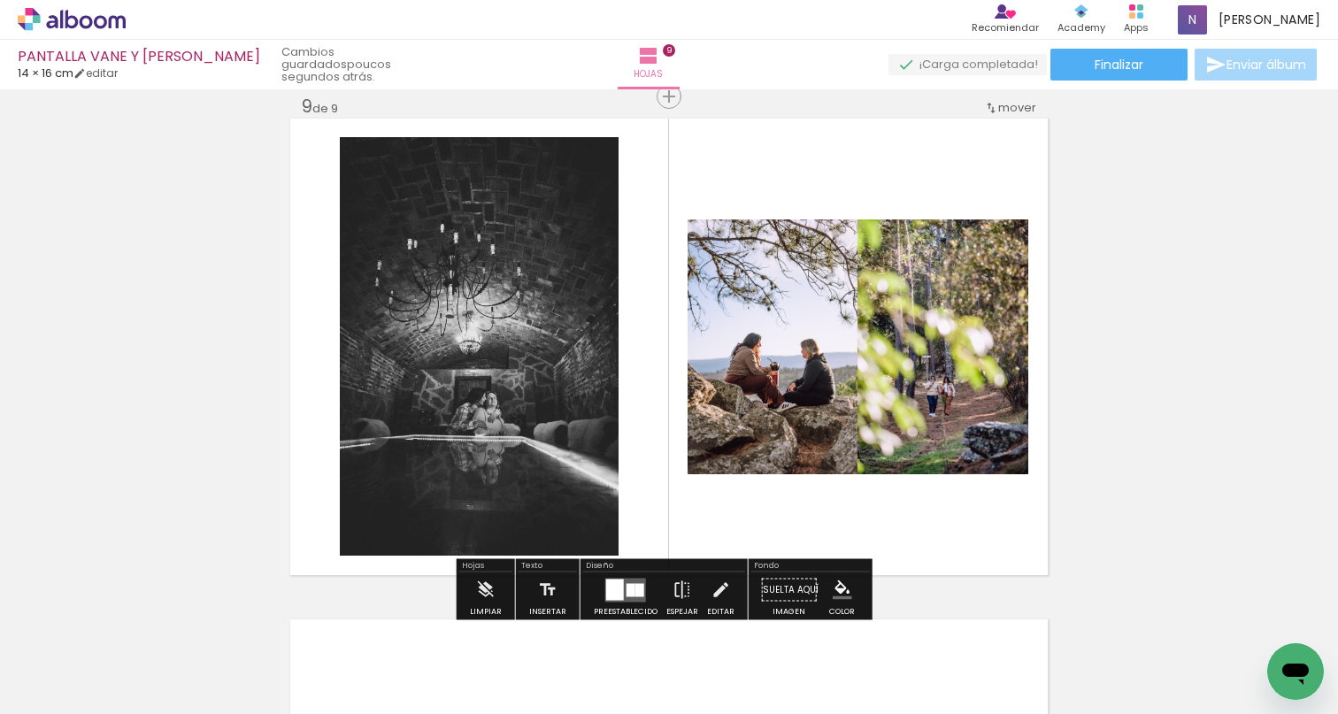
click at [627, 588] on div at bounding box center [631, 589] width 9 height 13
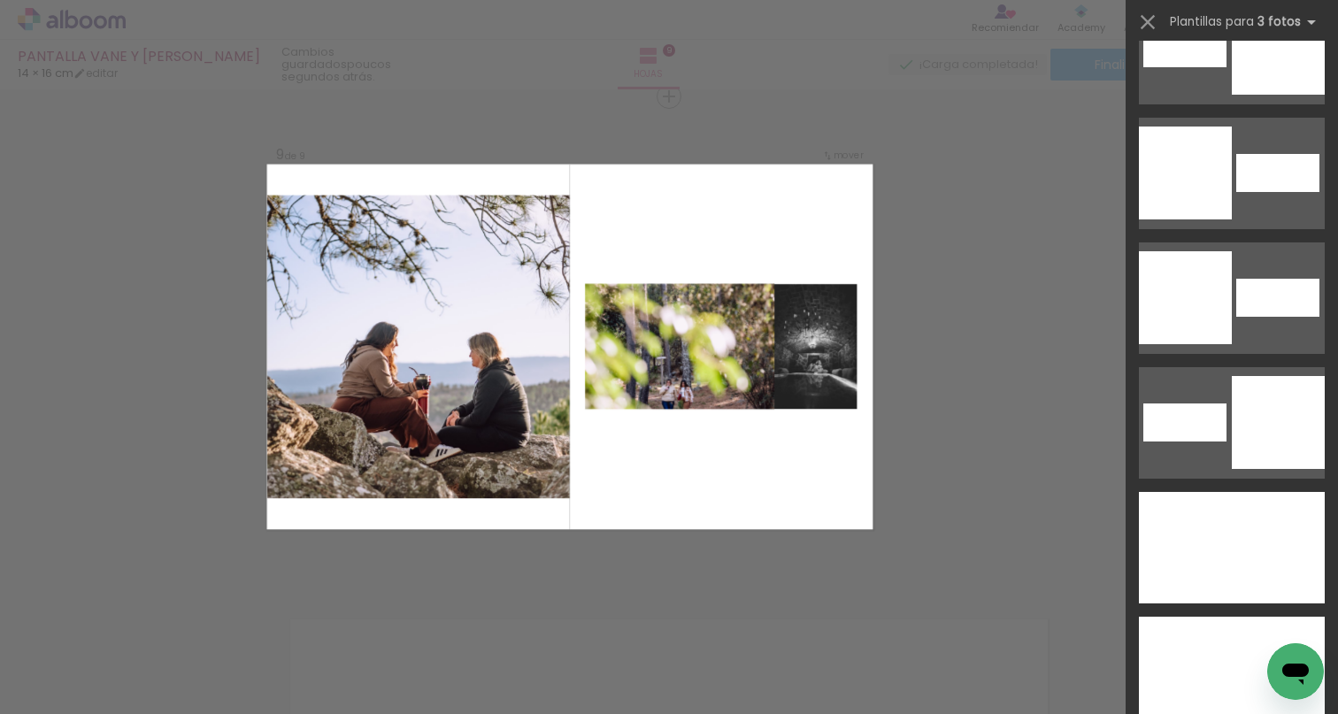
scroll to position [9460, 0]
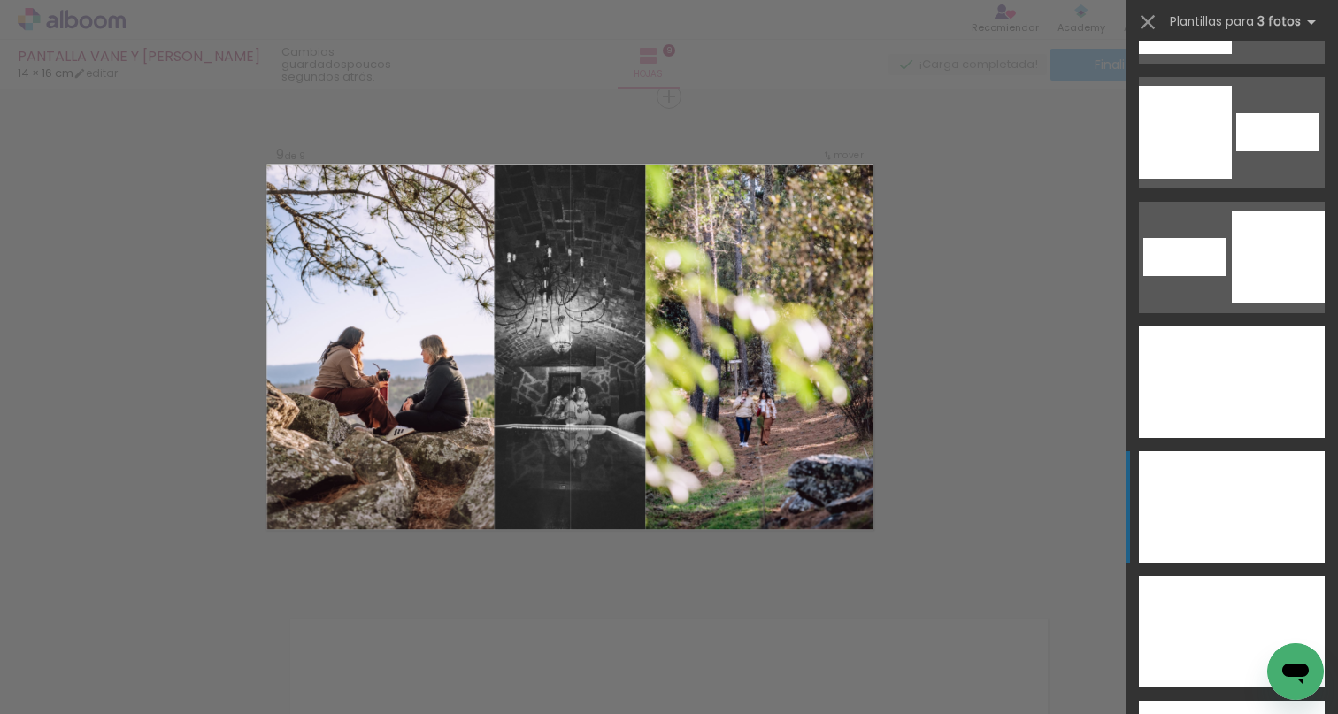
click at [1222, 511] on div at bounding box center [1232, 507] width 48 height 112
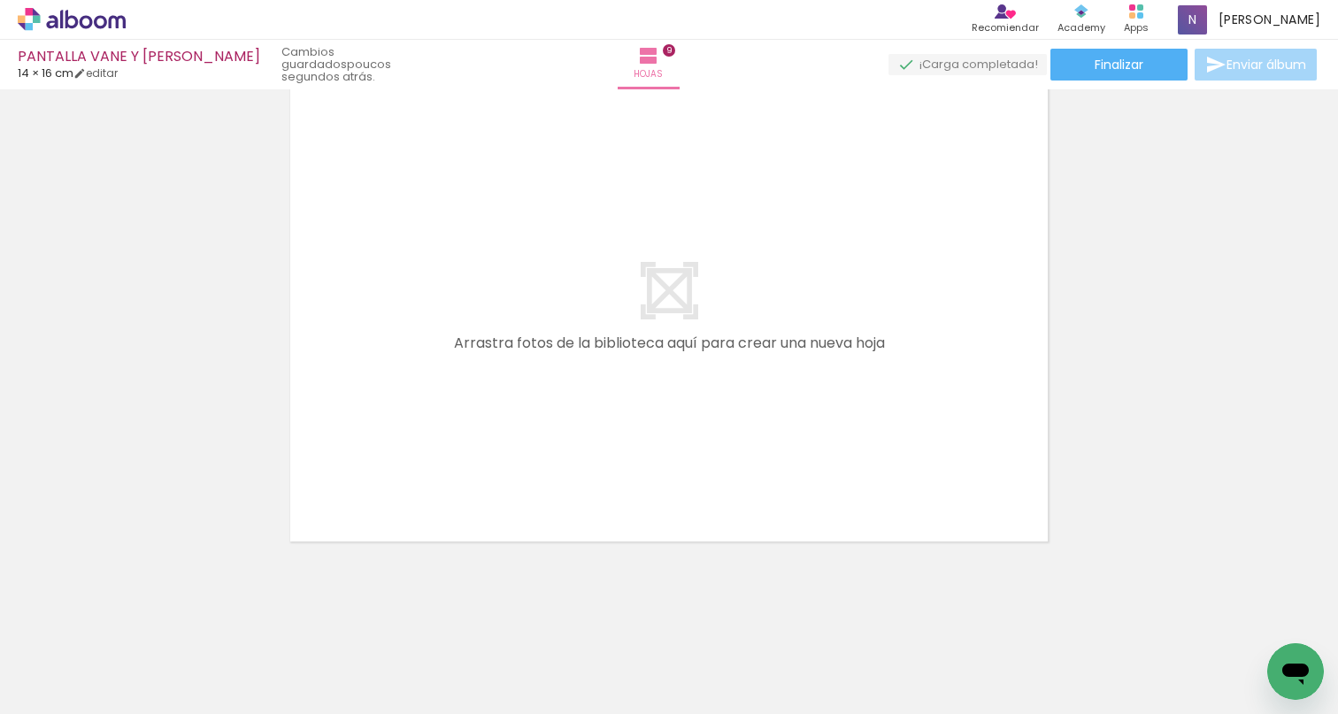
scroll to position [0, 3010]
drag, startPoint x: 946, startPoint y: 707, endPoint x: 974, endPoint y: 706, distance: 28.3
click at [127, 706] on iron-horizontal-list at bounding box center [108, 659] width 35 height 111
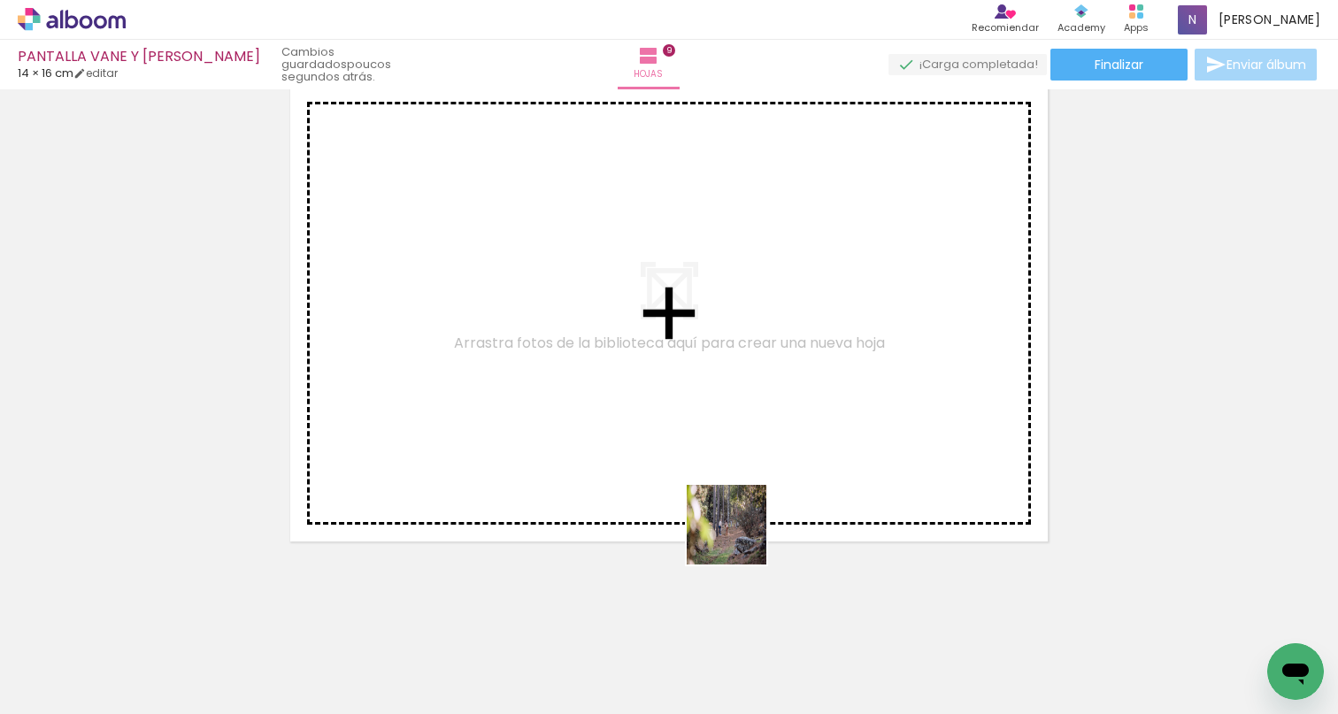
drag, startPoint x: 649, startPoint y: 661, endPoint x: 780, endPoint y: 424, distance: 270.9
click at [780, 424] on quentale-workspace at bounding box center [669, 357] width 1338 height 714
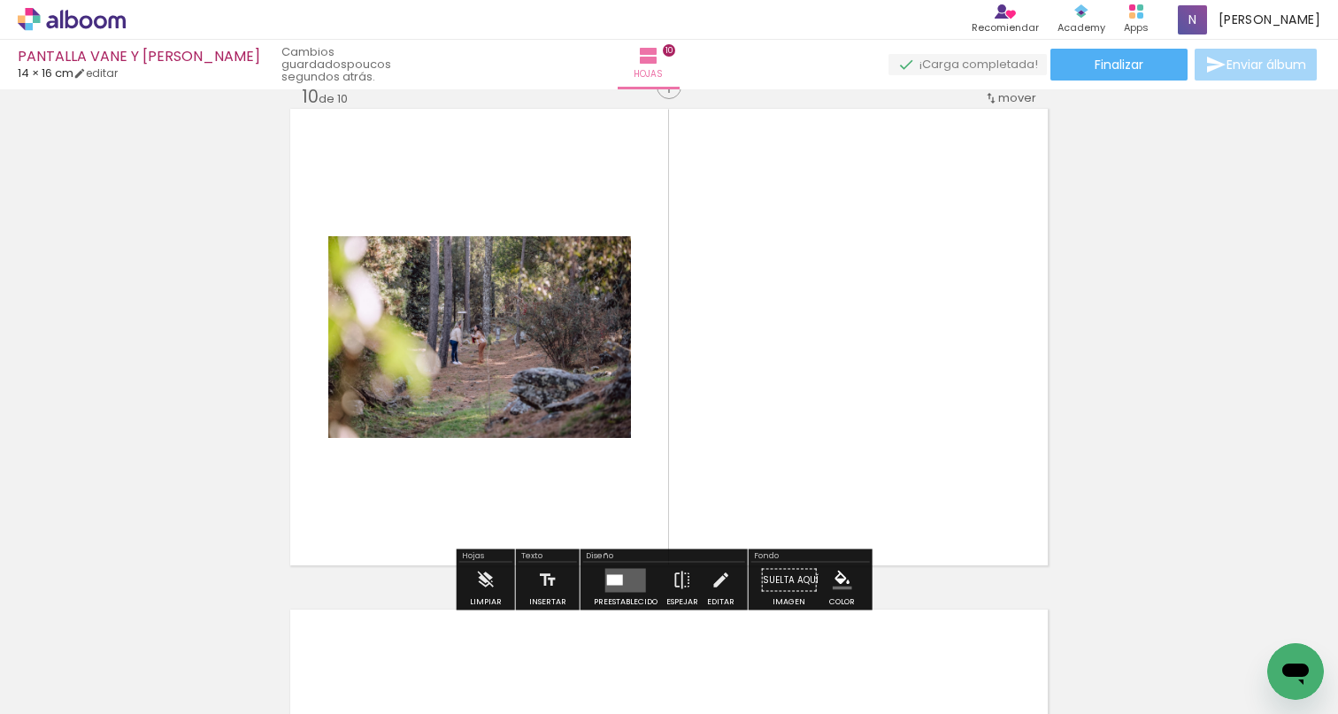
scroll to position [4530, 0]
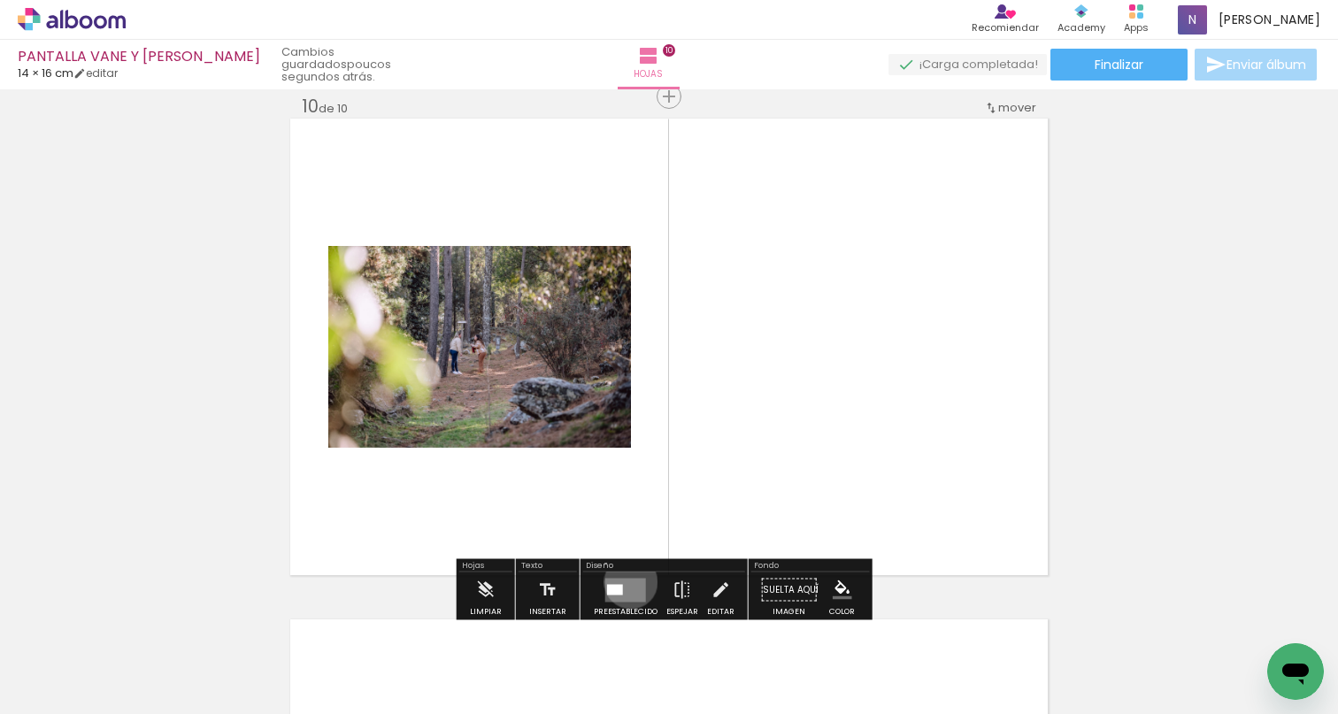
click at [627, 582] on quentale-layouter at bounding box center [625, 590] width 41 height 24
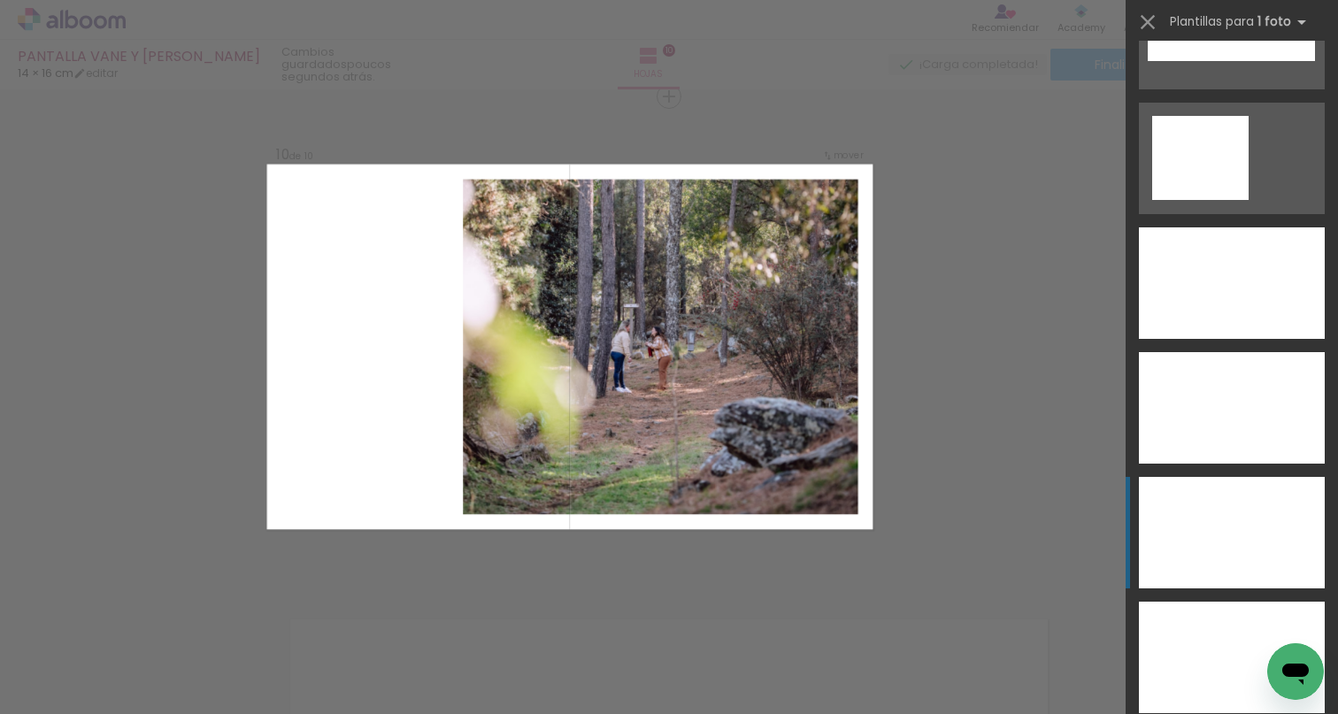
scroll to position [6540, 0]
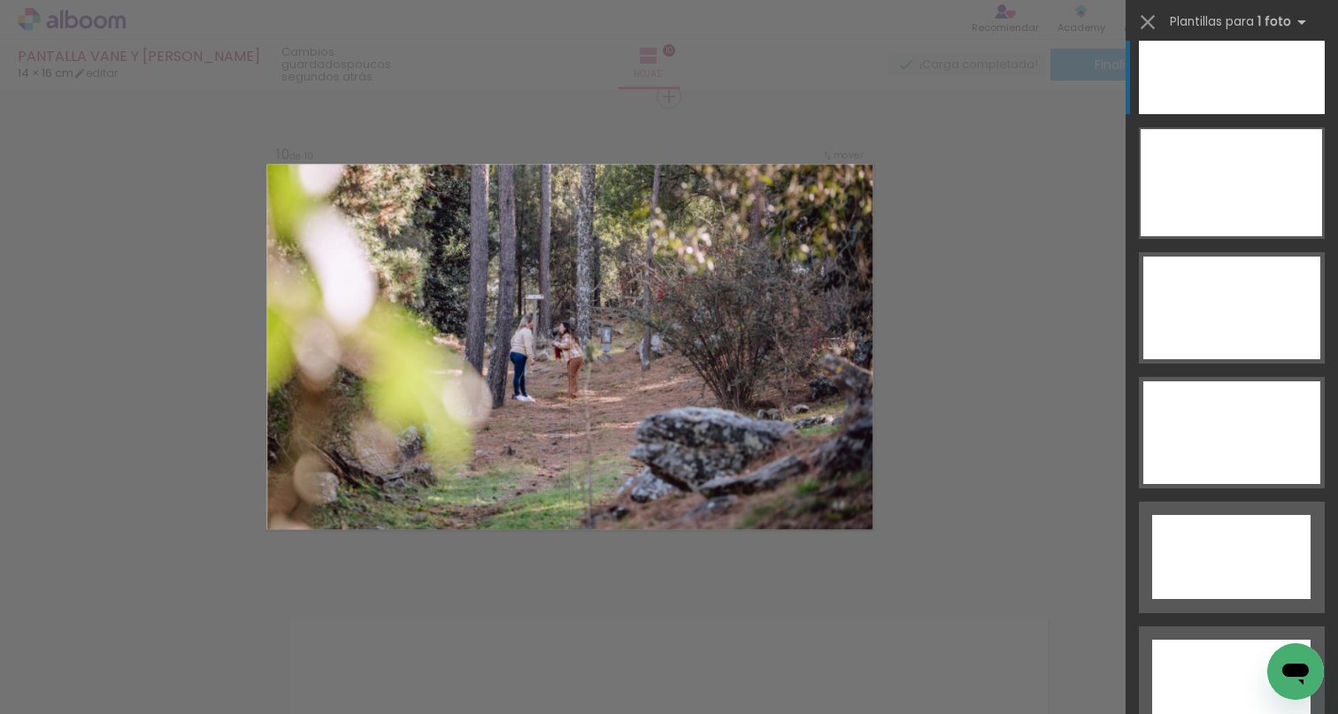
click at [1250, 84] on div at bounding box center [1232, 59] width 186 height 112
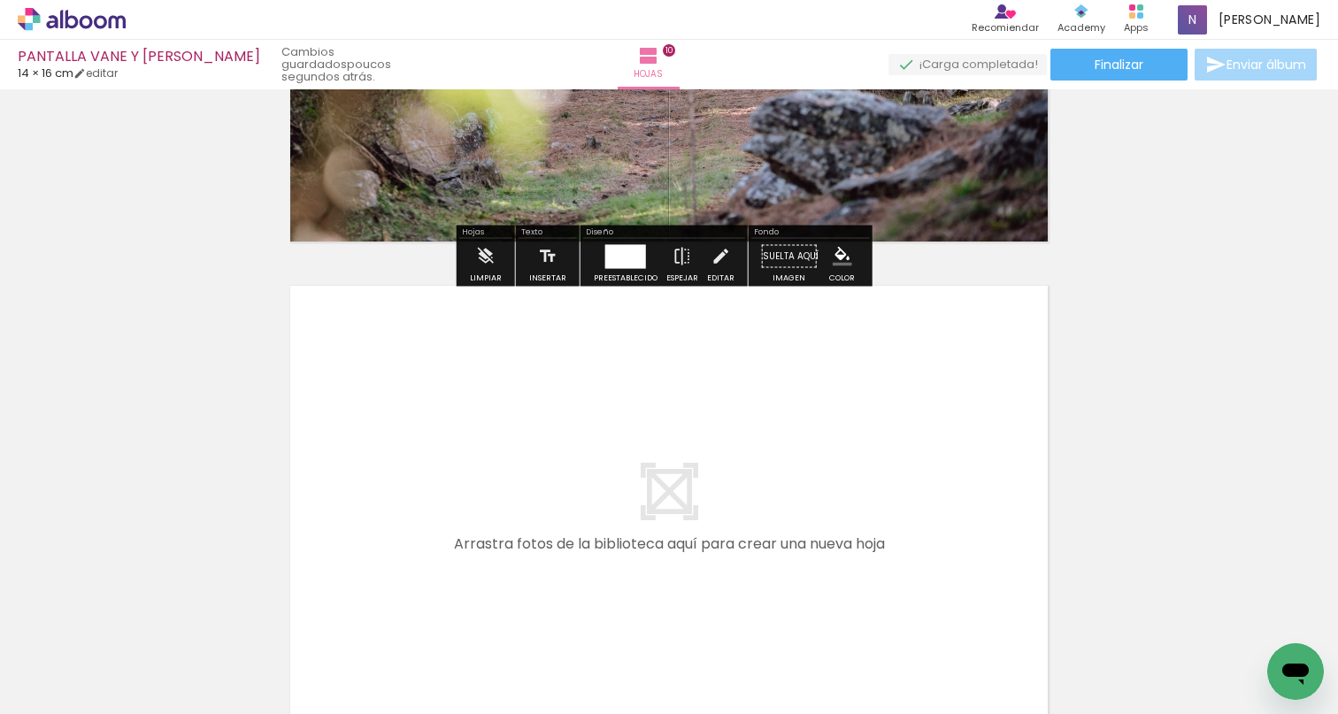
scroll to position [5065, 0]
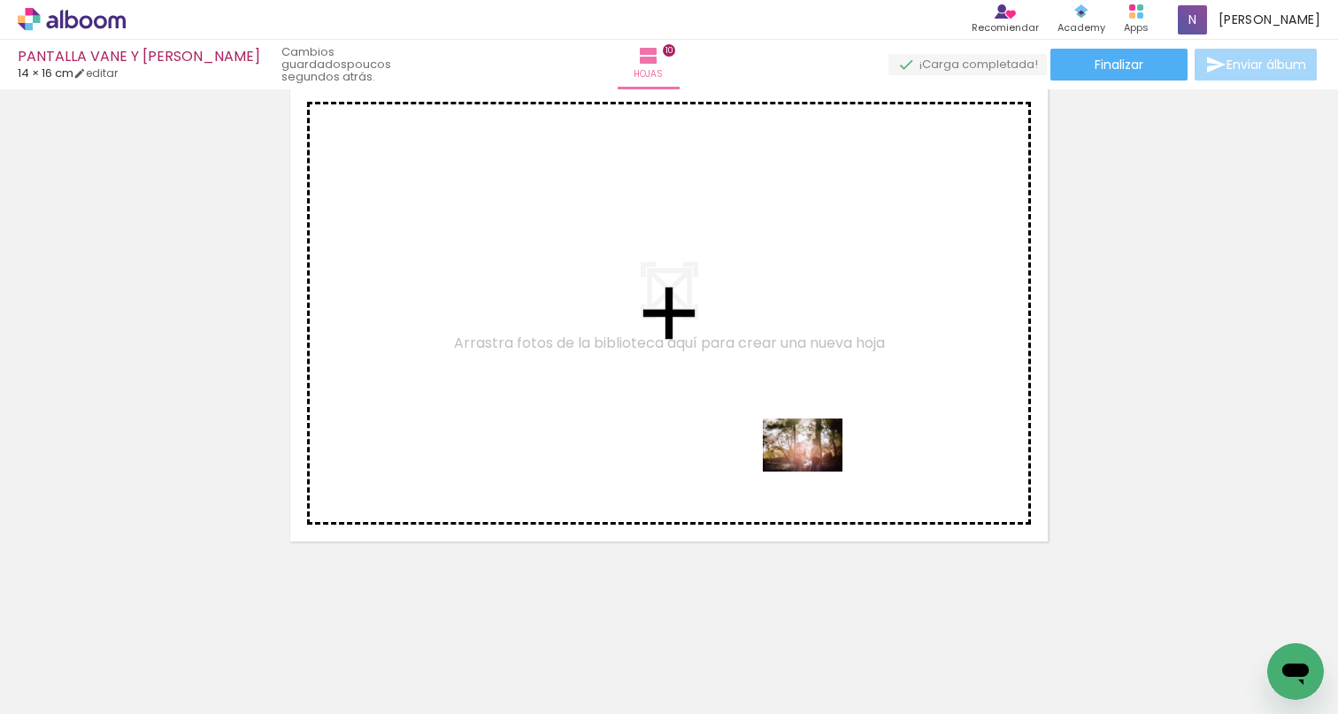
drag, startPoint x: 1216, startPoint y: 641, endPoint x: 753, endPoint y: 432, distance: 507.8
click at [753, 432] on quentale-workspace at bounding box center [669, 357] width 1338 height 714
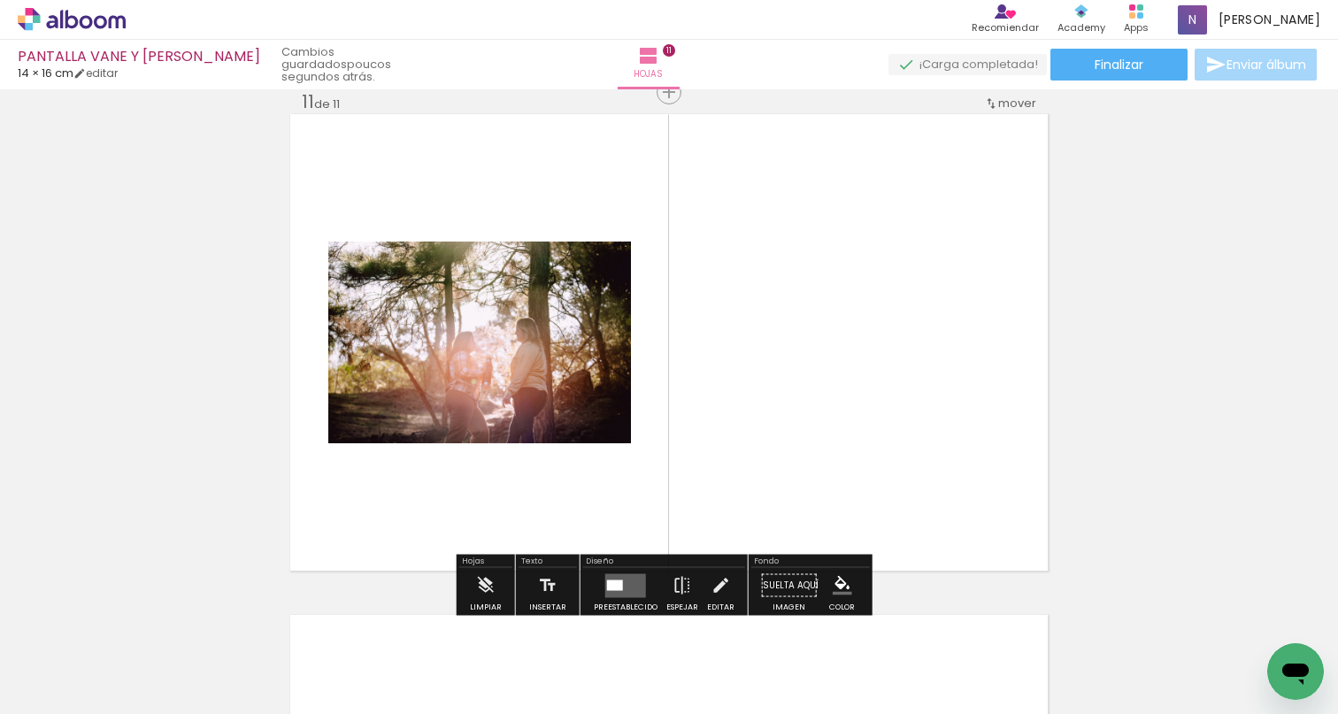
scroll to position [5031, 0]
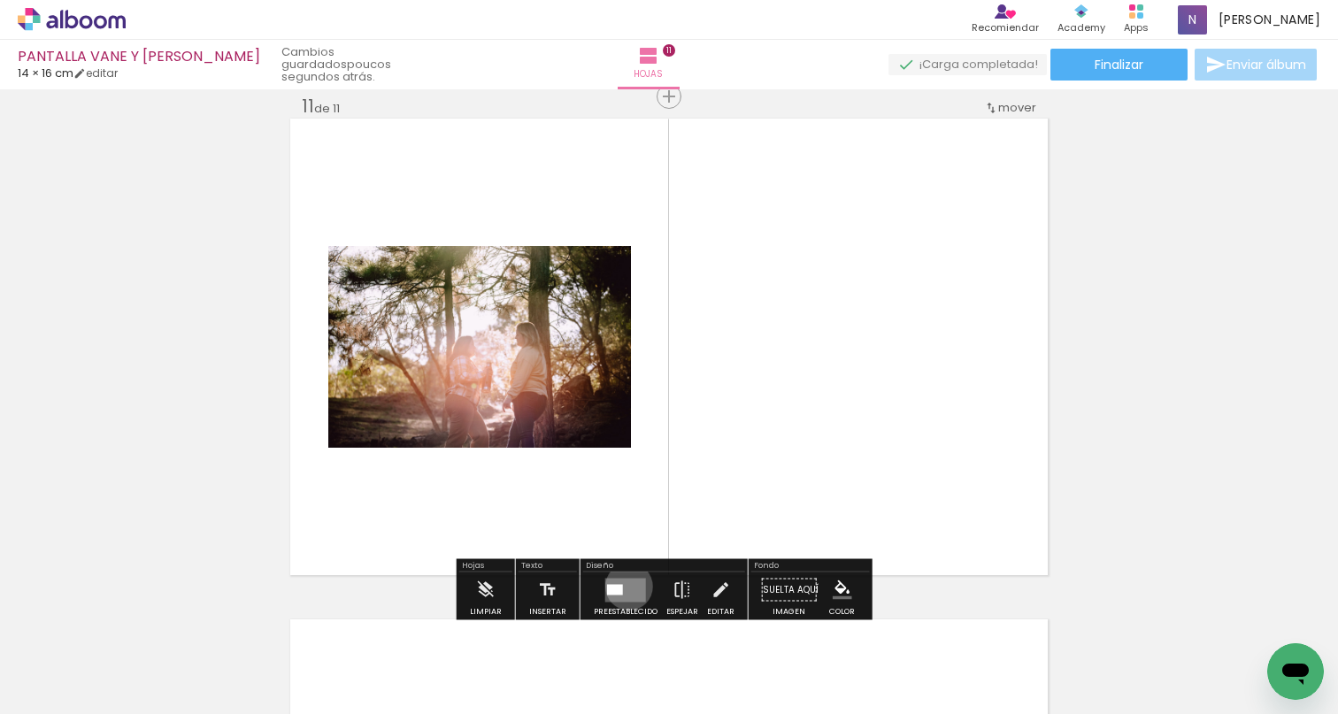
drag, startPoint x: 625, startPoint y: 587, endPoint x: 852, endPoint y: 514, distance: 238.7
click at [626, 587] on quentale-layouter at bounding box center [625, 590] width 41 height 24
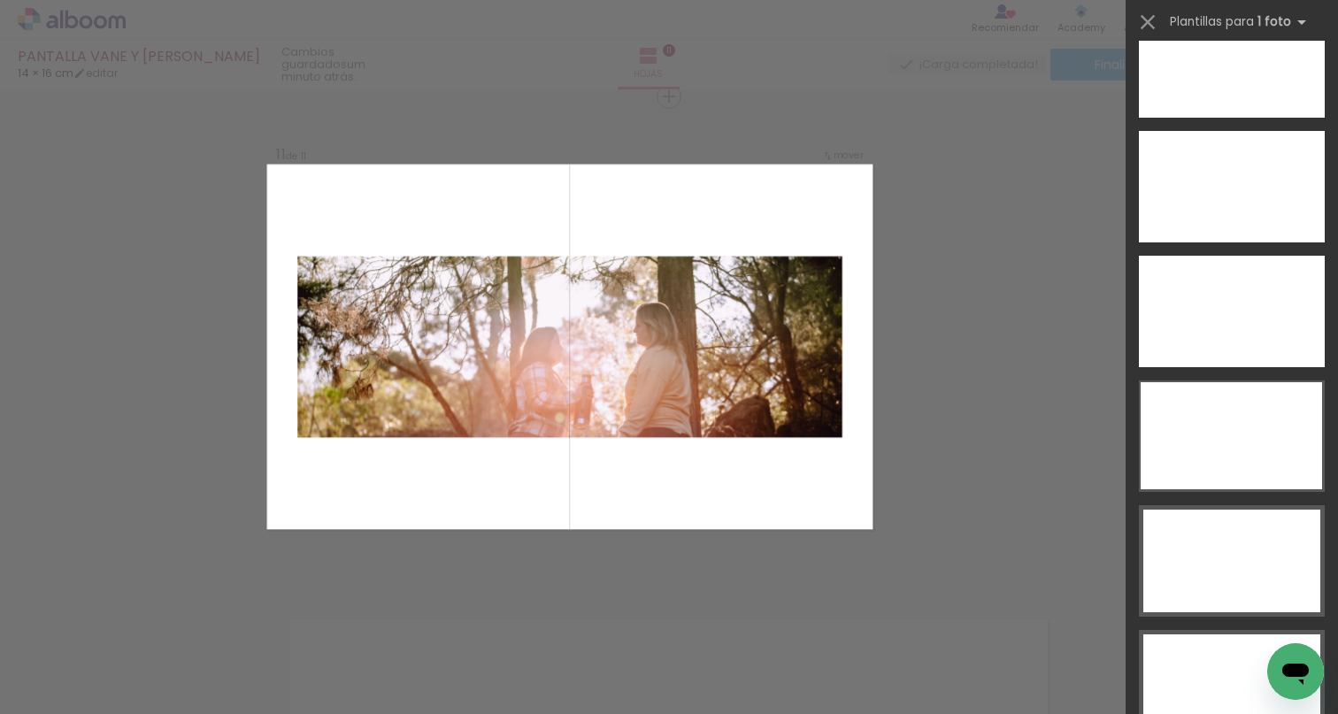
scroll to position [6518, 0]
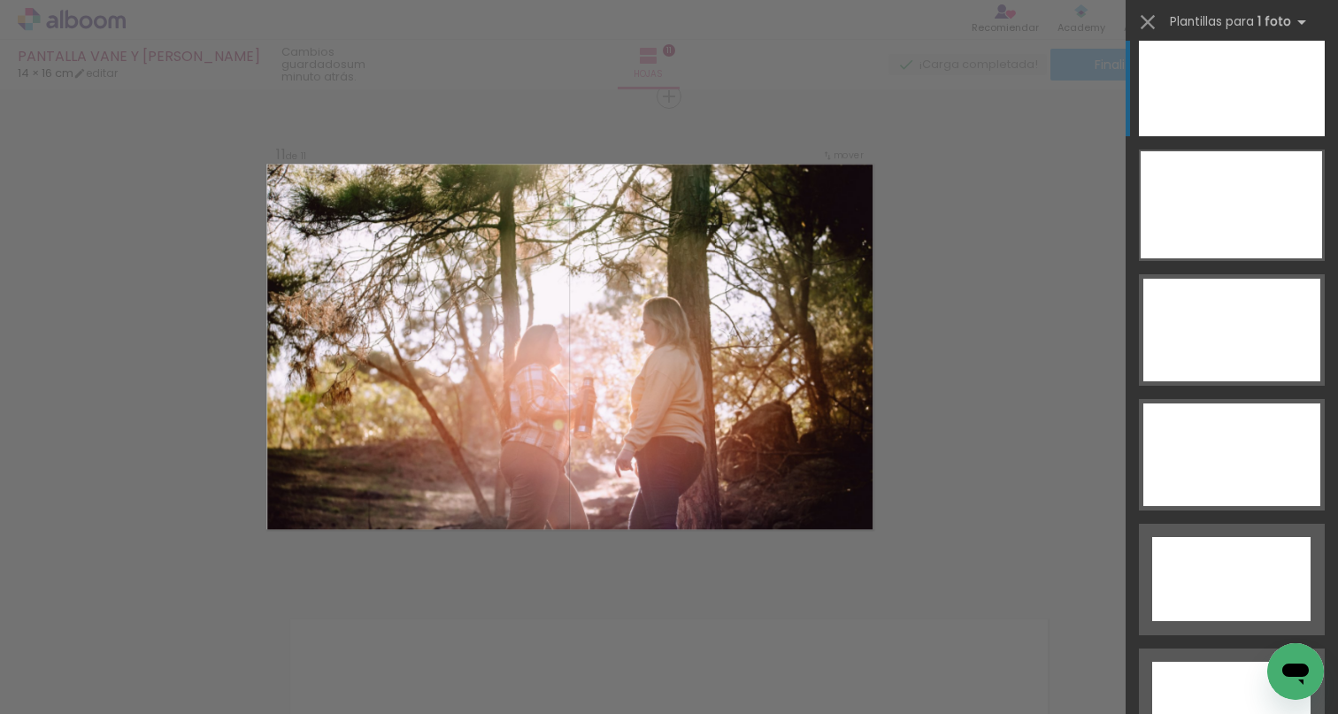
click at [1243, 109] on div at bounding box center [1232, 81] width 186 height 112
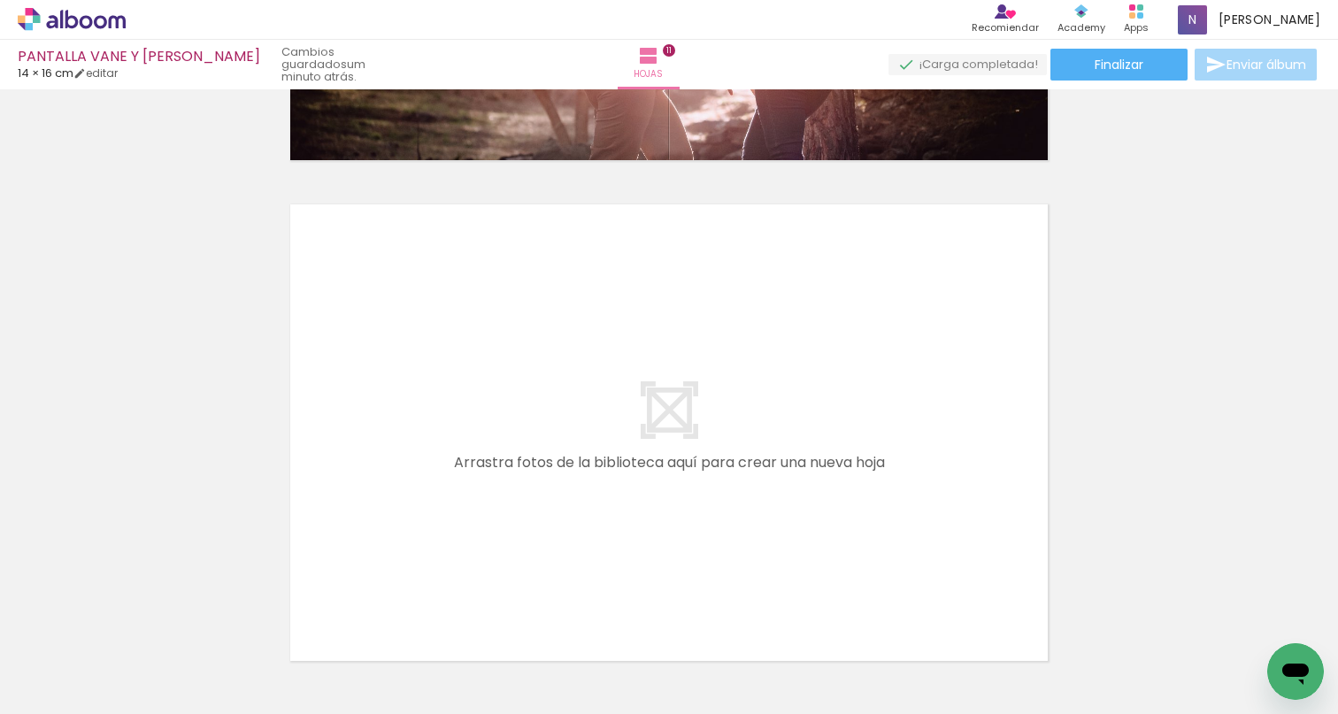
scroll to position [0, 3116]
drag, startPoint x: 809, startPoint y: 707, endPoint x: 942, endPoint y: 693, distance: 133.5
click at [127, 706] on iron-horizontal-list at bounding box center [108, 659] width 35 height 111
drag, startPoint x: 746, startPoint y: 655, endPoint x: 774, endPoint y: 512, distance: 145.3
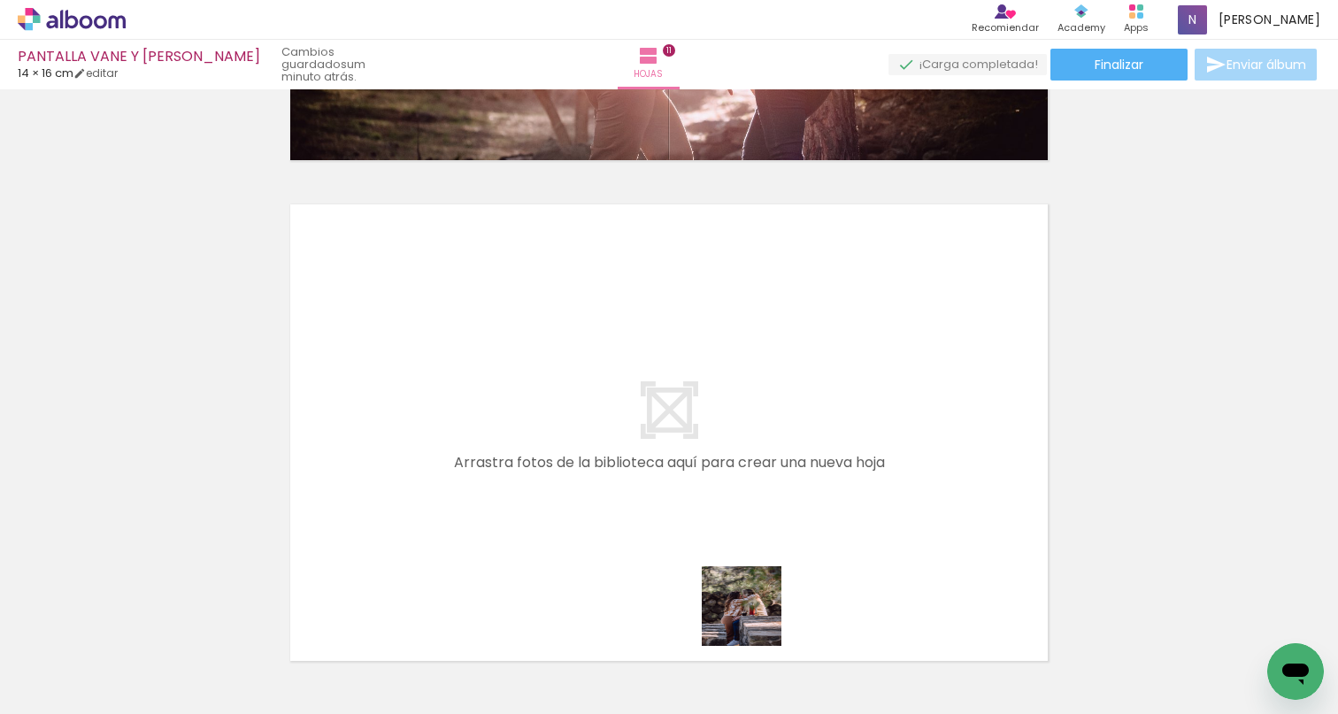
click at [774, 512] on quentale-workspace at bounding box center [669, 357] width 1338 height 714
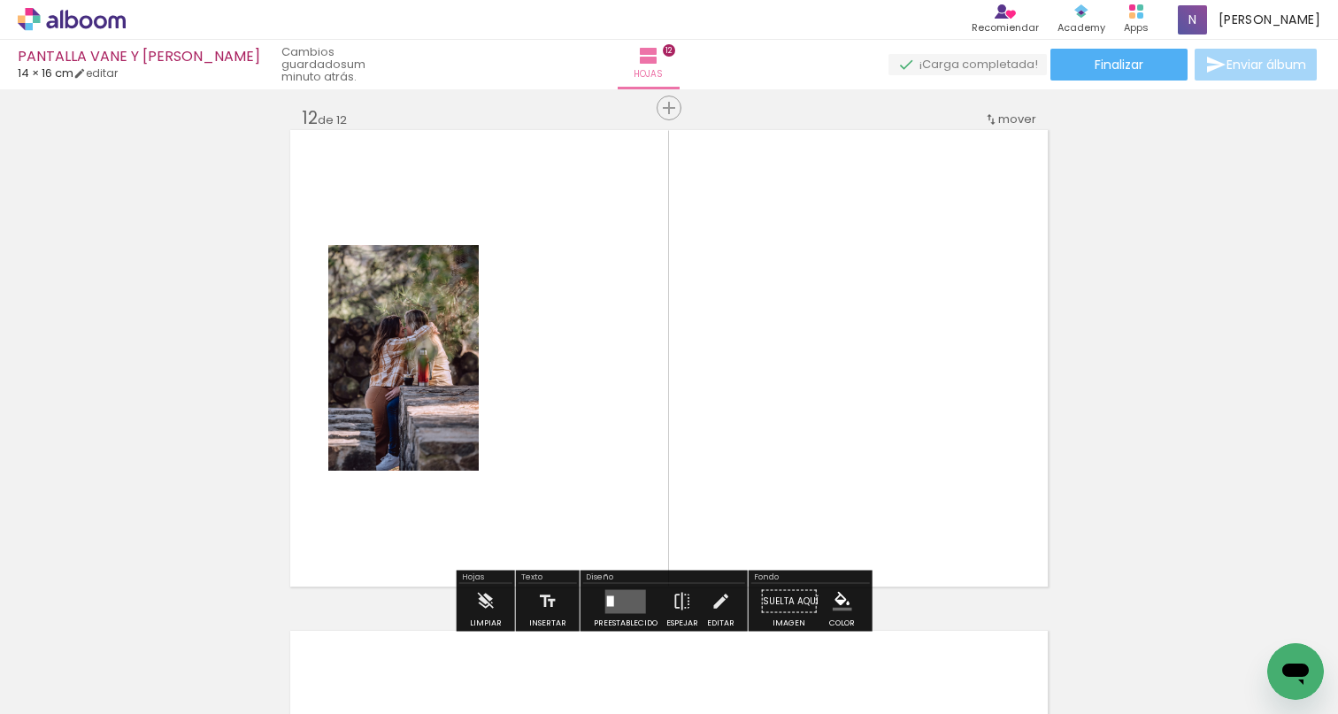
scroll to position [5532, 0]
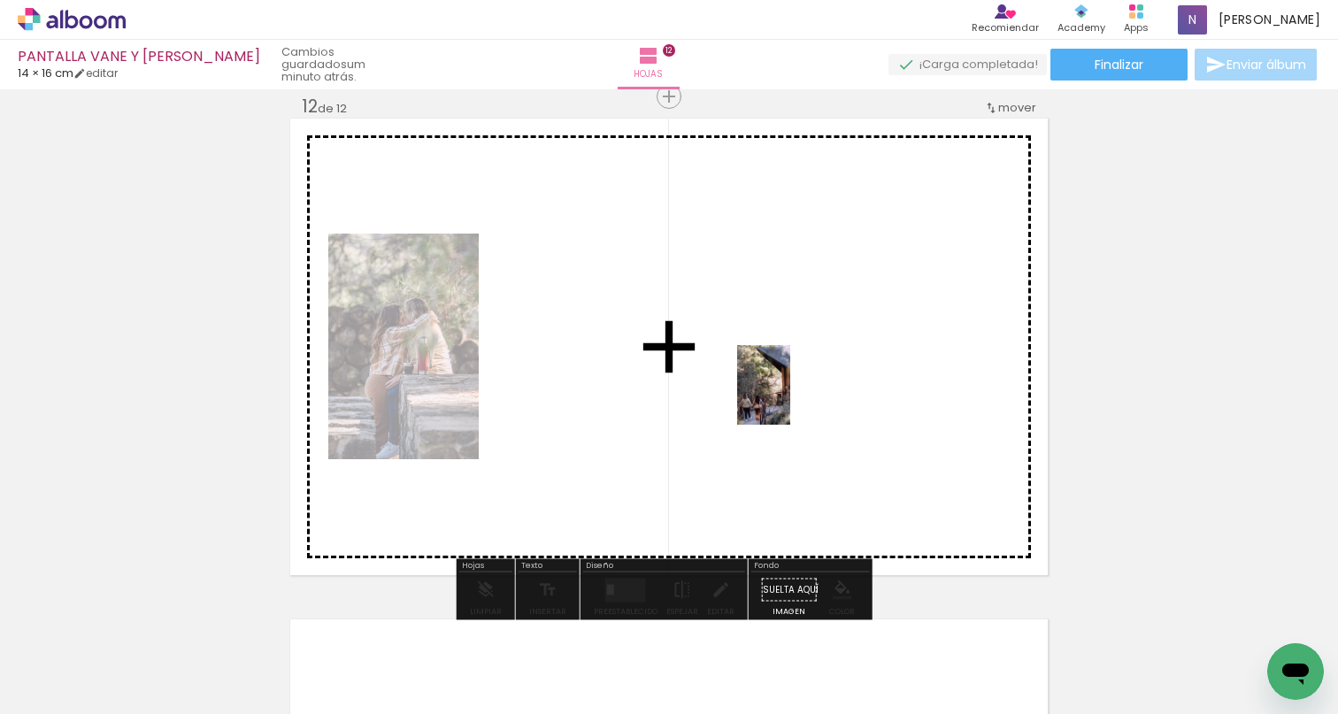
drag, startPoint x: 1055, startPoint y: 667, endPoint x: 777, endPoint y: 381, distance: 399.3
click at [777, 381] on quentale-workspace at bounding box center [669, 357] width 1338 height 714
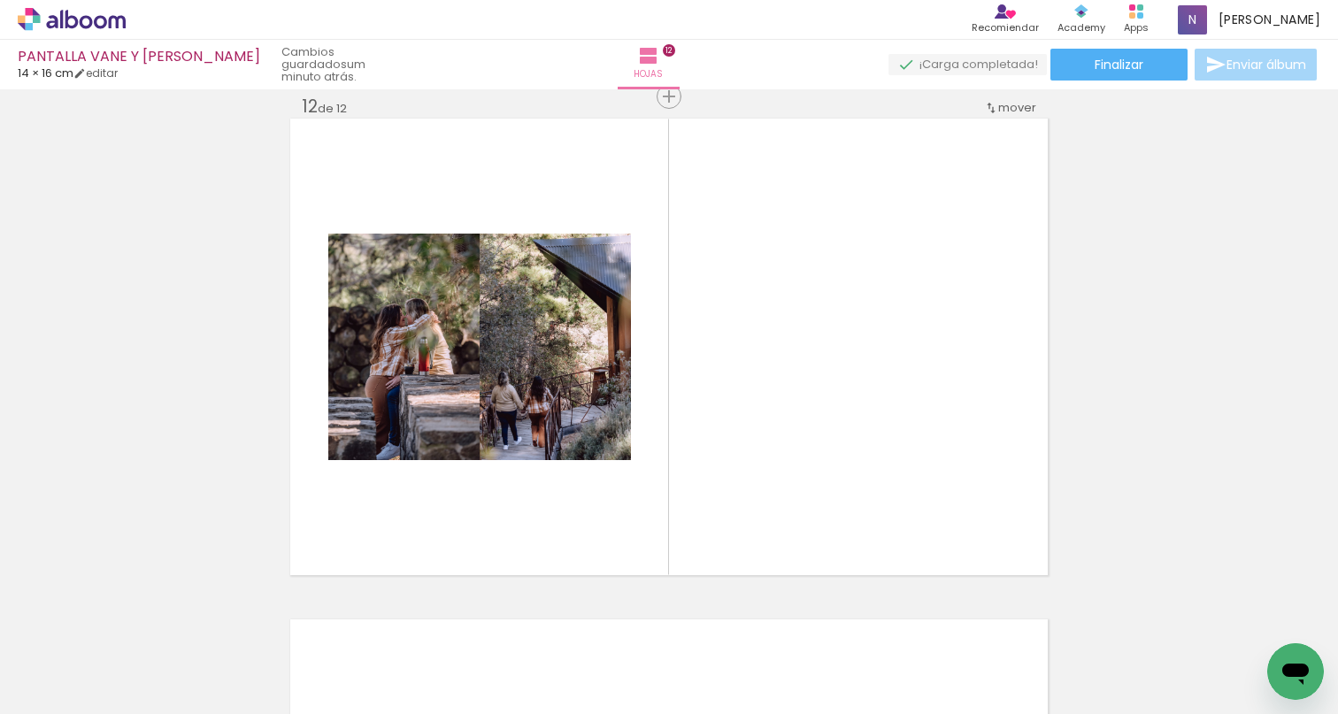
scroll to position [0, 3513]
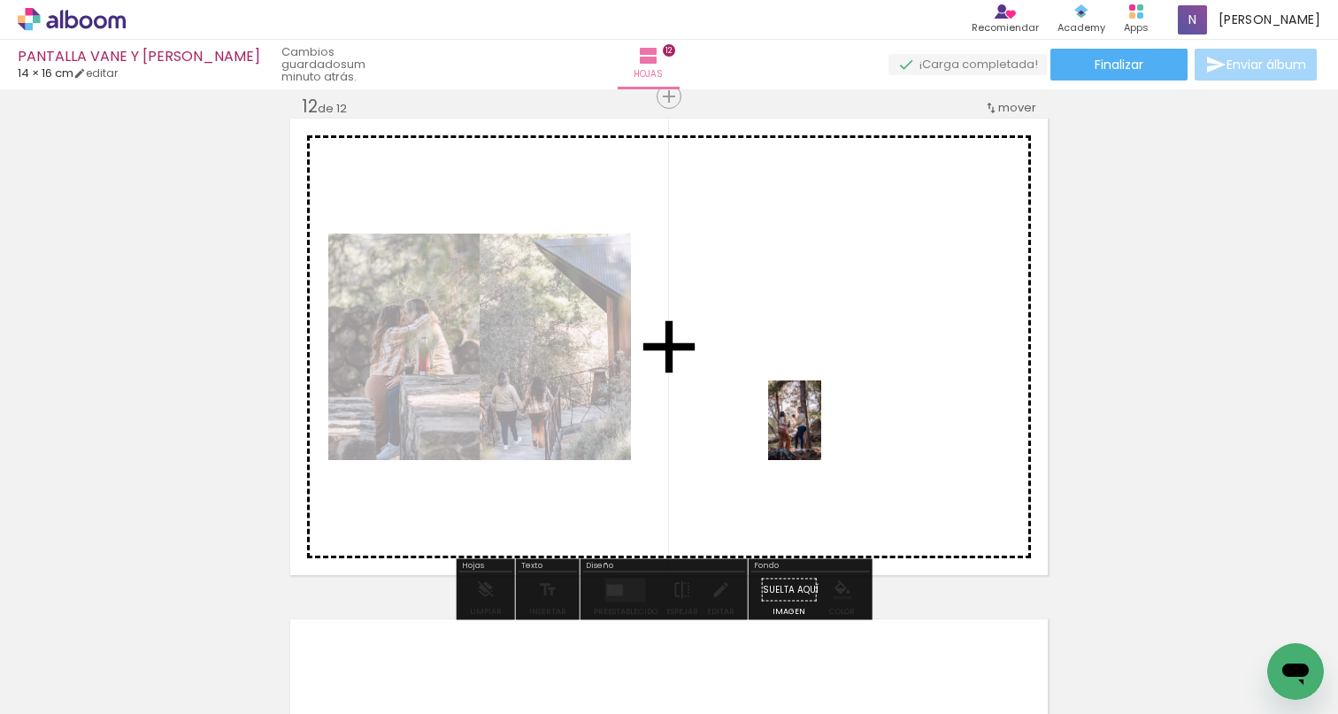
drag, startPoint x: 635, startPoint y: 665, endPoint x: 844, endPoint y: 380, distance: 354.0
click at [844, 380] on quentale-workspace at bounding box center [669, 357] width 1338 height 714
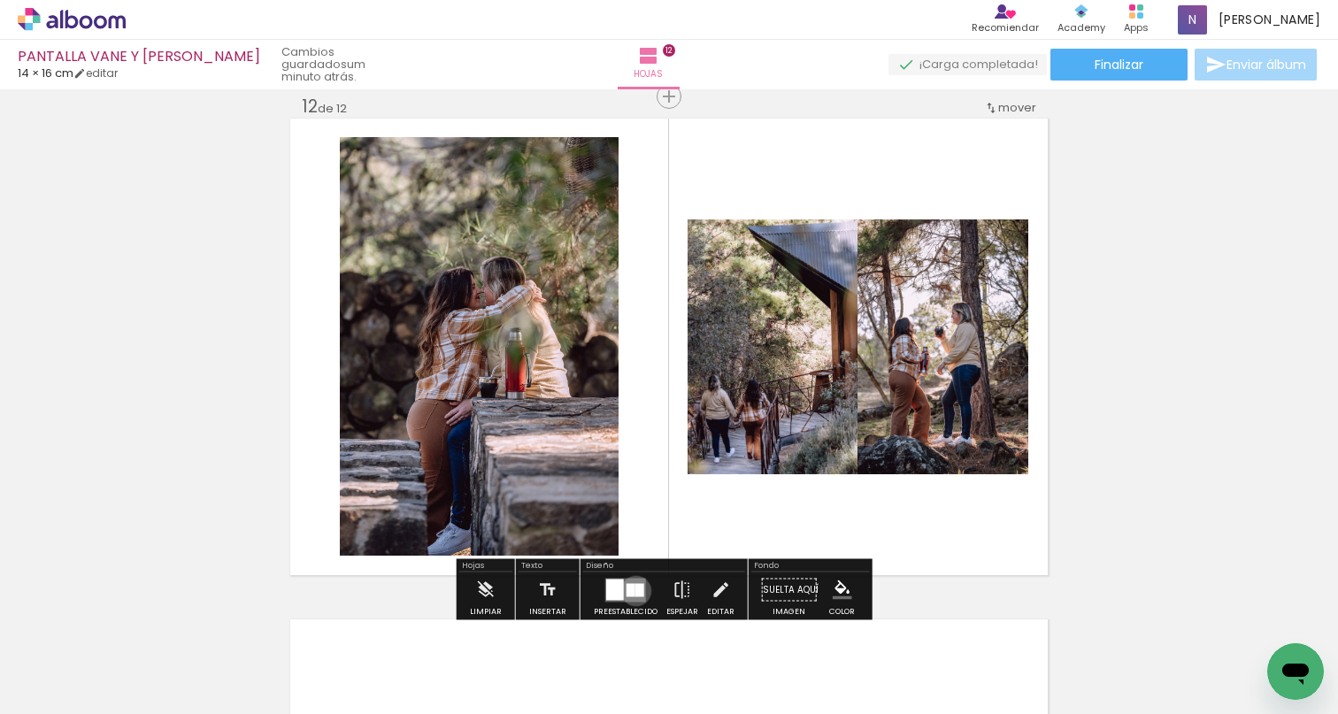
click at [635, 591] on div at bounding box center [639, 589] width 9 height 13
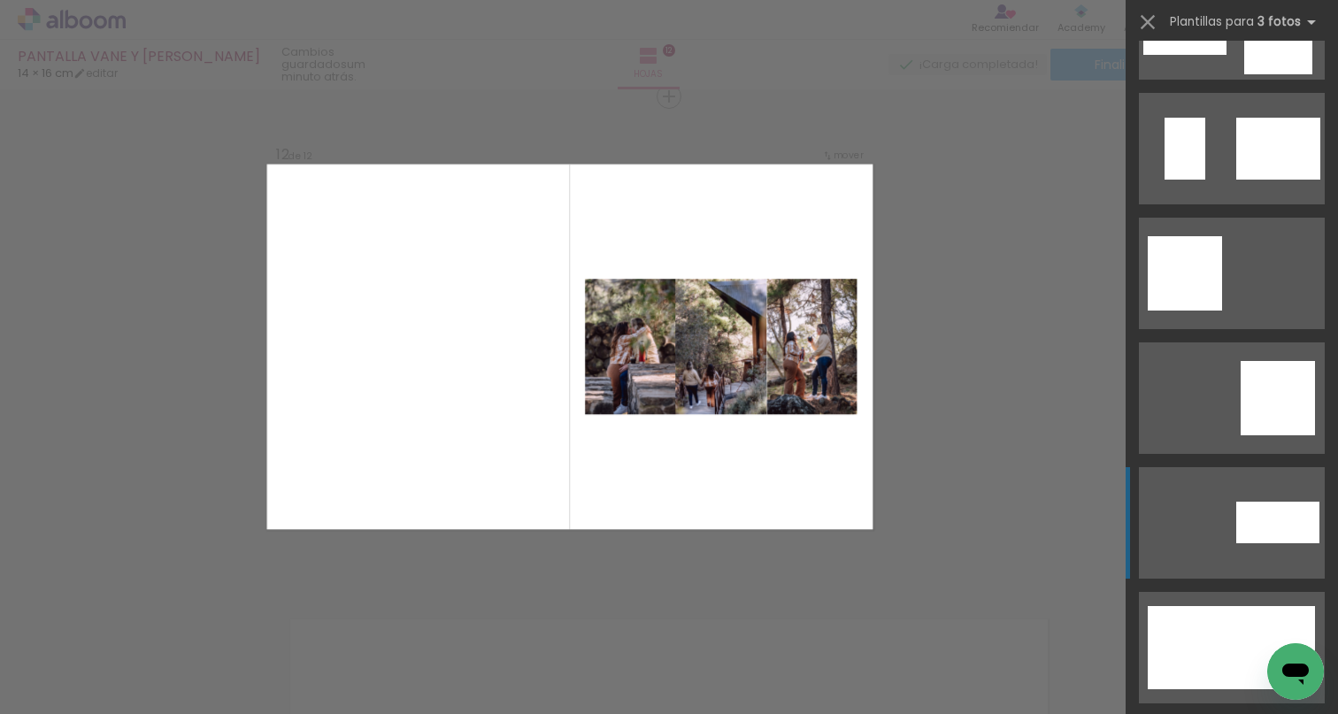
scroll to position [290, 0]
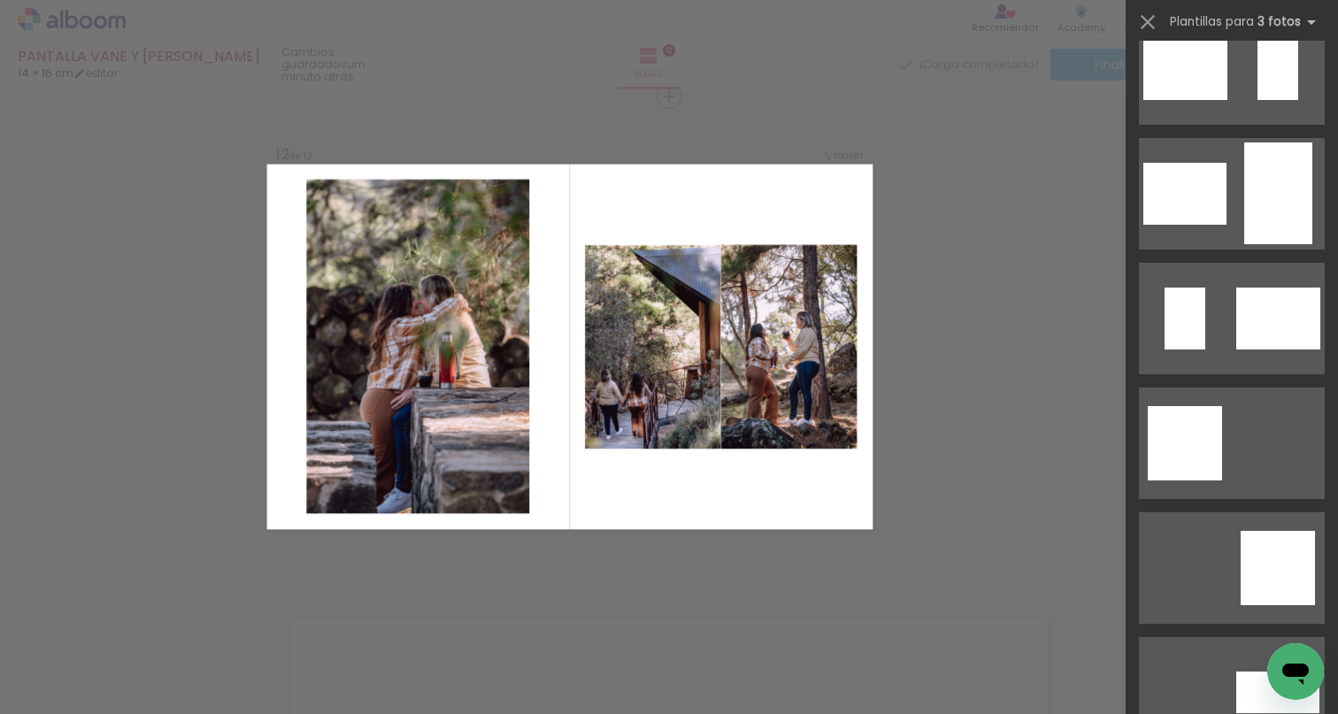
click at [811, 486] on quentale-layouter at bounding box center [570, 347] width 606 height 365
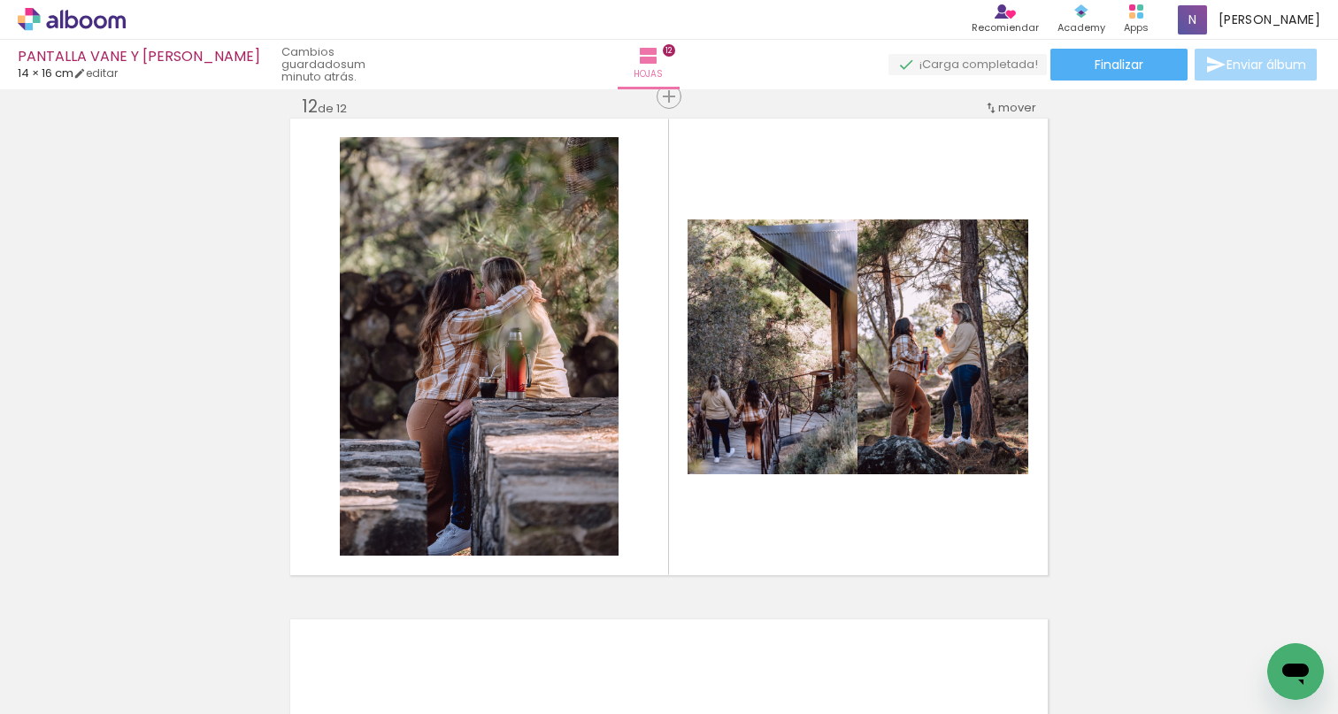
scroll to position [0, 627]
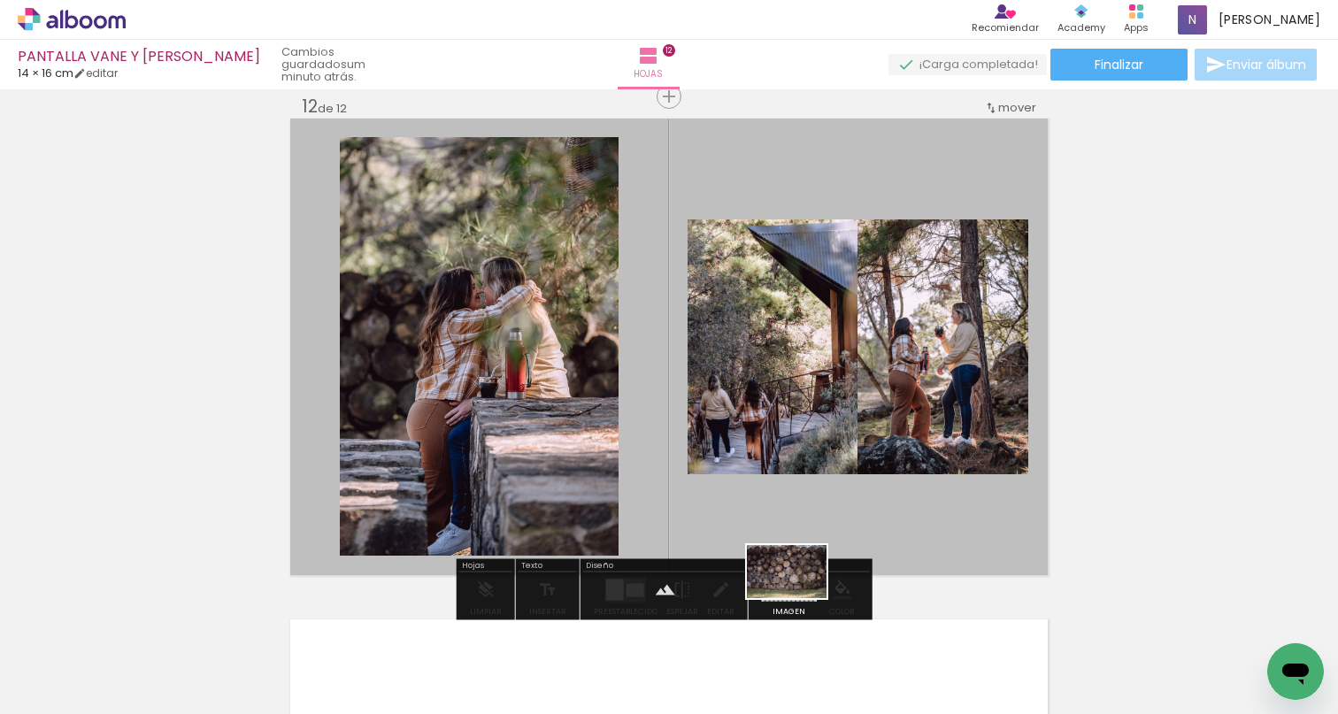
drag, startPoint x: 647, startPoint y: 658, endPoint x: 800, endPoint y: 598, distance: 164.2
click at [800, 598] on quentale-workspace at bounding box center [669, 357] width 1338 height 714
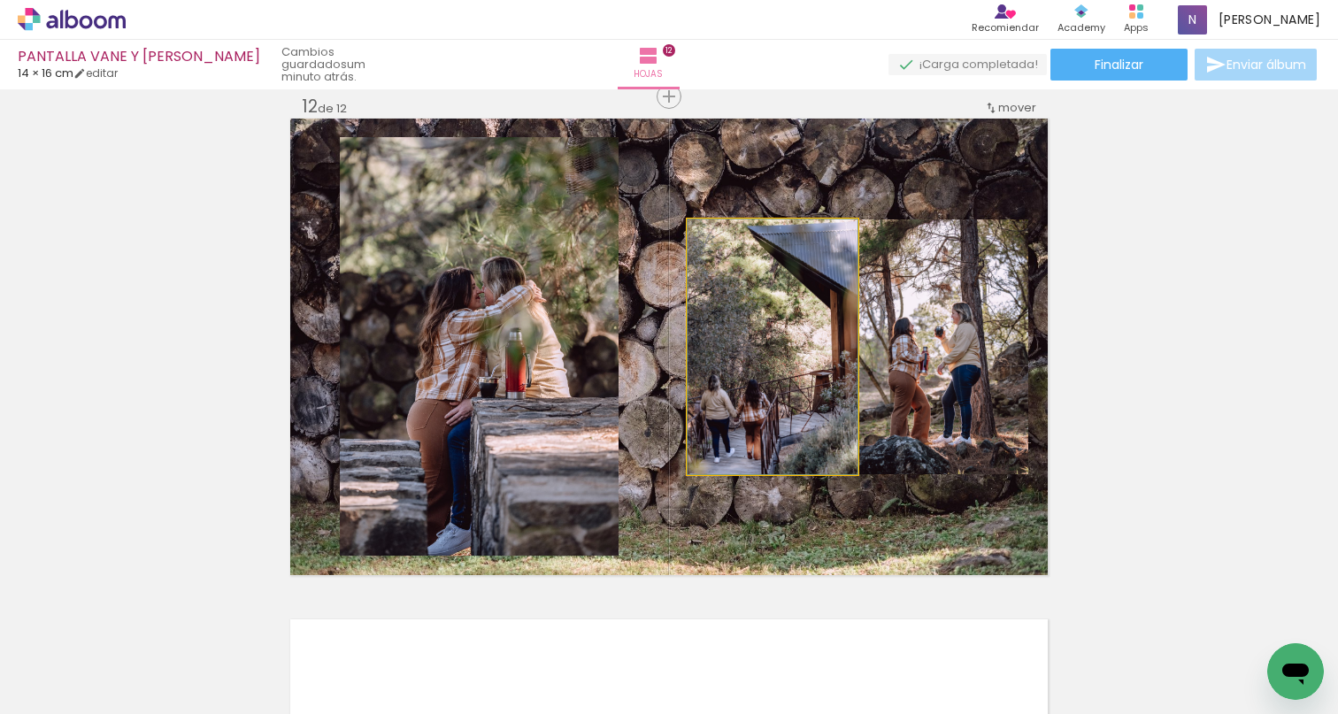
click at [819, 443] on quentale-photo at bounding box center [773, 346] width 170 height 255
click at [809, 435] on quentale-photo at bounding box center [773, 346] width 170 height 255
click at [807, 434] on quentale-photo at bounding box center [773, 346] width 170 height 255
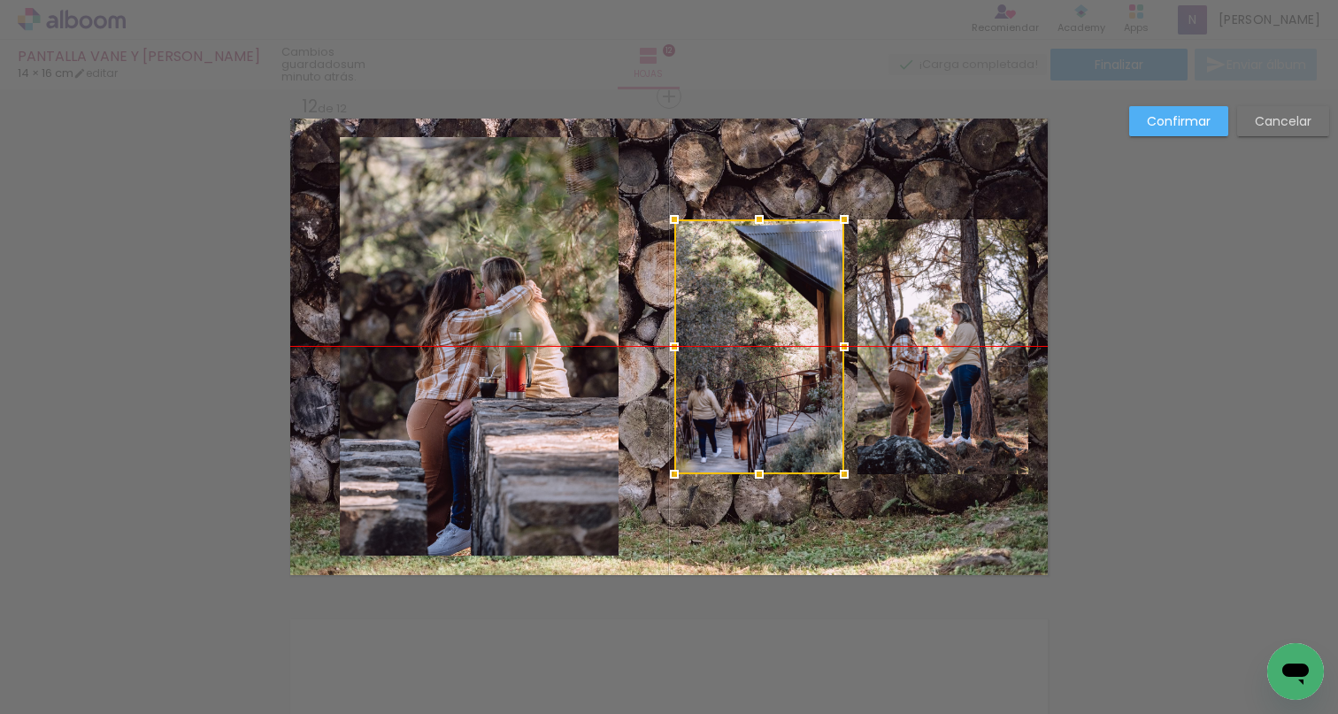
drag, startPoint x: 804, startPoint y: 427, endPoint x: 790, endPoint y: 427, distance: 13.3
click at [790, 427] on div at bounding box center [759, 346] width 170 height 255
click at [878, 509] on quentale-layouter at bounding box center [669, 347] width 758 height 457
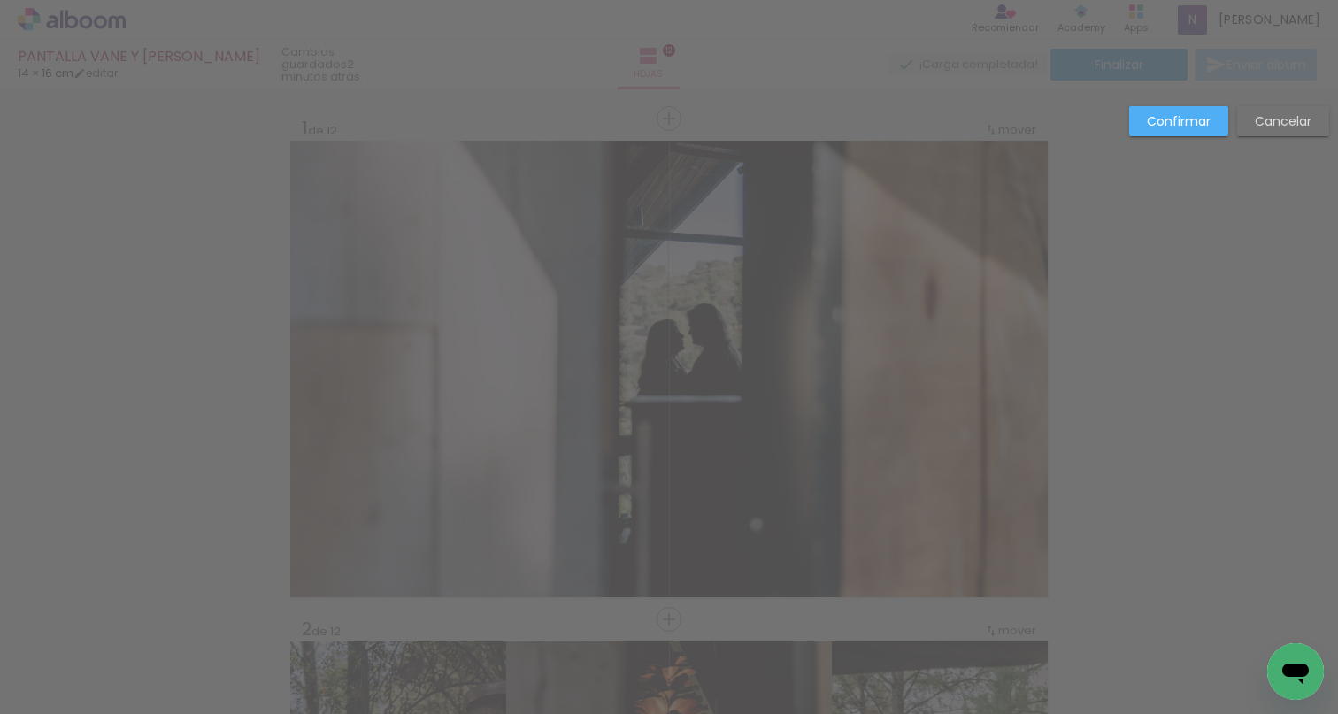
scroll to position [0, 627]
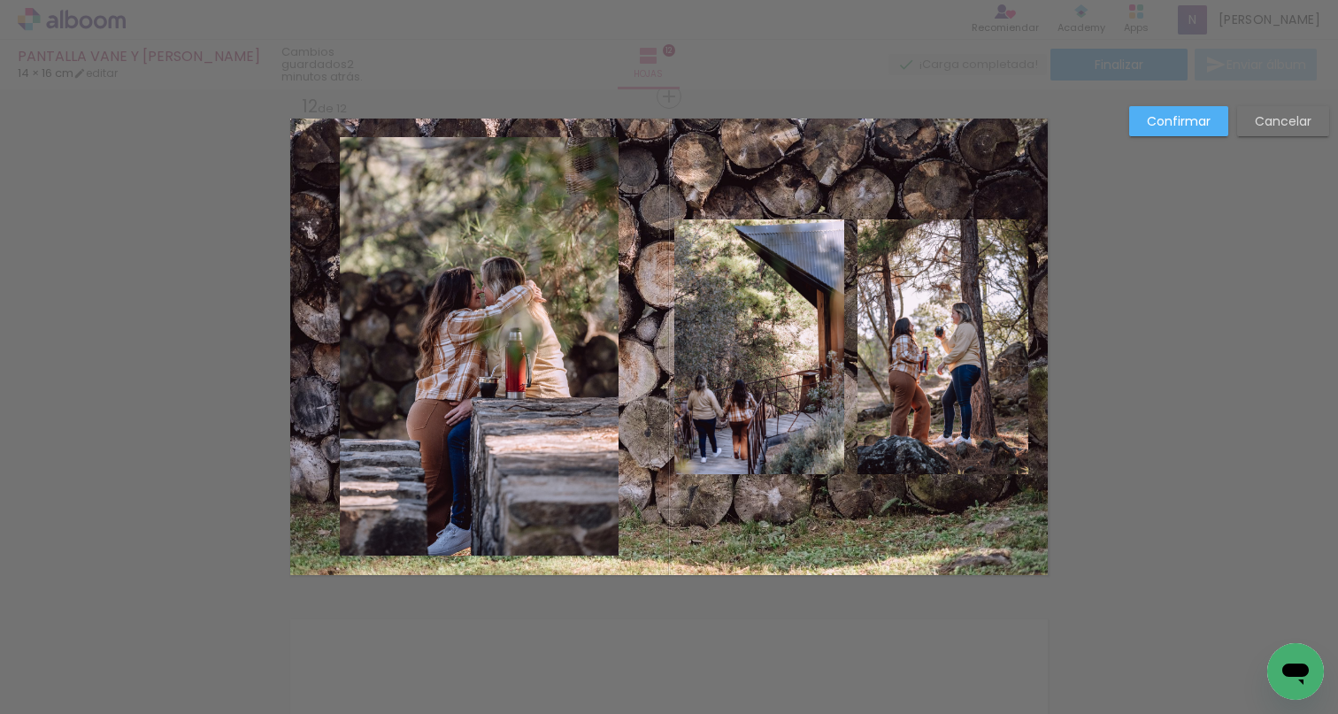
click at [0, 0] on slot "Confirmar" at bounding box center [0, 0] width 0 height 0
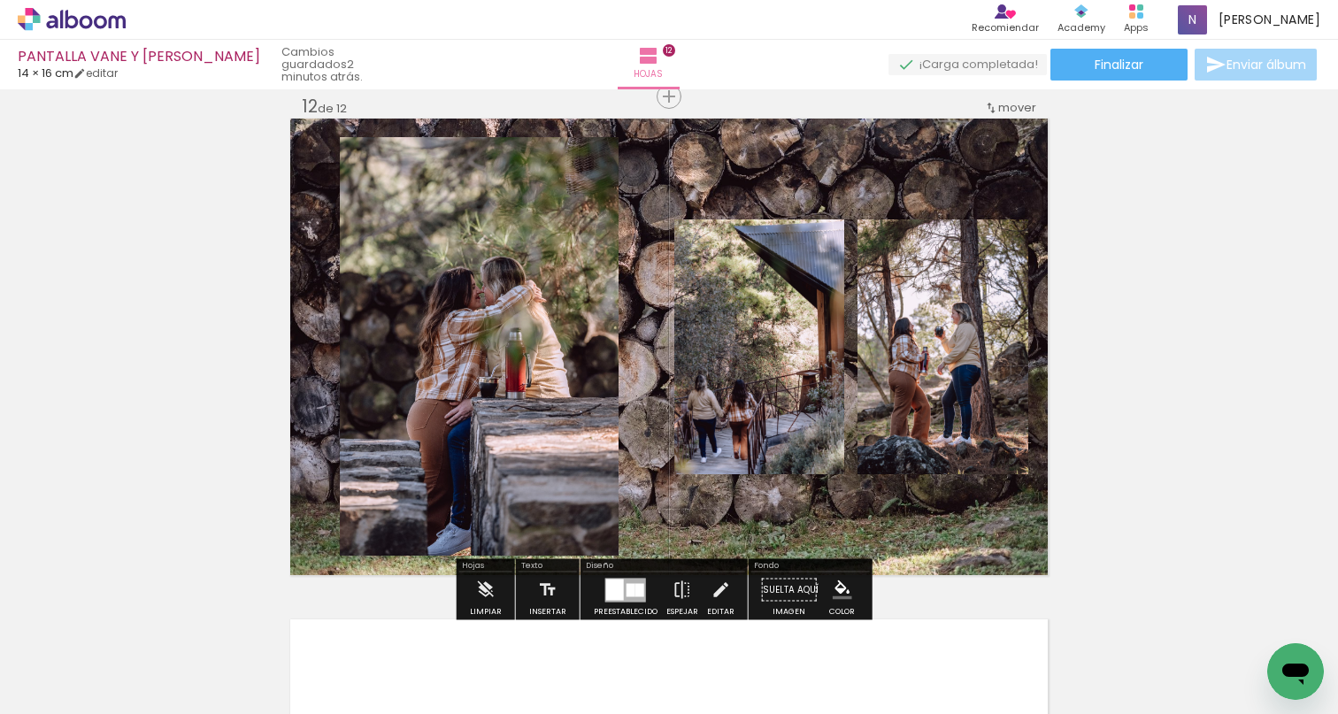
drag, startPoint x: 934, startPoint y: 525, endPoint x: 943, endPoint y: 541, distance: 18.7
click at [935, 555] on quentale-layouter at bounding box center [669, 347] width 758 height 457
click at [943, 541] on quentale-layouter at bounding box center [669, 347] width 758 height 457
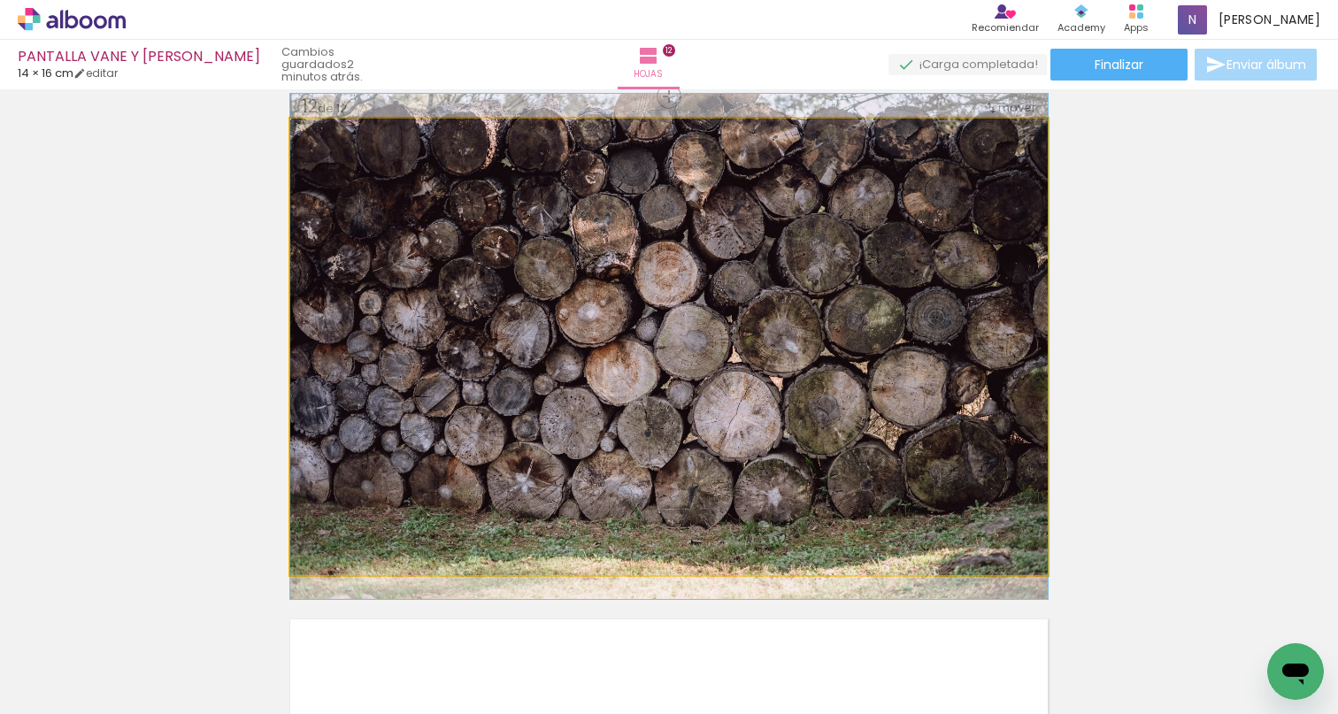
click at [943, 541] on quentale-photo at bounding box center [669, 347] width 758 height 457
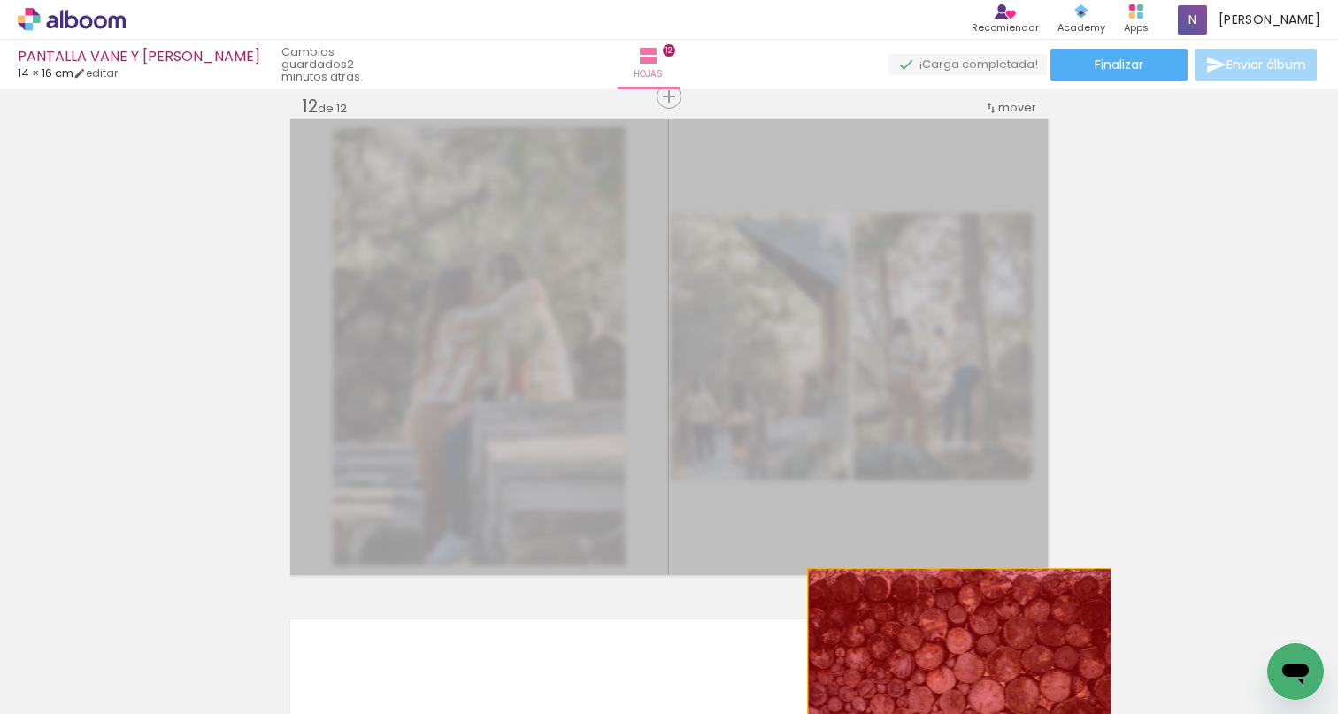
drag, startPoint x: 946, startPoint y: 519, endPoint x: 953, endPoint y: 660, distance: 141.8
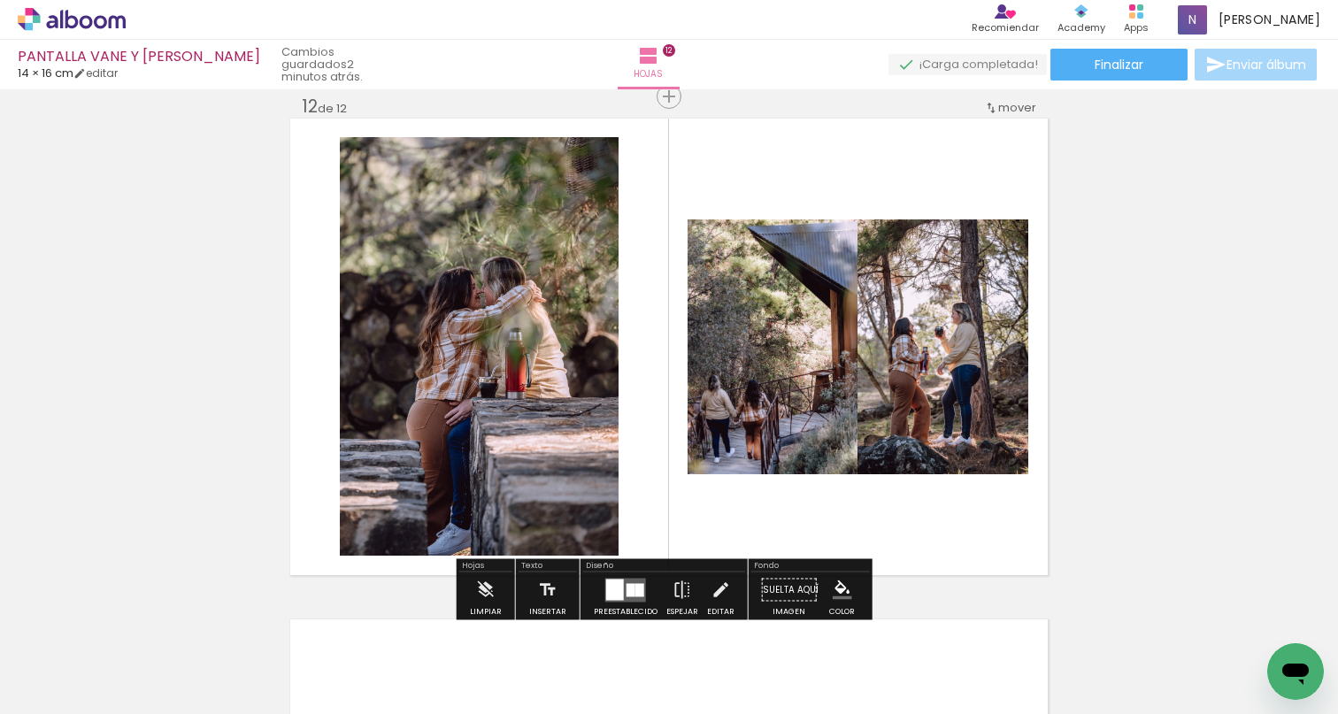
click at [773, 429] on quentale-photo at bounding box center [773, 346] width 170 height 255
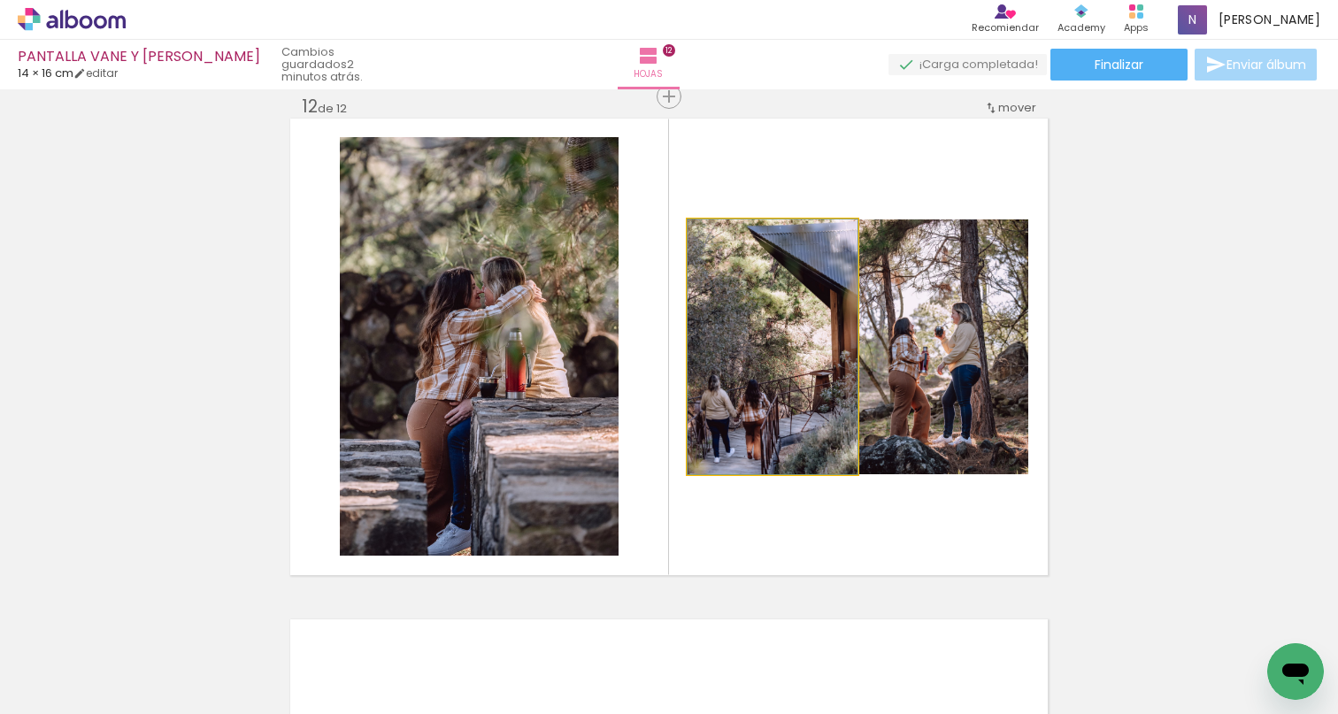
click at [774, 429] on quentale-photo at bounding box center [773, 346] width 170 height 255
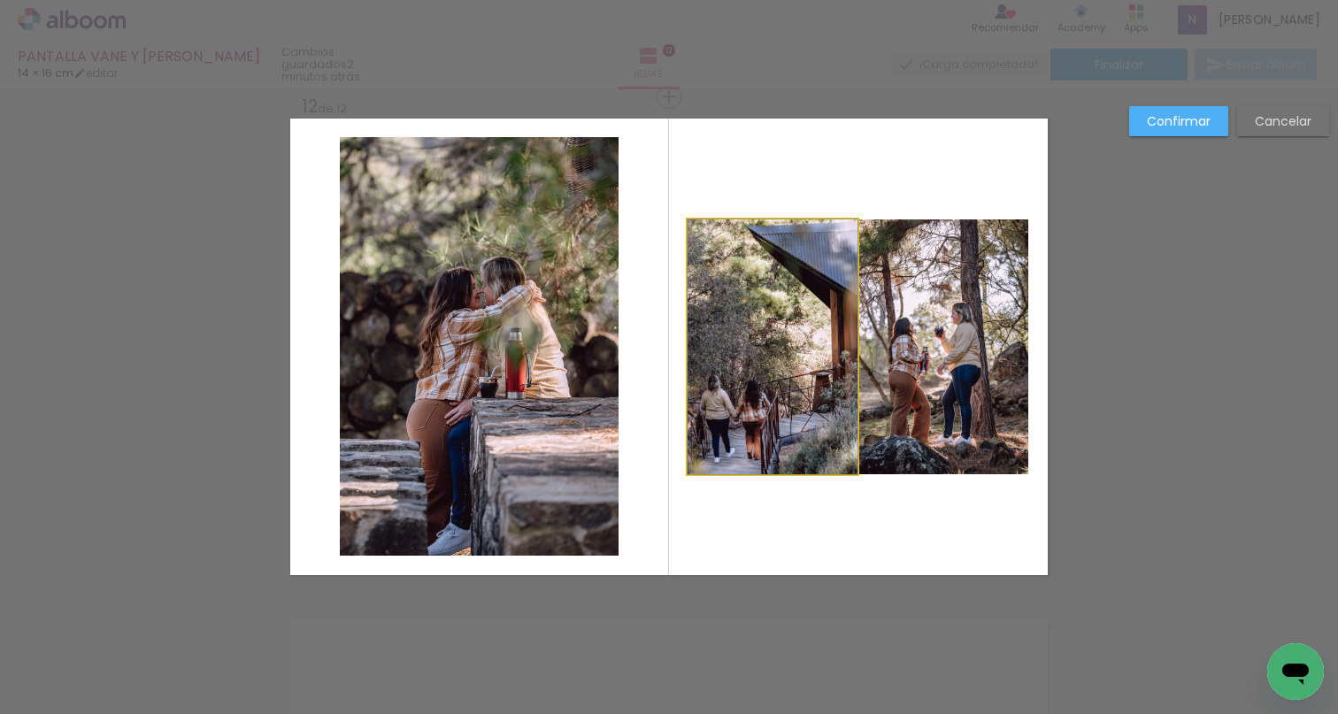
drag, startPoint x: 773, startPoint y: 422, endPoint x: 752, endPoint y: 424, distance: 21.3
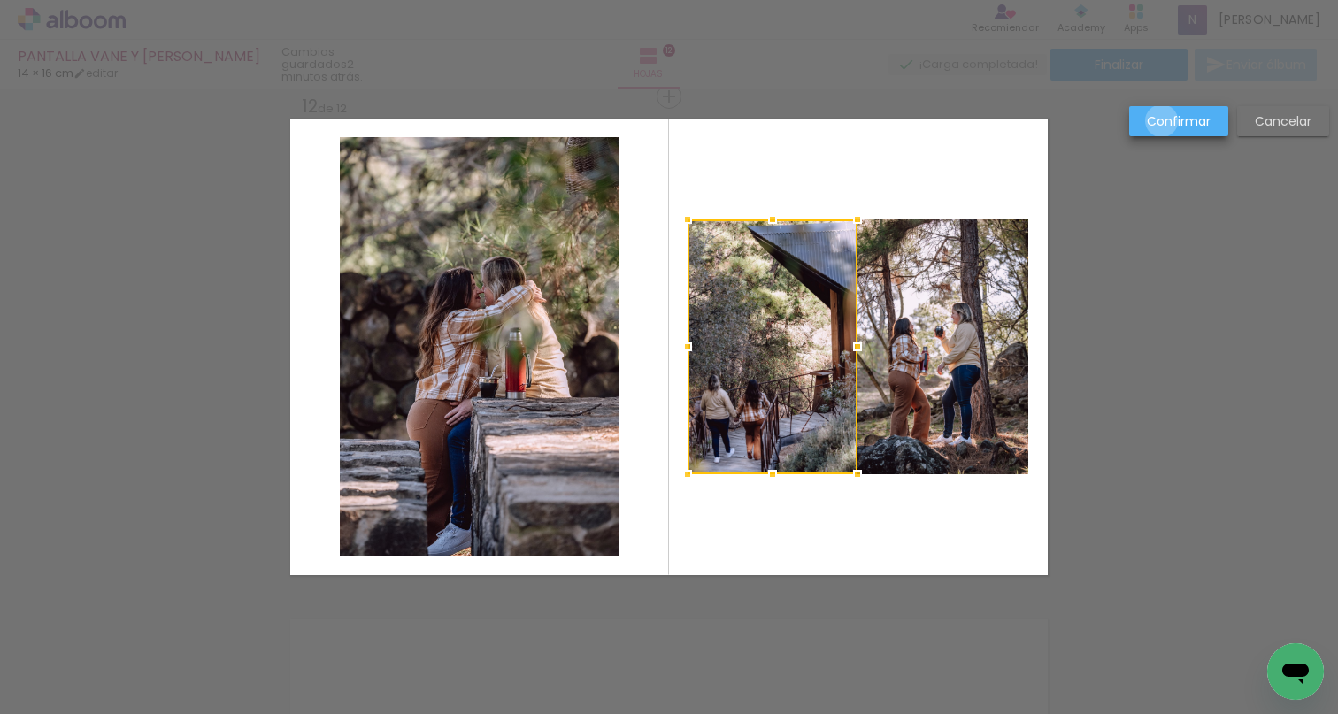
click at [0, 0] on slot "Confirmar" at bounding box center [0, 0] width 0 height 0
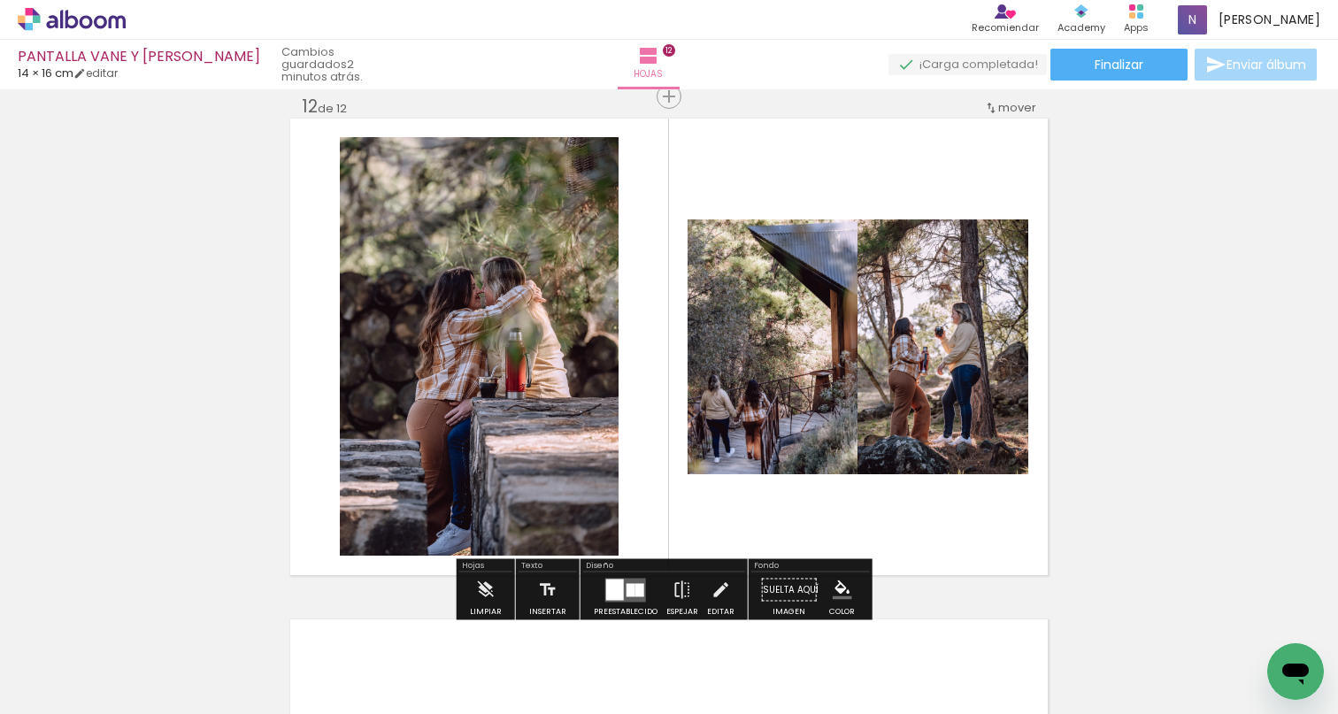
click at [627, 593] on div at bounding box center [631, 589] width 9 height 13
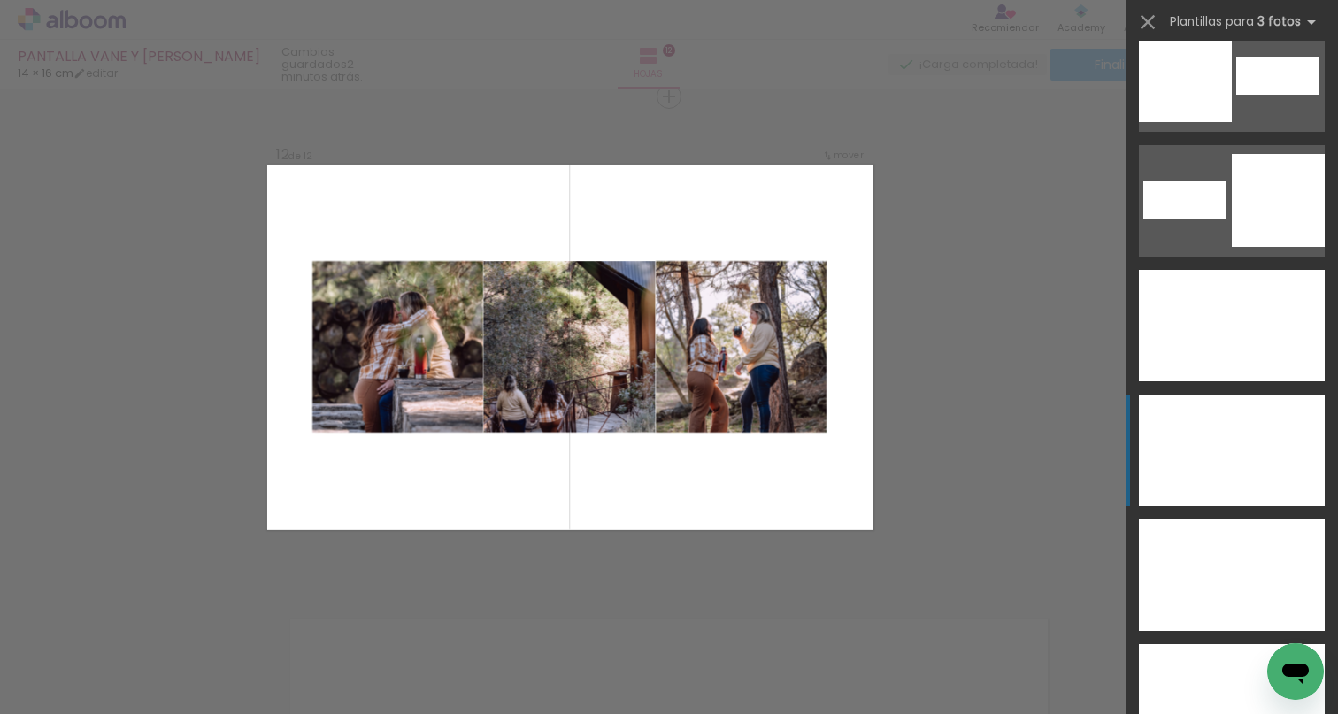
scroll to position [9695, 0]
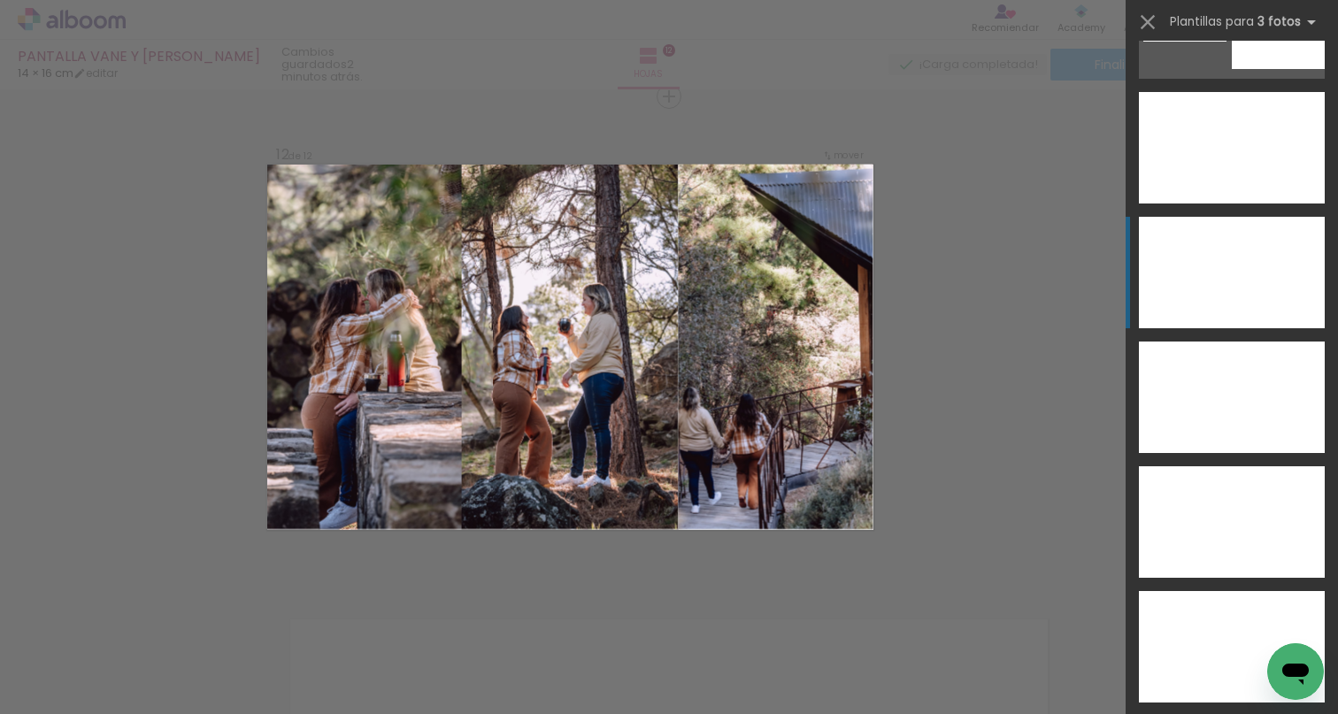
click at [1250, 262] on div at bounding box center [1231, 273] width 69 height 112
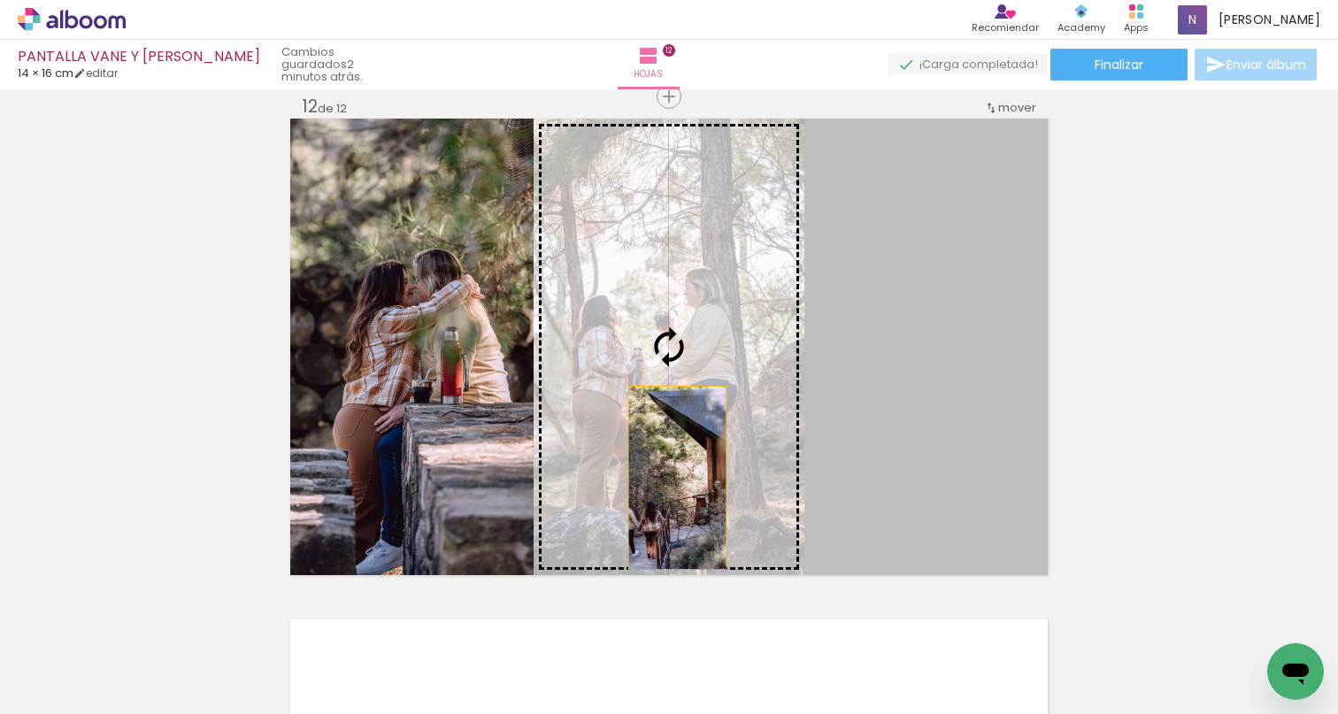
drag, startPoint x: 825, startPoint y: 504, endPoint x: 658, endPoint y: 478, distance: 169.2
click at [0, 0] on slot at bounding box center [0, 0] width 0 height 0
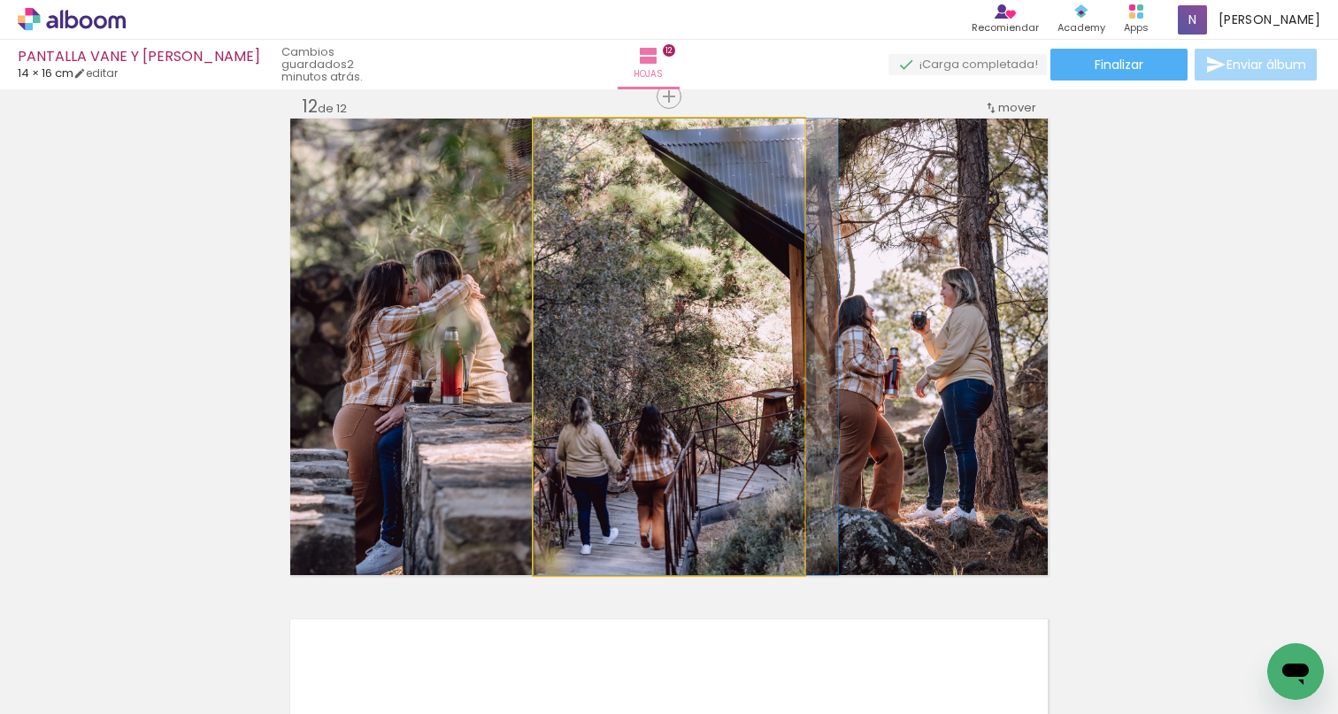
drag, startPoint x: 706, startPoint y: 484, endPoint x: 760, endPoint y: 483, distance: 54.0
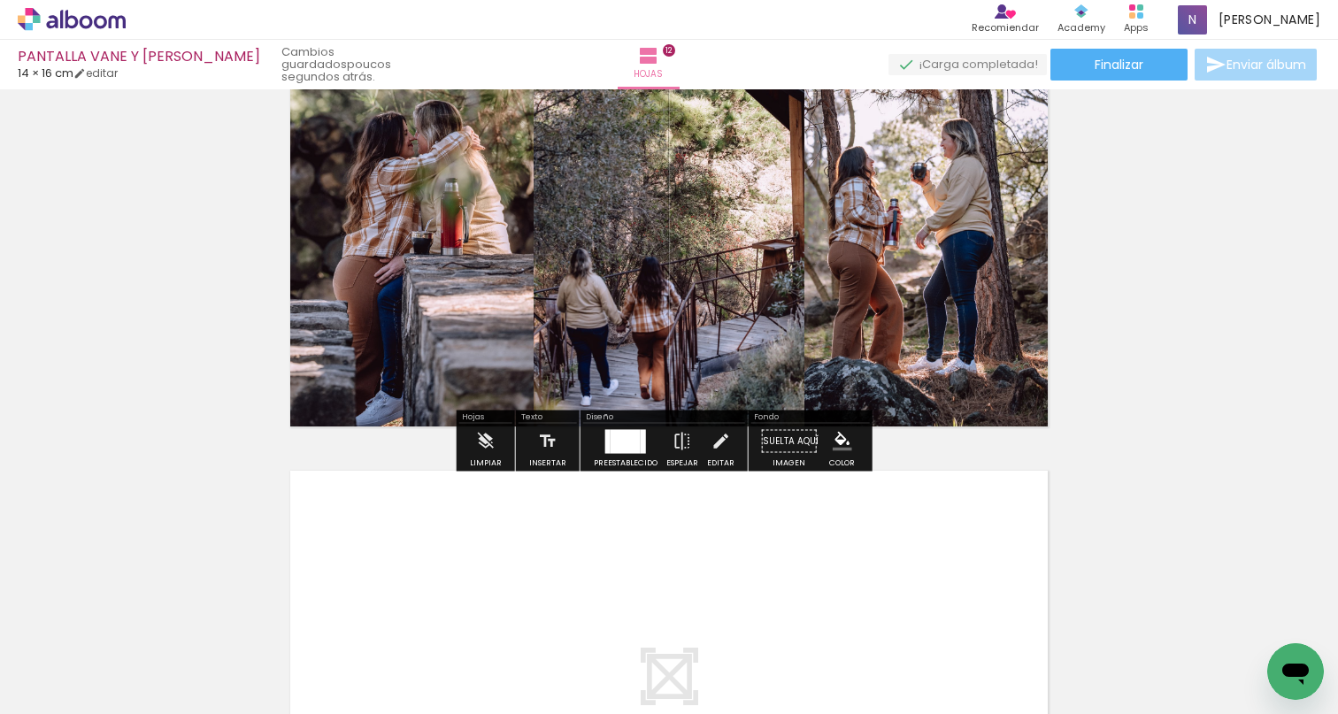
scroll to position [6016, 0]
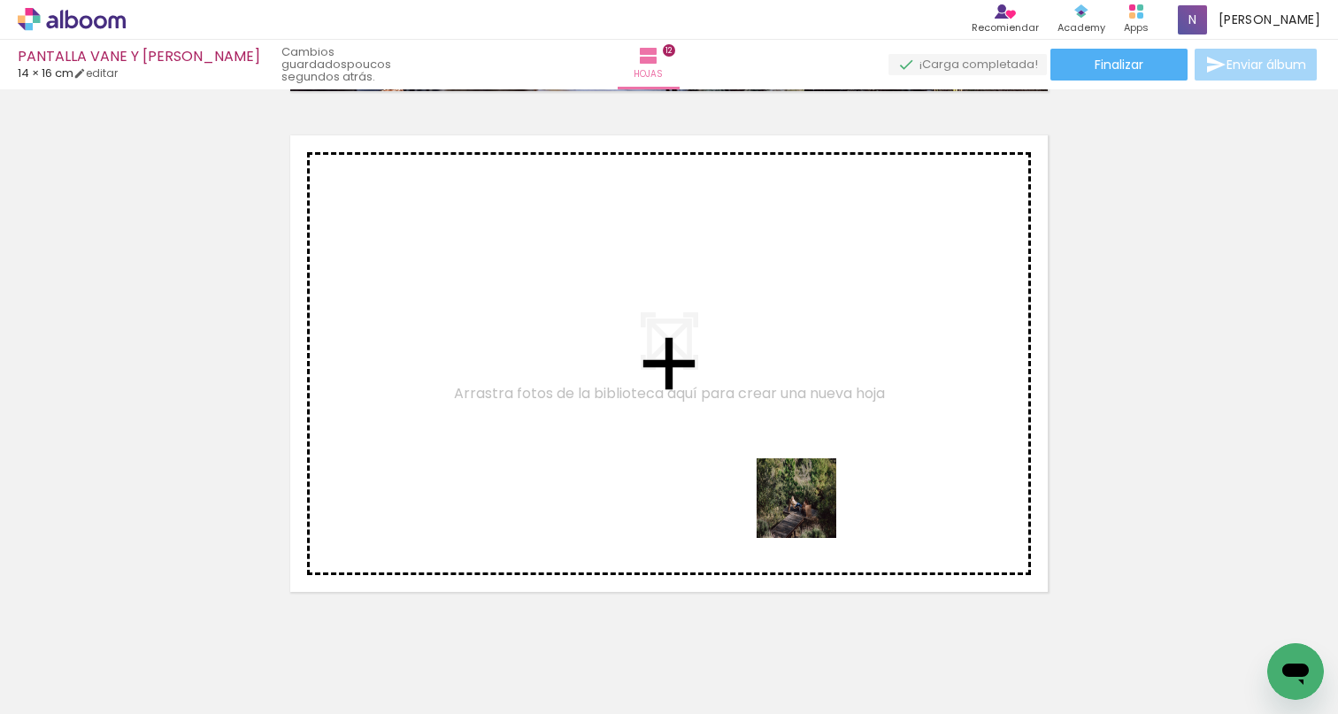
drag, startPoint x: 1147, startPoint y: 665, endPoint x: 767, endPoint y: 465, distance: 428.7
click at [767, 465] on quentale-workspace at bounding box center [669, 357] width 1338 height 714
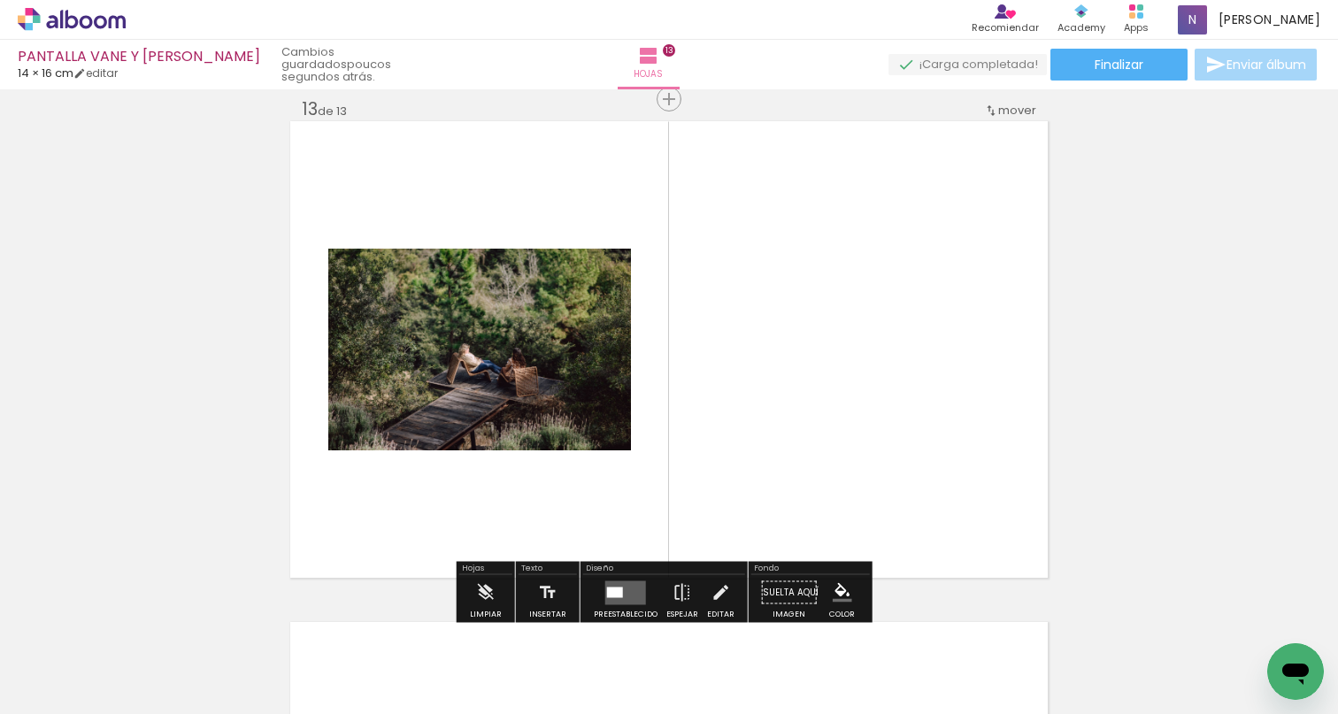
scroll to position [6033, 0]
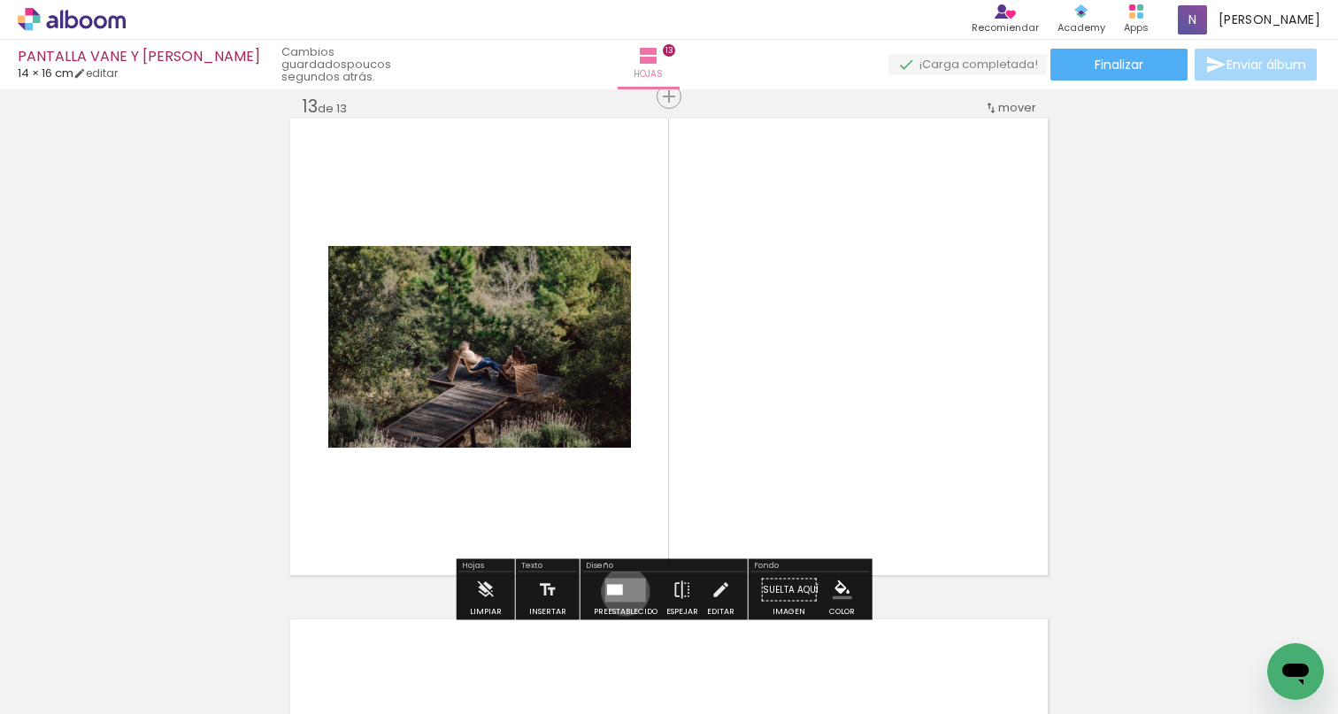
drag, startPoint x: 621, startPoint y: 592, endPoint x: 635, endPoint y: 587, distance: 14.3
click at [624, 589] on quentale-layouter at bounding box center [625, 590] width 41 height 24
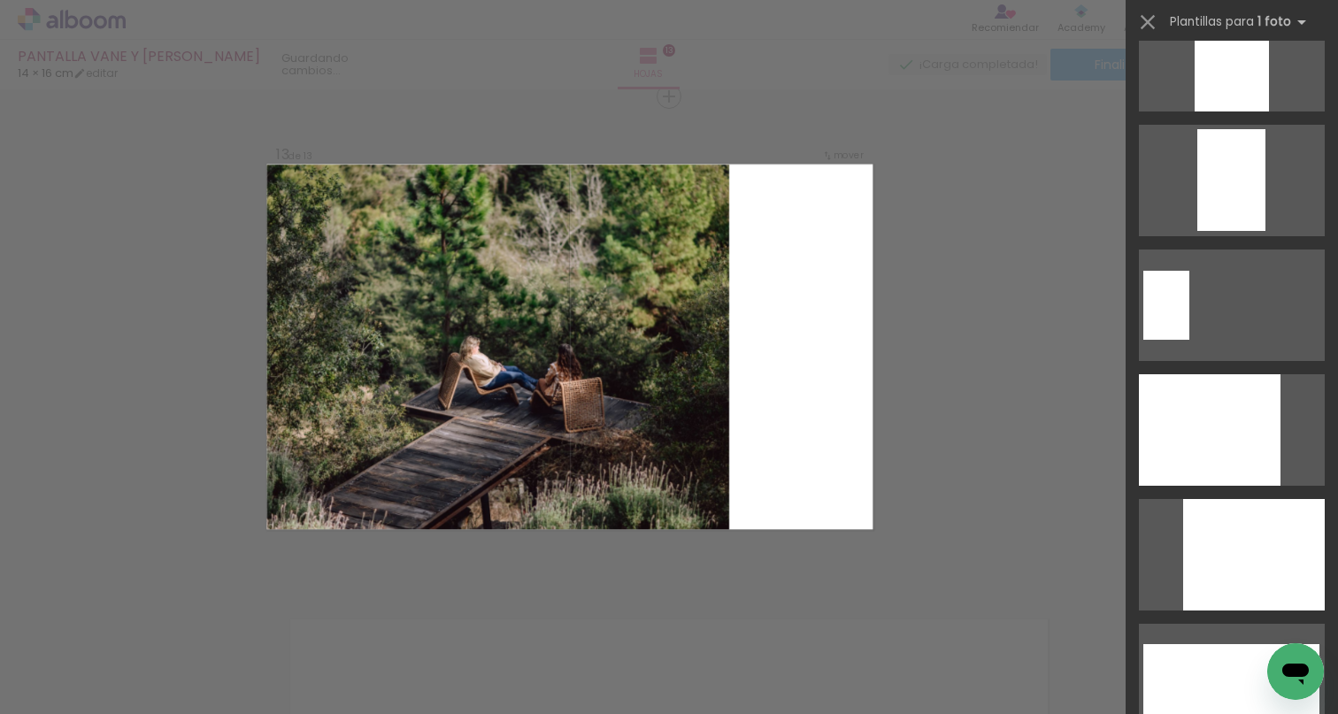
scroll to position [5675, 0]
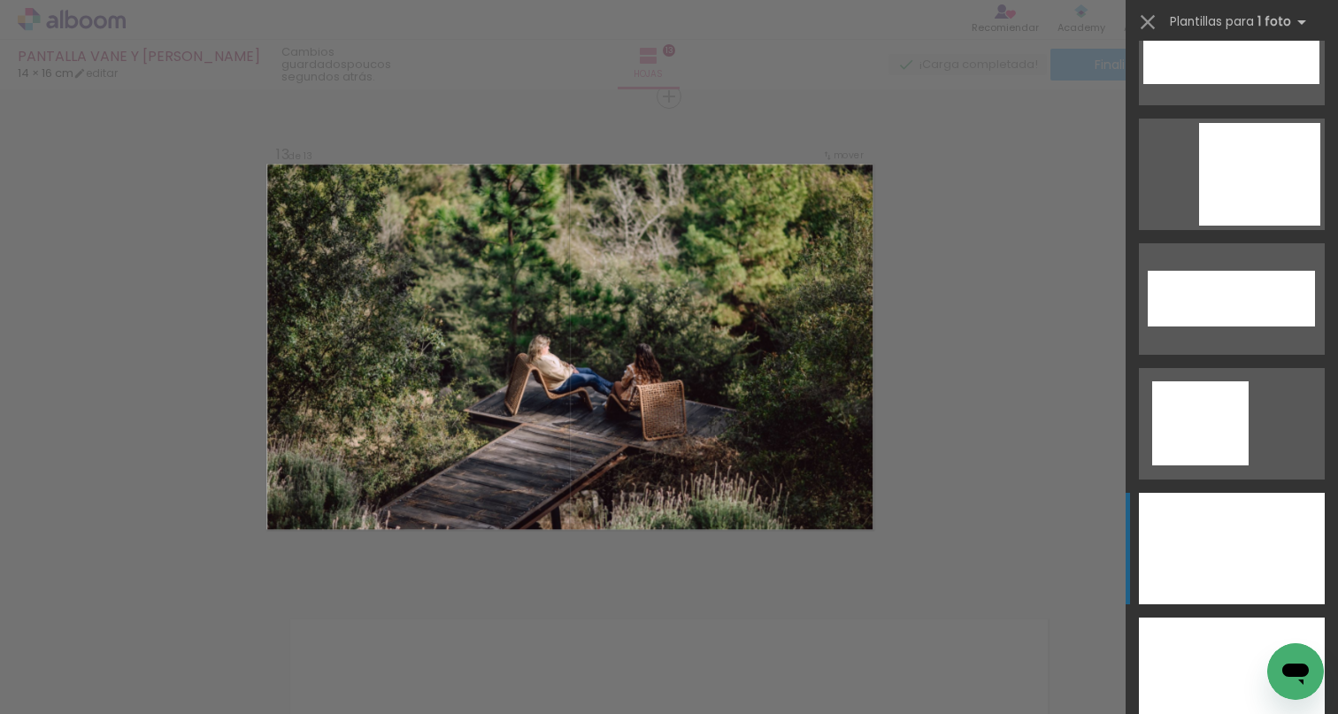
click at [1224, 527] on div at bounding box center [1232, 549] width 186 height 112
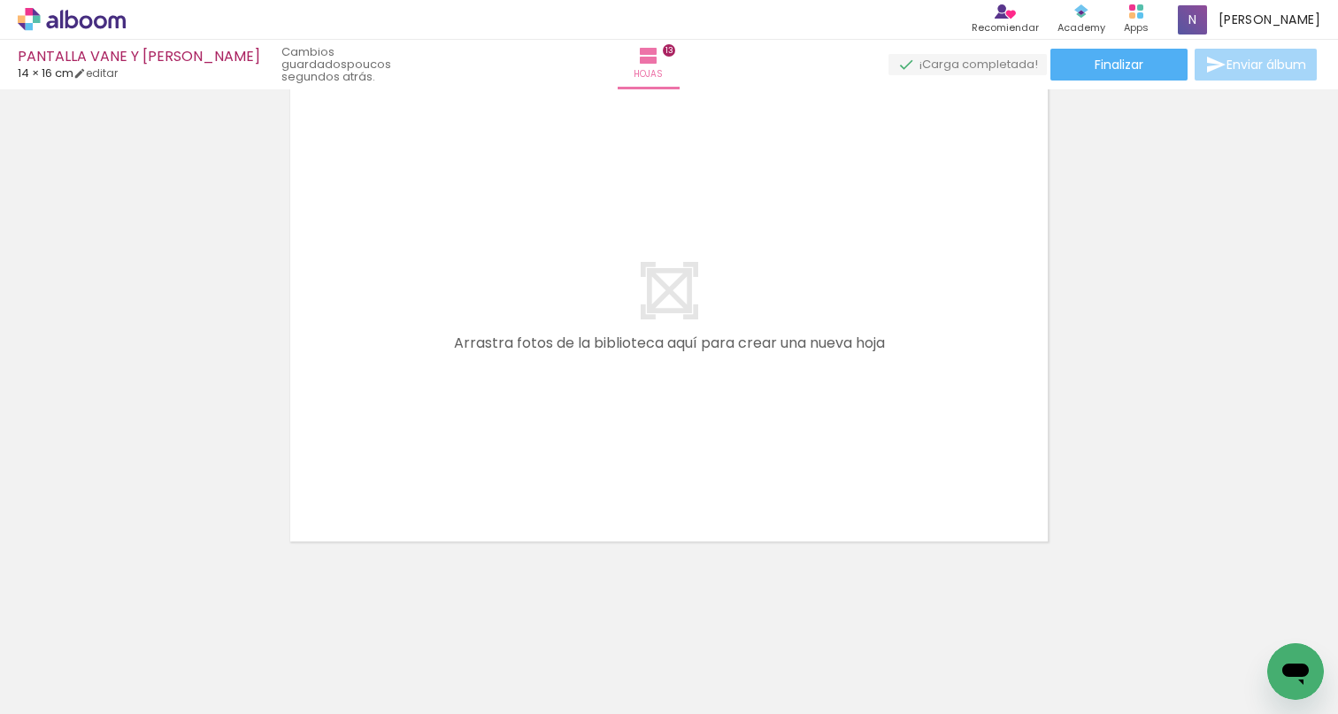
scroll to position [0, 0]
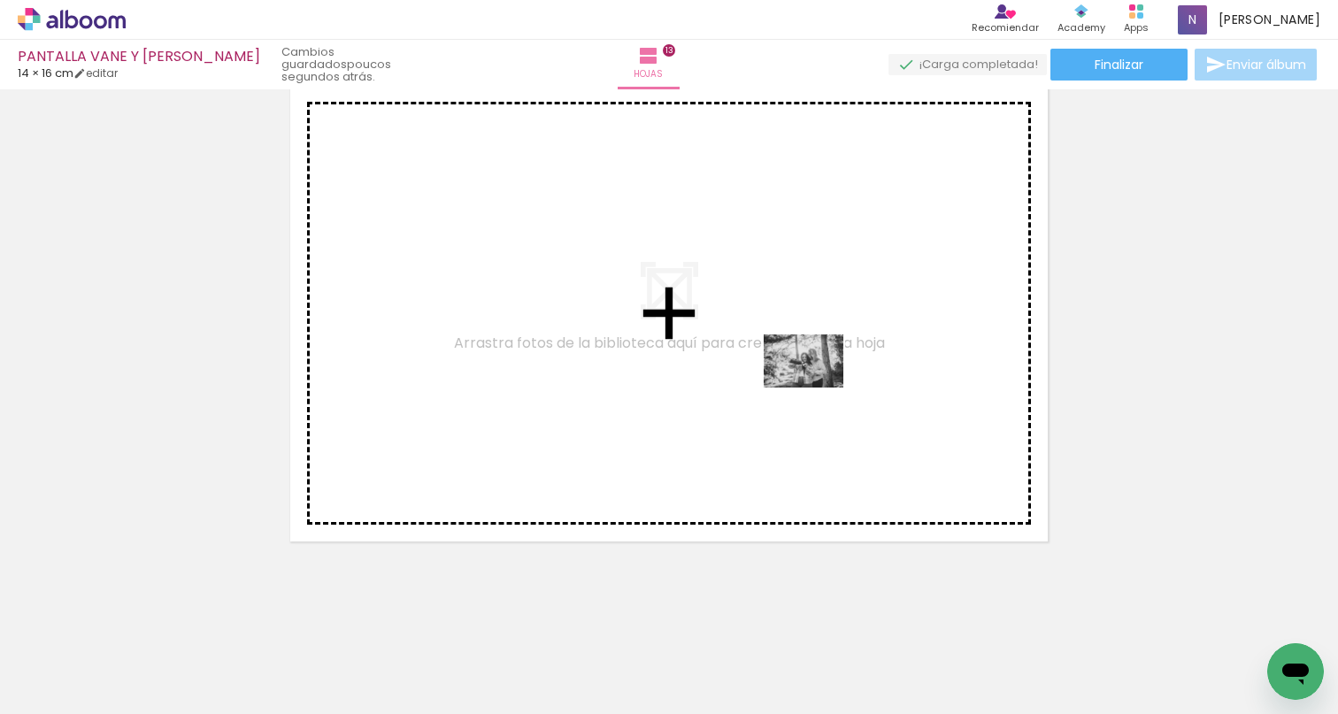
drag, startPoint x: 886, startPoint y: 667, endPoint x: 815, endPoint y: 386, distance: 290.2
click at [815, 386] on quentale-workspace at bounding box center [669, 357] width 1338 height 714
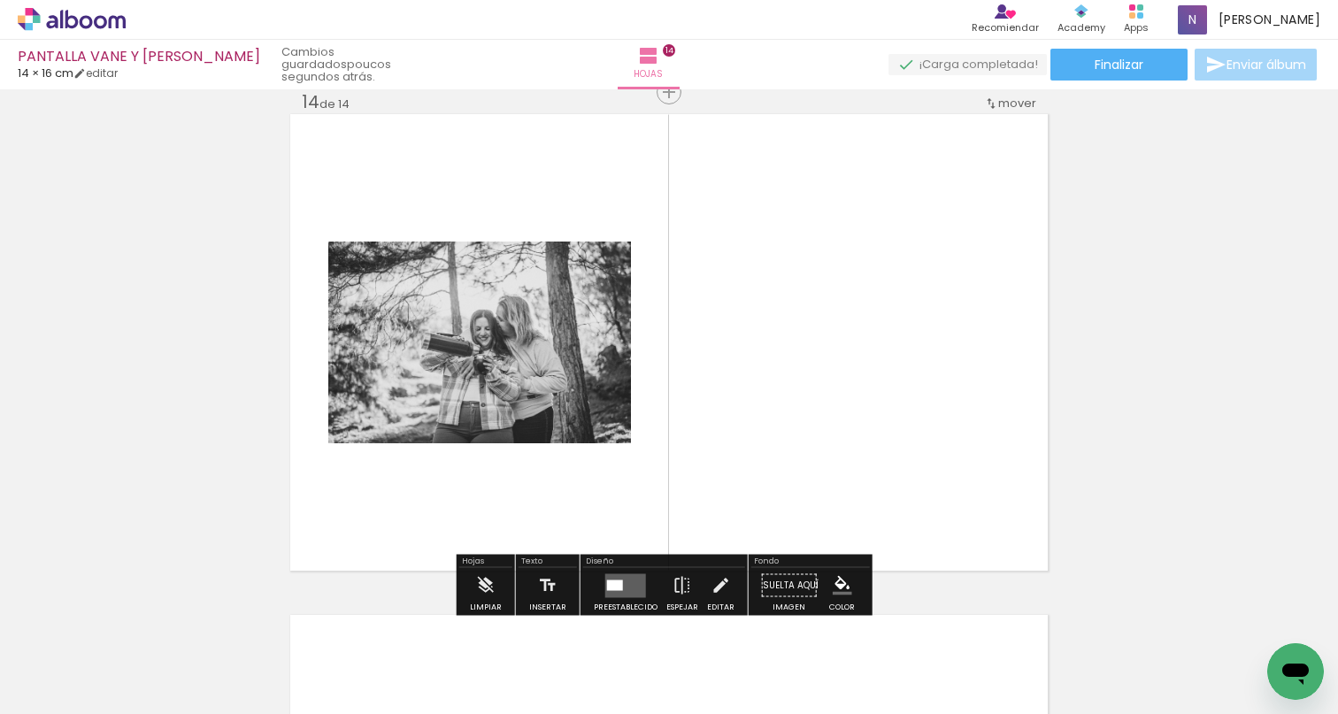
scroll to position [6534, 0]
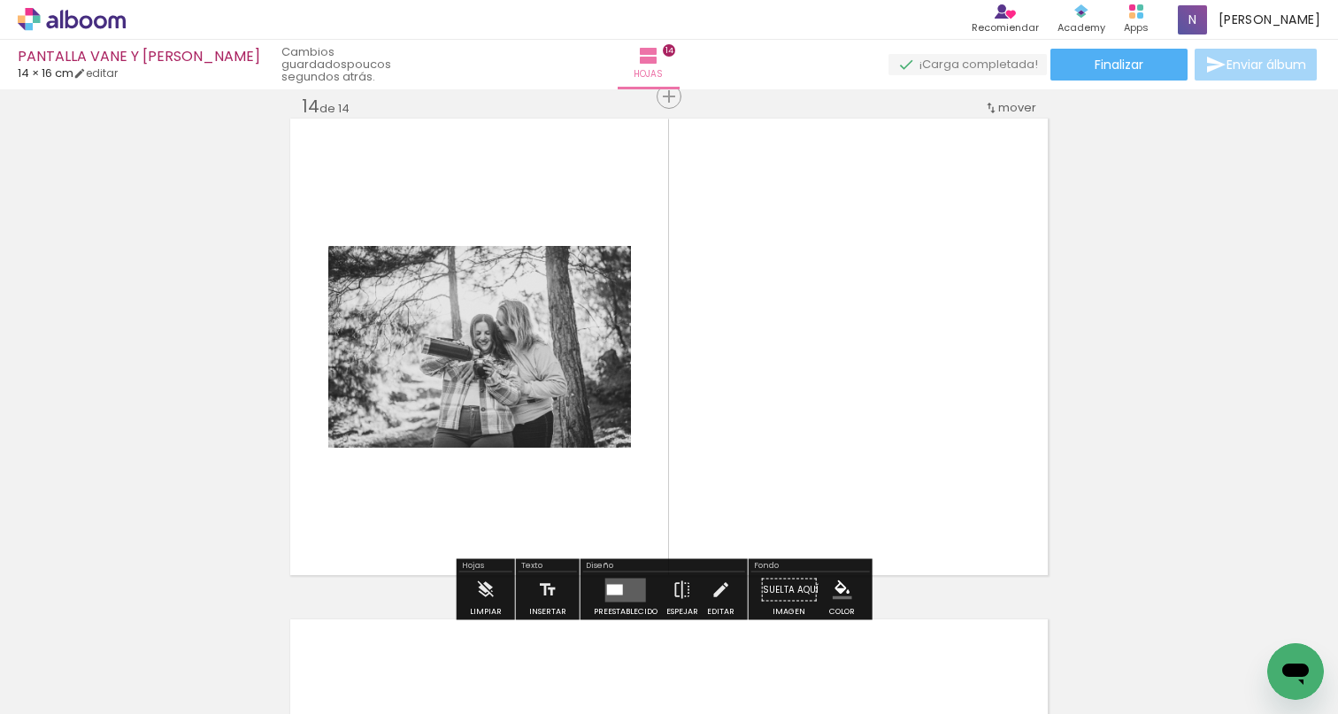
click at [619, 585] on div at bounding box center [615, 589] width 16 height 11
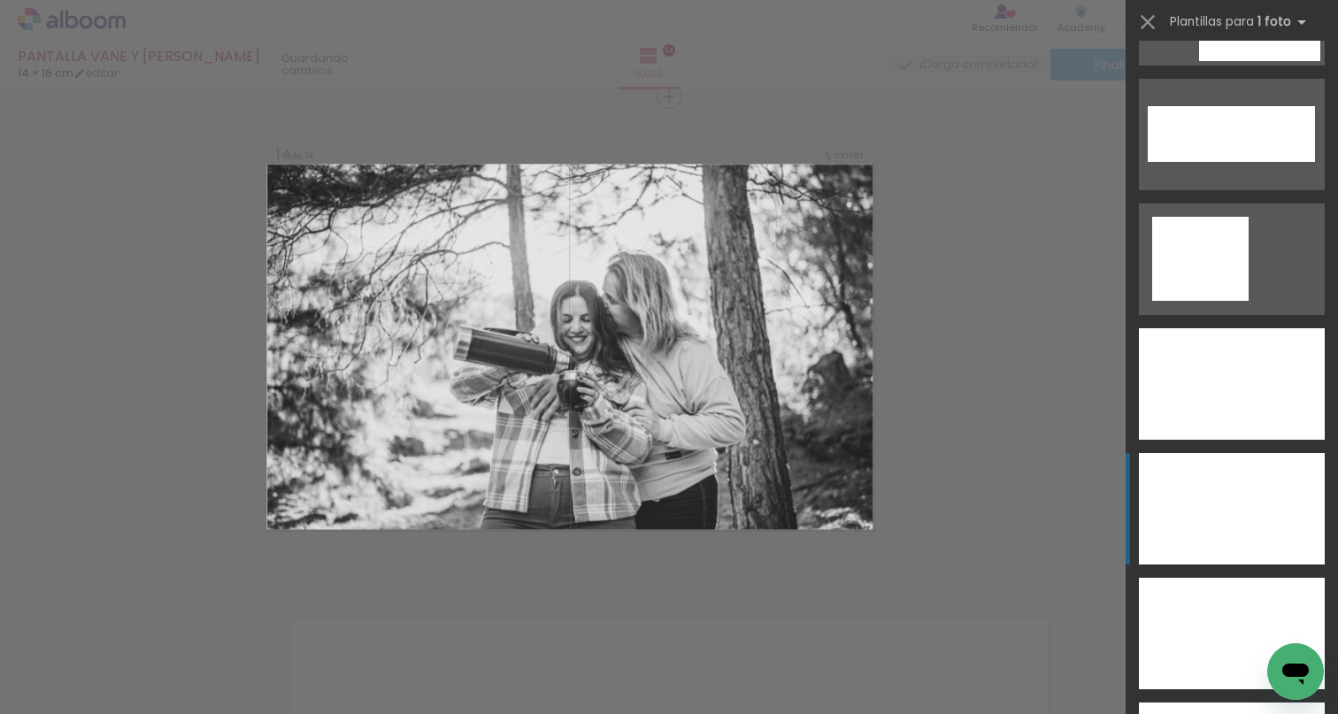
scroll to position [6244, 0]
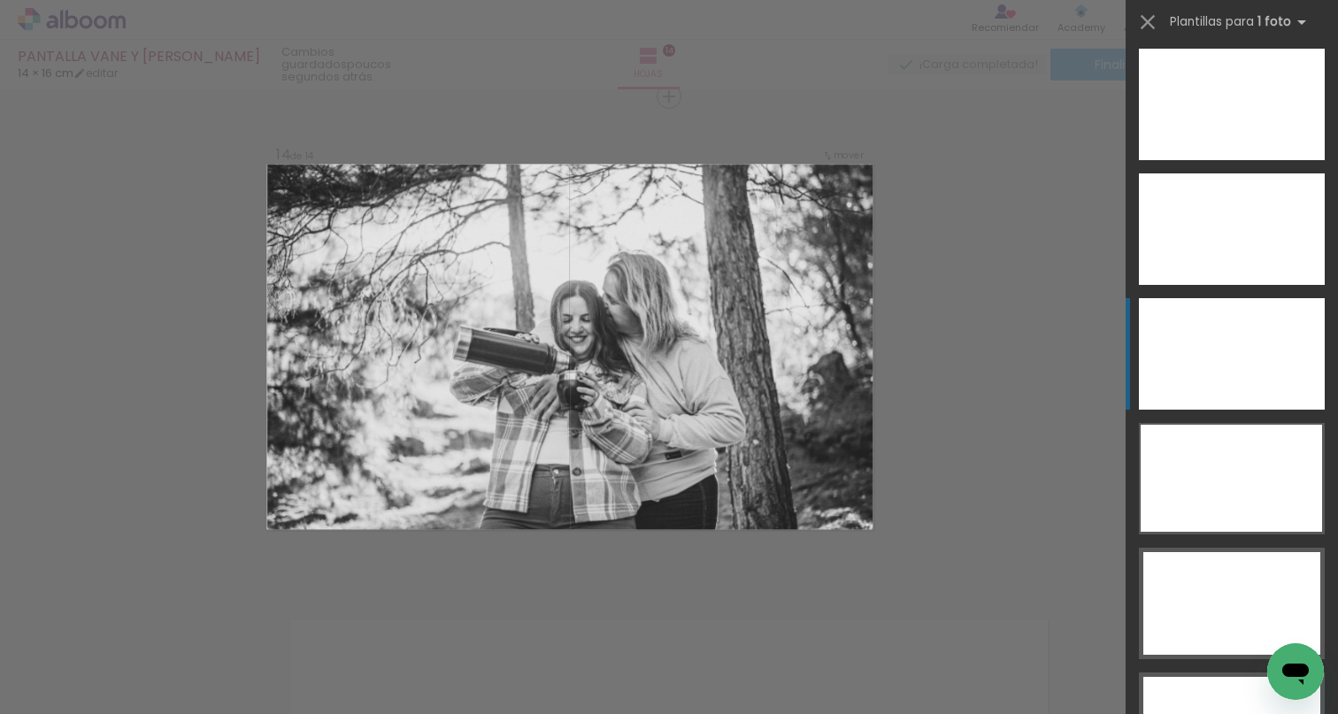
click at [1243, 362] on div at bounding box center [1232, 354] width 186 height 112
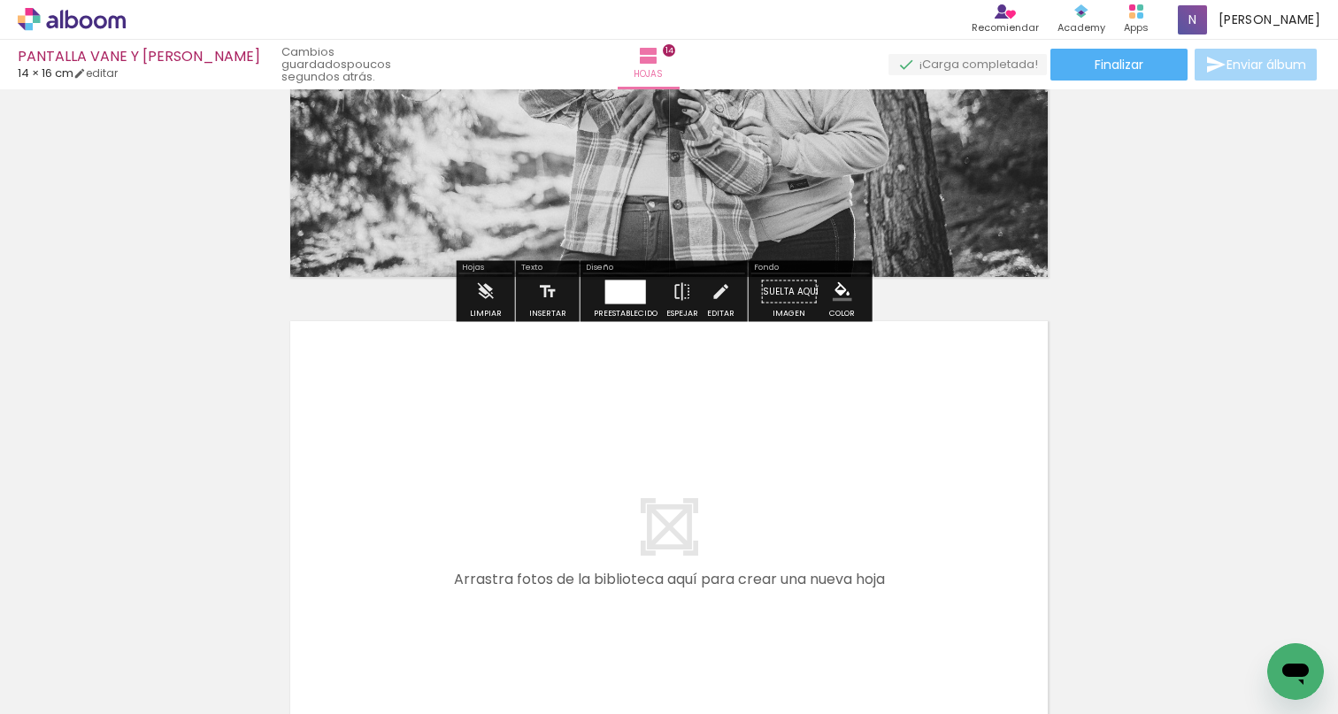
scroll to position [6956, 0]
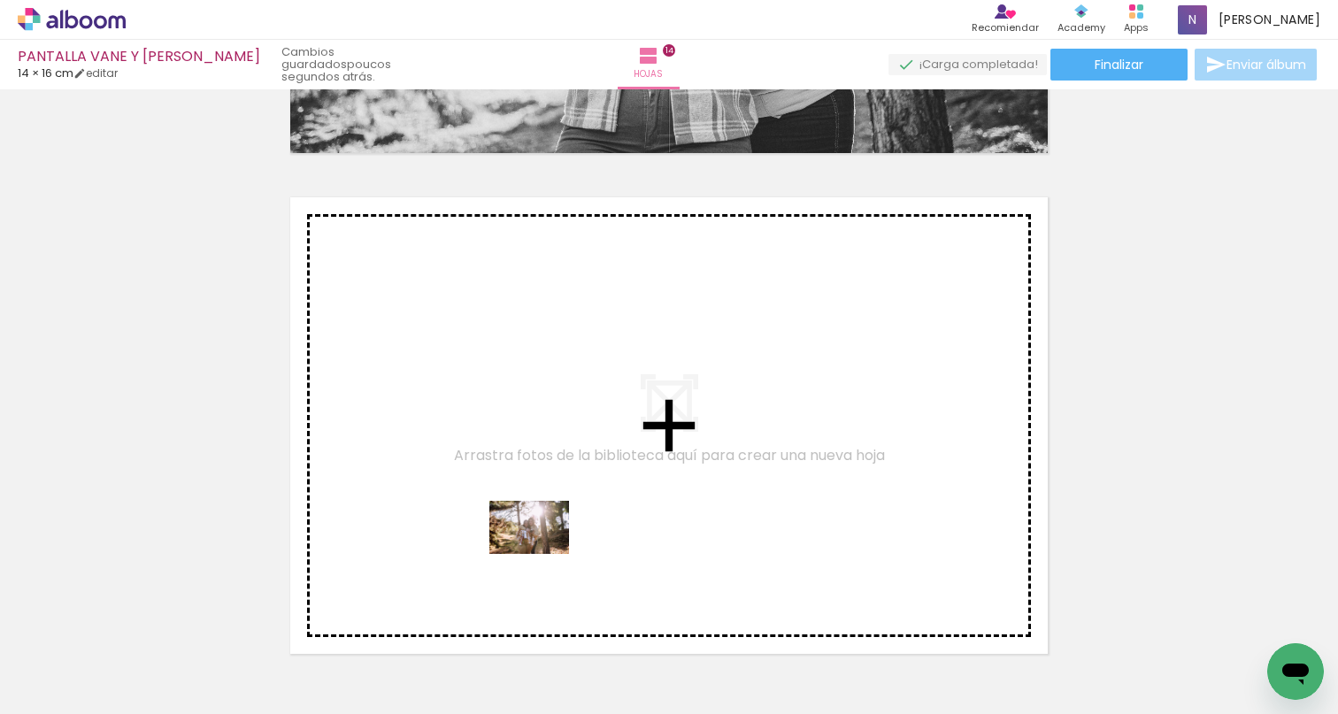
drag, startPoint x: 379, startPoint y: 668, endPoint x: 571, endPoint y: 509, distance: 249.5
click at [571, 509] on quentale-workspace at bounding box center [669, 357] width 1338 height 714
